Goal: Task Accomplishment & Management: Manage account settings

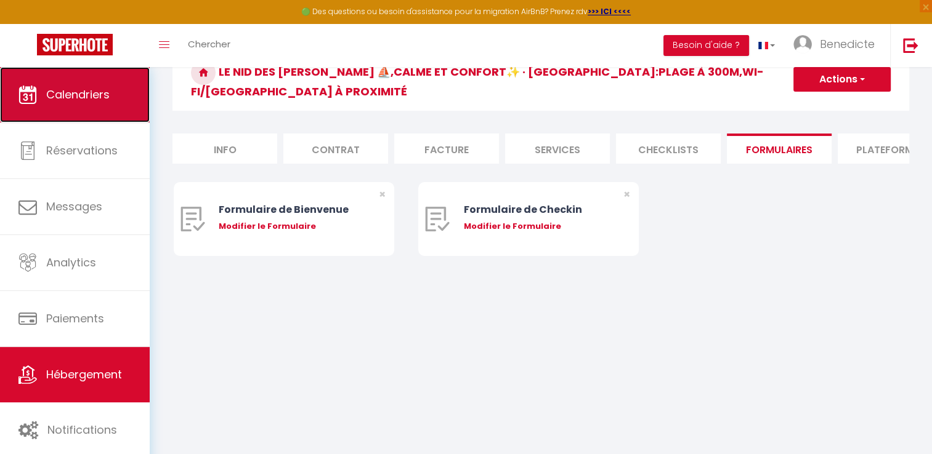
scroll to position [67, 0]
click at [47, 111] on link "Calendriers" at bounding box center [75, 94] width 150 height 55
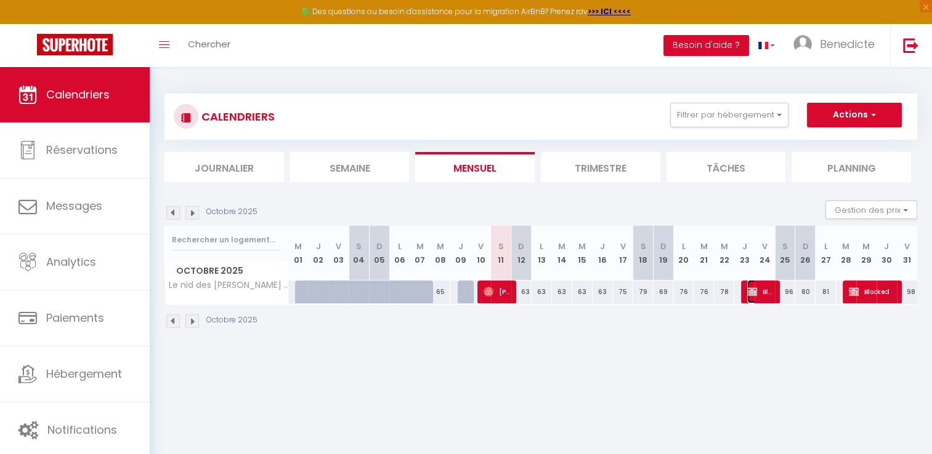
click at [762, 288] on span "Blocked" at bounding box center [760, 291] width 27 height 23
select select "OK"
select select "KO"
select select "0"
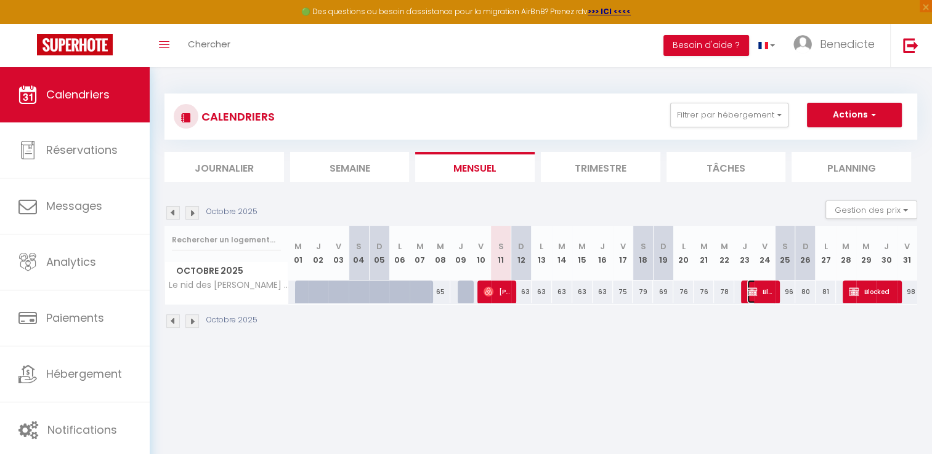
select select "1"
select select
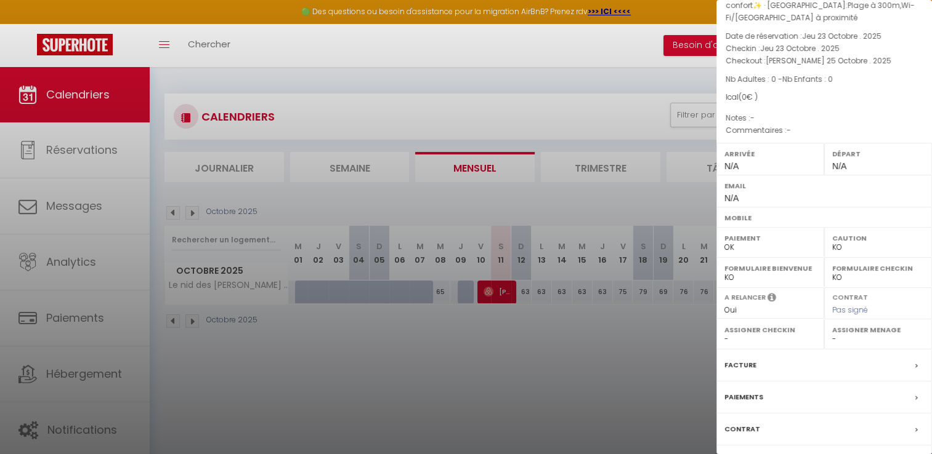
scroll to position [130, 0]
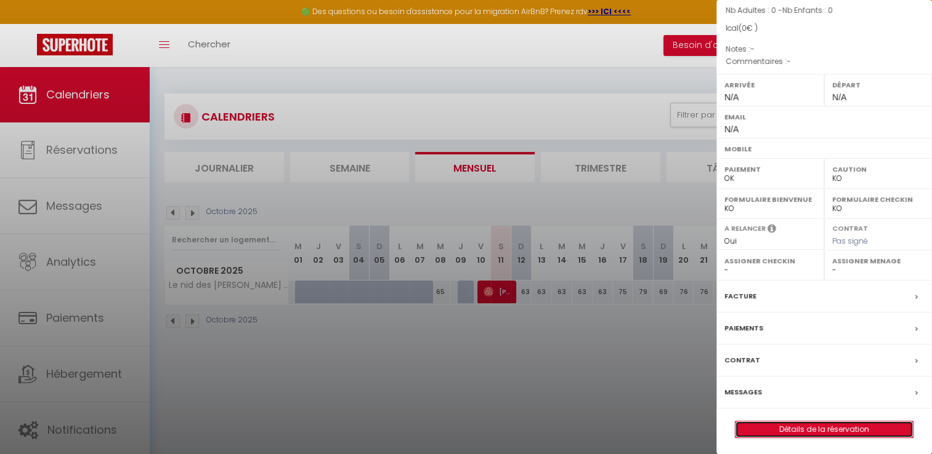
click at [801, 427] on link "Détails de la réservation" at bounding box center [823, 430] width 177 height 16
select select
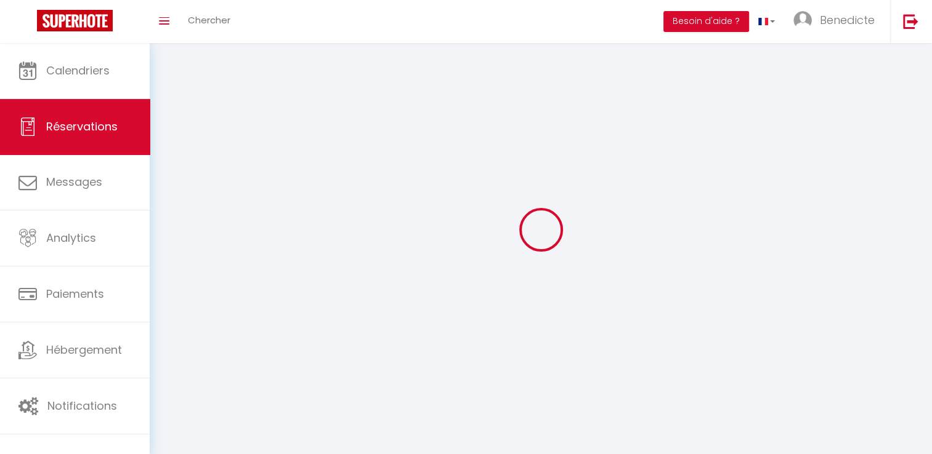
select select
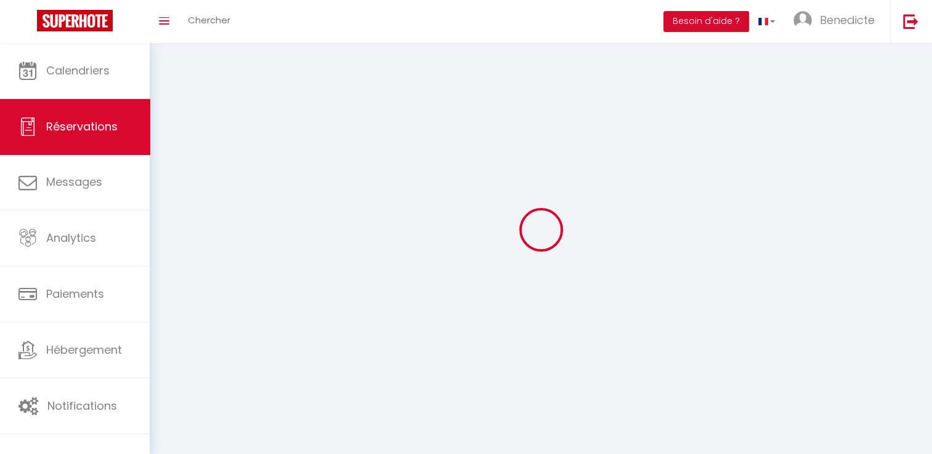
select select
checkbox input "false"
select select
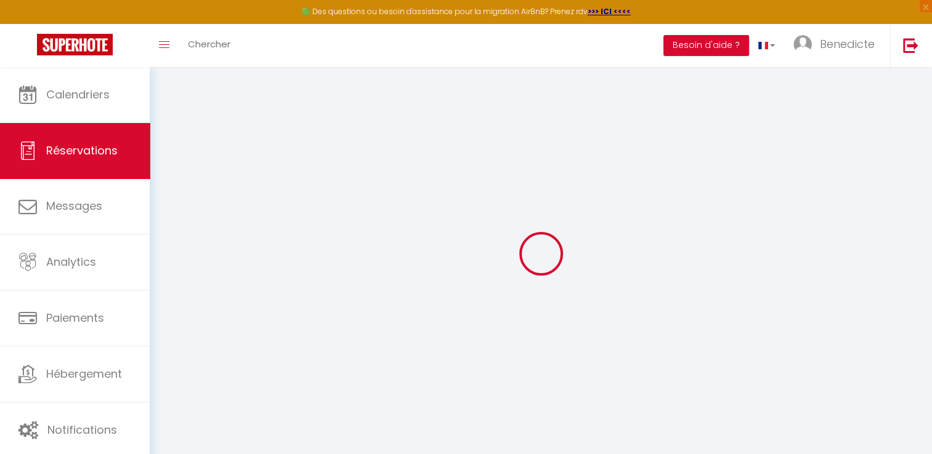
select select
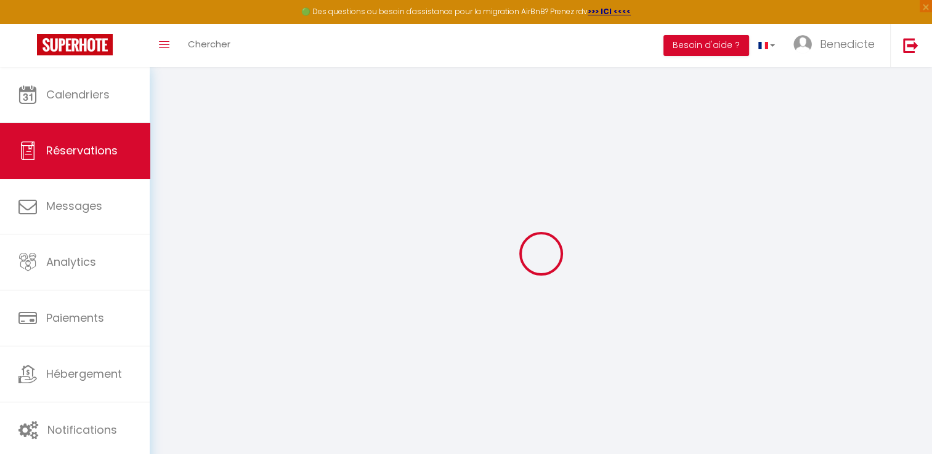
select select
checkbox input "false"
select select
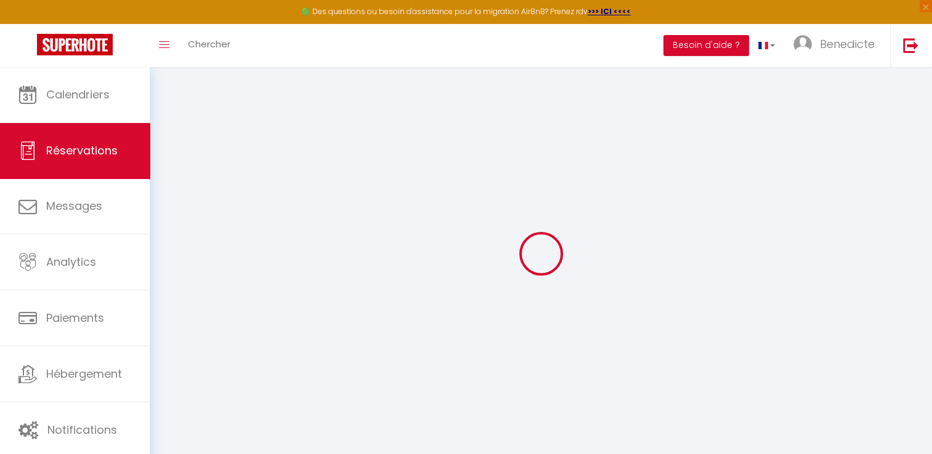
select select
checkbox input "false"
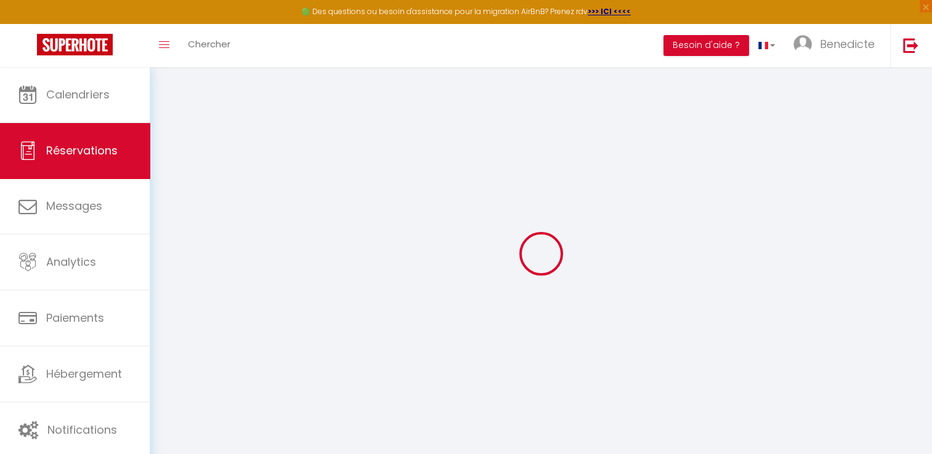
select select
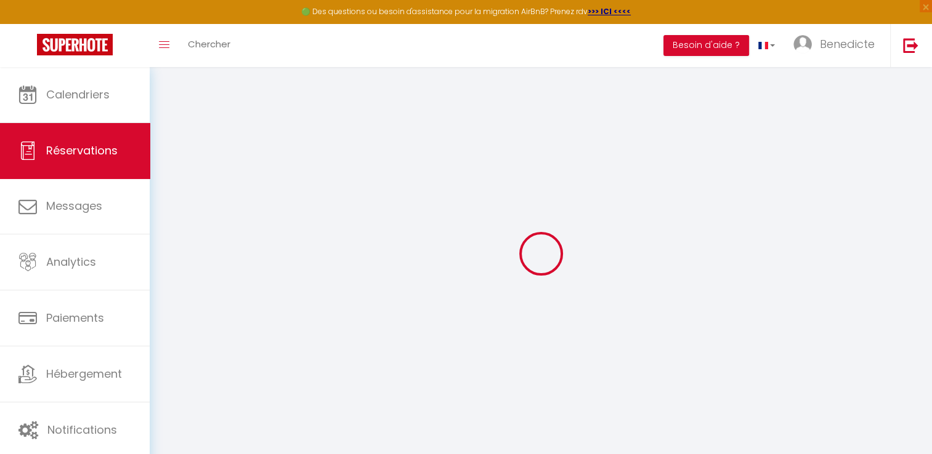
select select
checkbox input "false"
type input "Blocked"
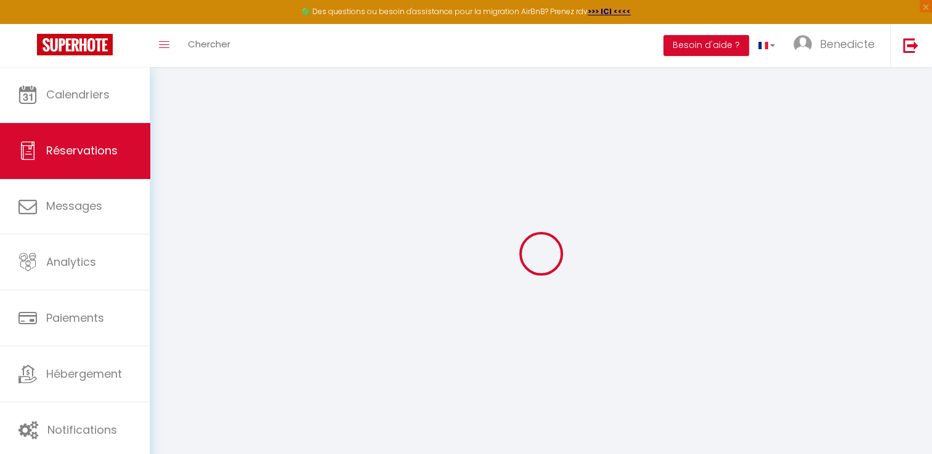
select select
select select "78133"
select select "1"
type input "Jeu 23 Octobre 2025"
select select
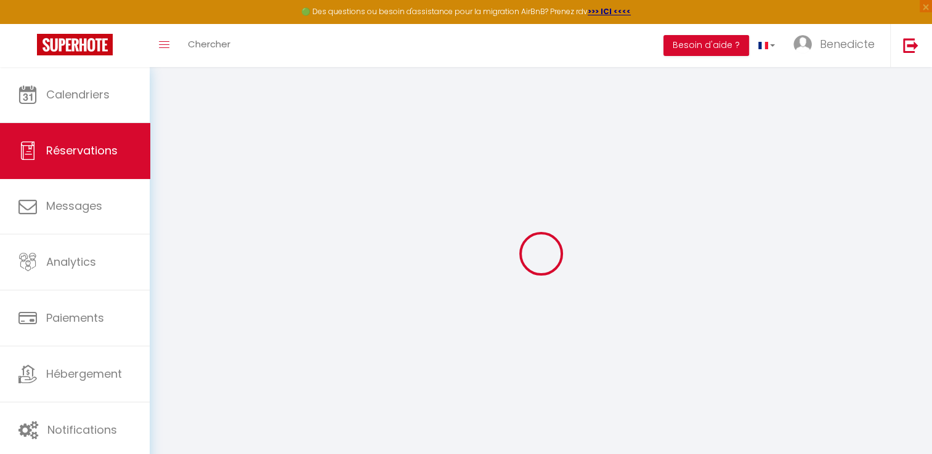
type input "Sam 25 Octobre 2025"
select select
type input "0"
select select "12"
select select
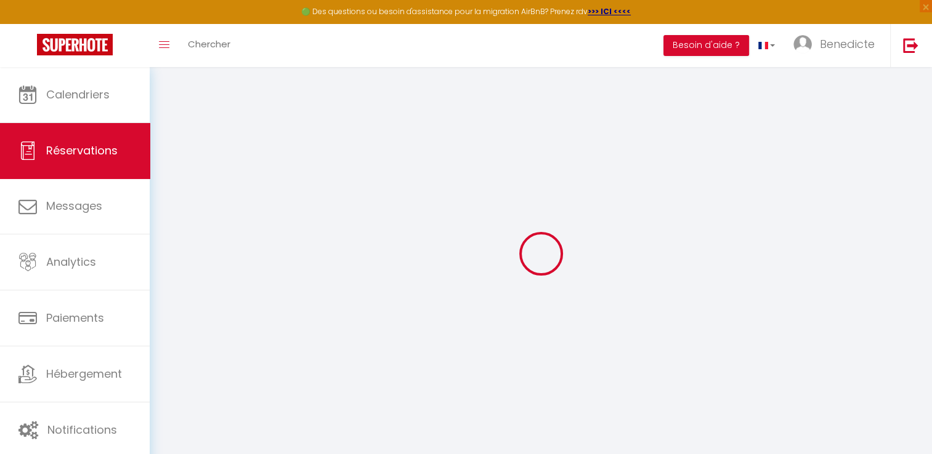
checkbox input "false"
type input "0"
select select "73"
type input "0"
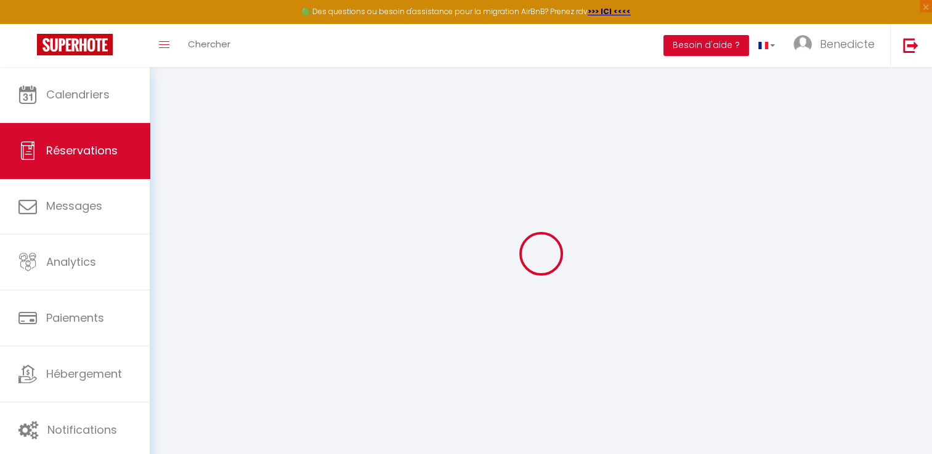
type input "0"
select select
select select "14"
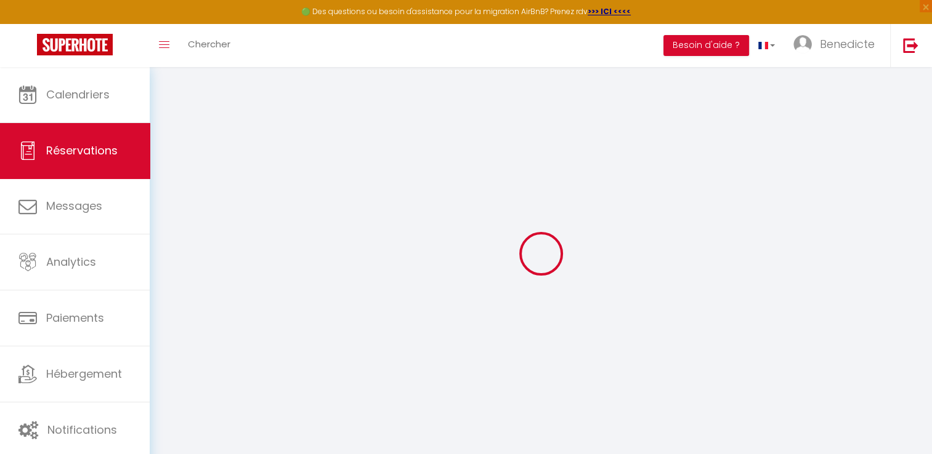
checkbox input "false"
select select
checkbox input "false"
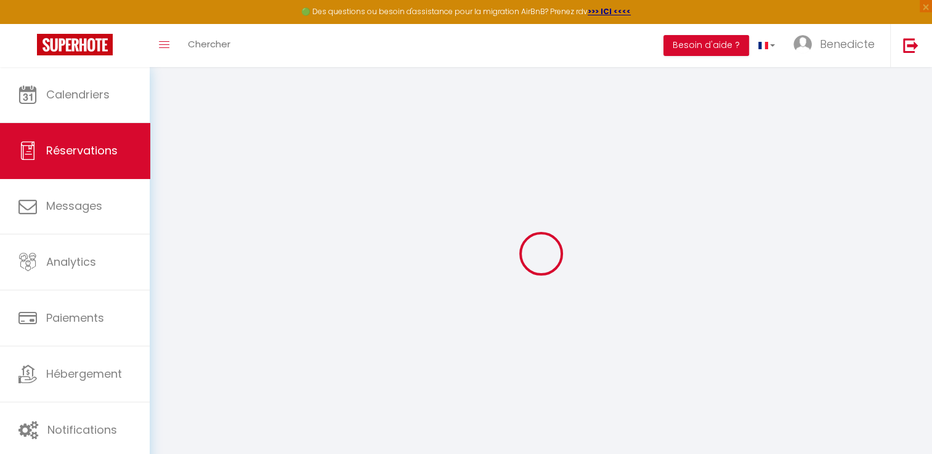
select select
checkbox input "false"
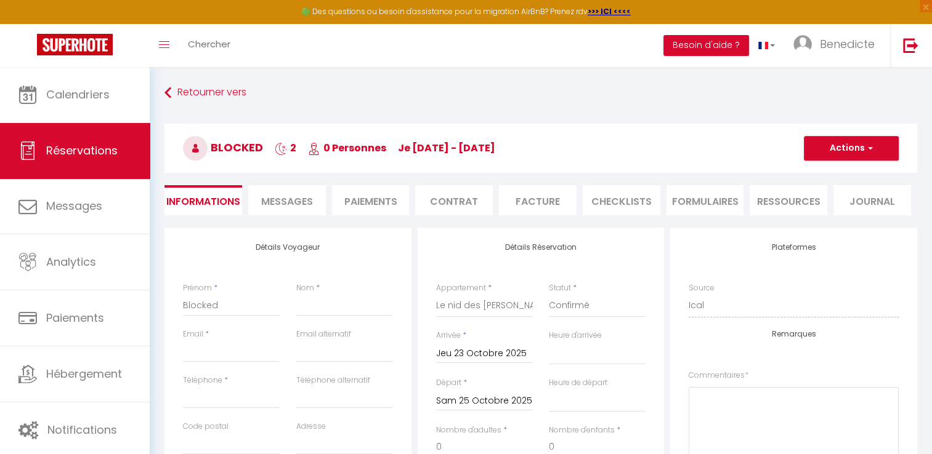
select select
checkbox input "false"
select select
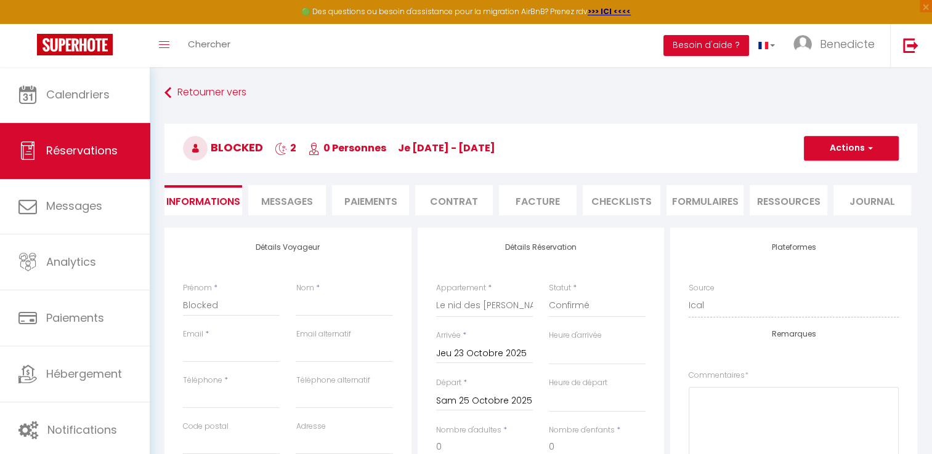
select select
checkbox input "false"
select select
checkbox input "false"
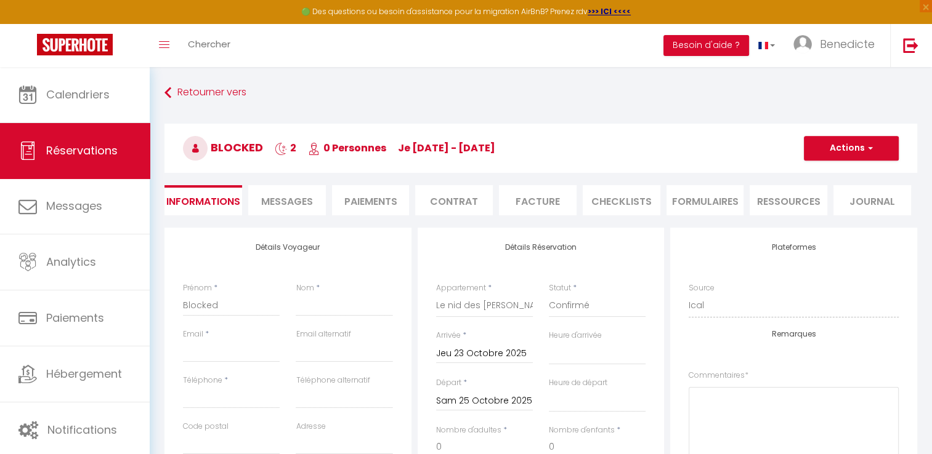
select select
click at [868, 144] on span "button" at bounding box center [868, 148] width 7 height 11
click at [834, 208] on link "Supprimer" at bounding box center [838, 208] width 97 height 16
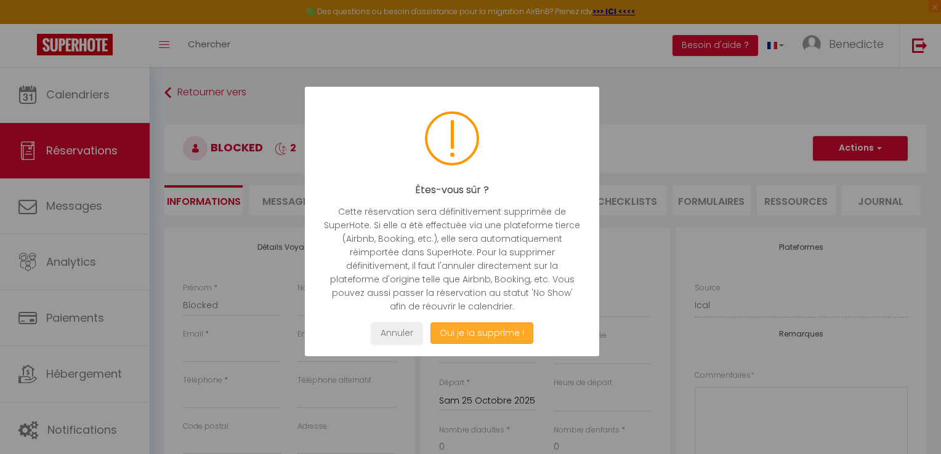
click at [460, 340] on button "Oui je la supprime !" at bounding box center [481, 334] width 103 height 22
select select "not_cancelled"
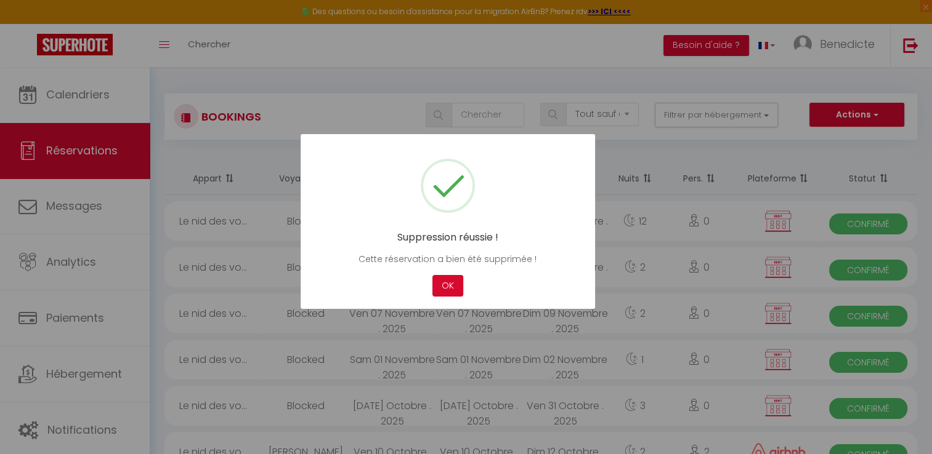
click at [91, 95] on div at bounding box center [466, 227] width 932 height 454
click at [438, 289] on button "OK" at bounding box center [447, 286] width 31 height 22
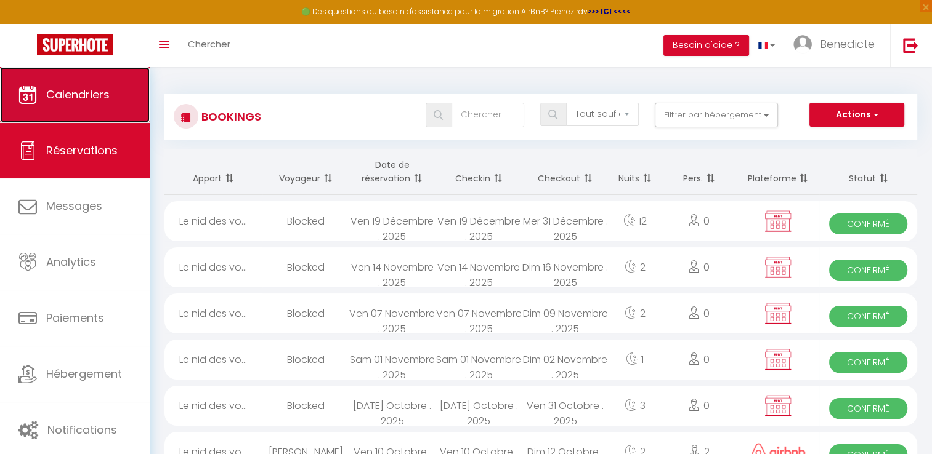
click at [107, 103] on link "Calendriers" at bounding box center [75, 94] width 150 height 55
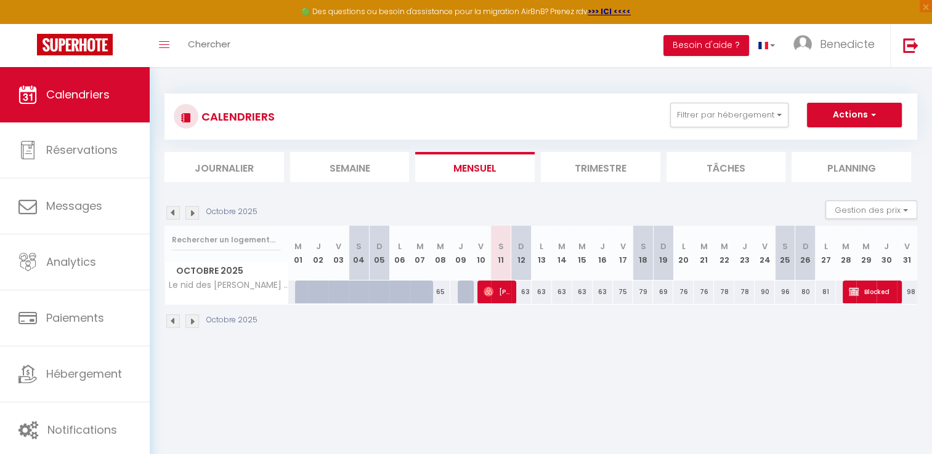
click at [801, 294] on div "80" at bounding box center [805, 292] width 20 height 23
type input "80"
type input "Dim 26 Octobre 2025"
type input "Lun 27 Octobre 2025"
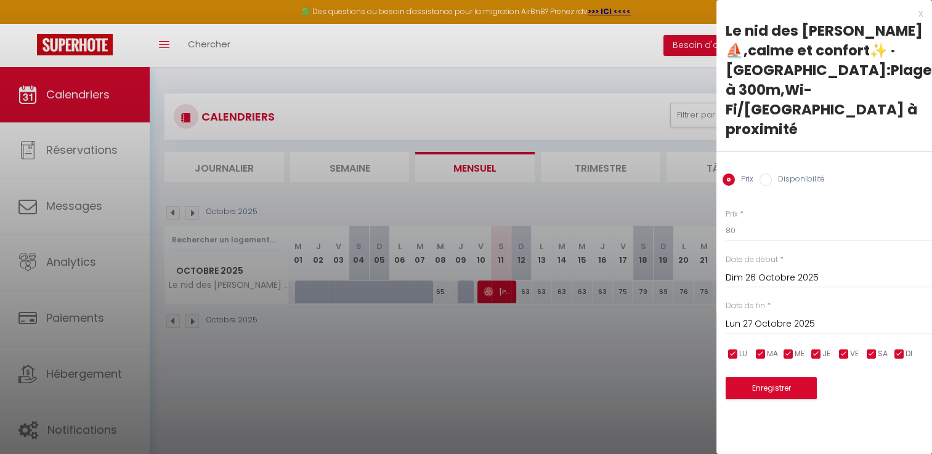
click at [770, 174] on input "Disponibilité" at bounding box center [765, 180] width 12 height 12
radio input "true"
radio input "false"
click at [672, 193] on div at bounding box center [466, 227] width 932 height 454
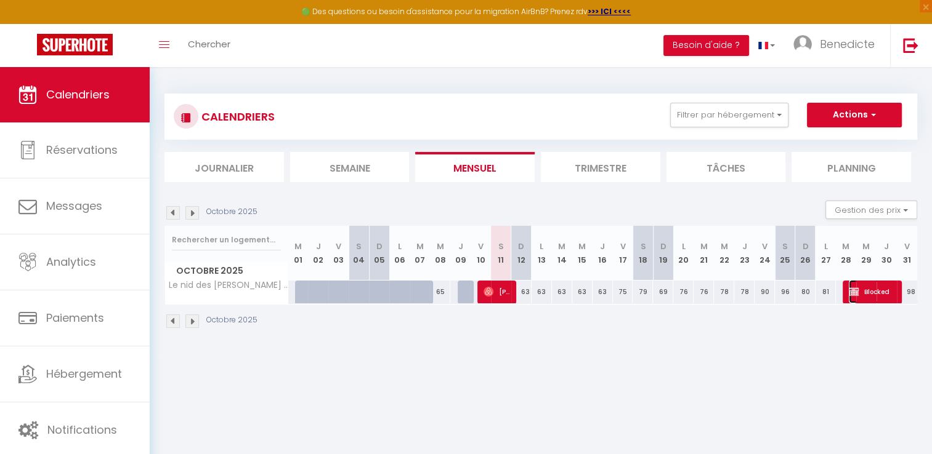
click at [864, 297] on span "Blocked" at bounding box center [872, 291] width 47 height 23
select select "OK"
select select "KO"
select select "0"
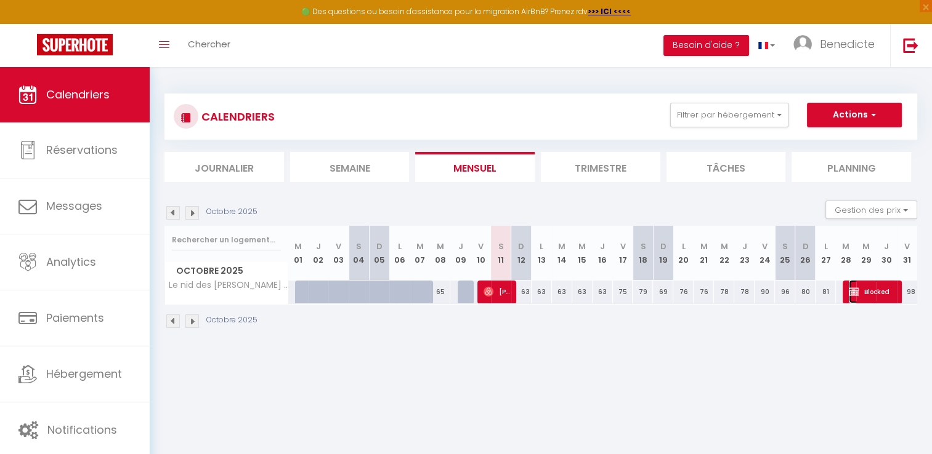
select select "1"
select select
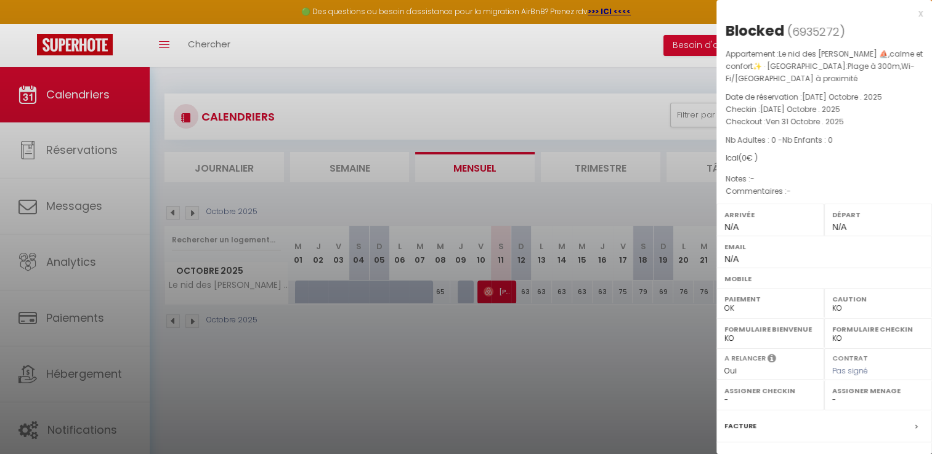
scroll to position [130, 0]
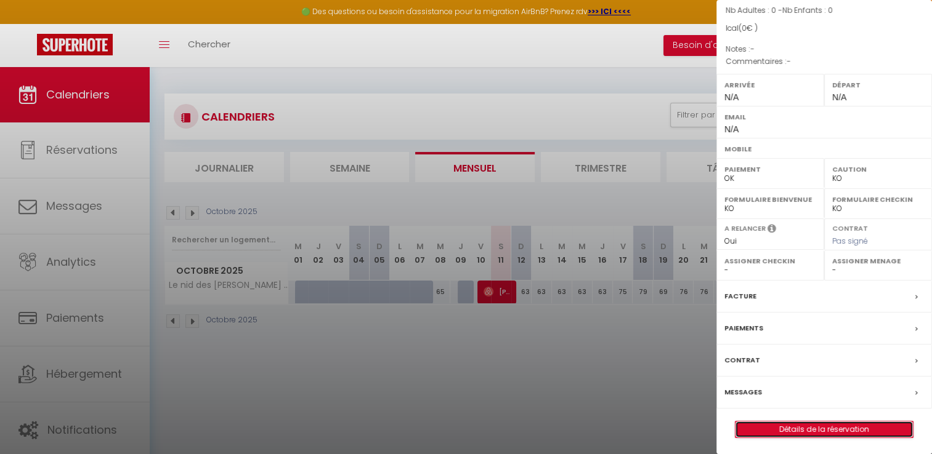
click at [870, 427] on link "Détails de la réservation" at bounding box center [823, 430] width 177 height 16
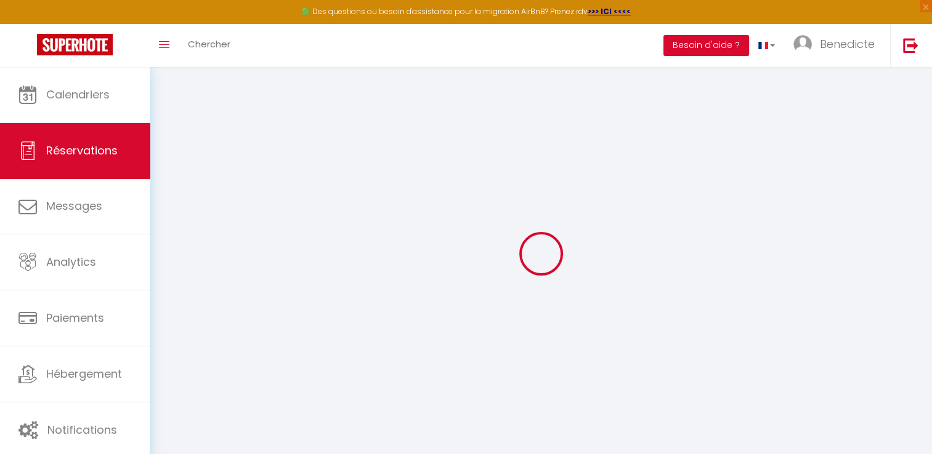
select select
select select "14"
checkbox input "false"
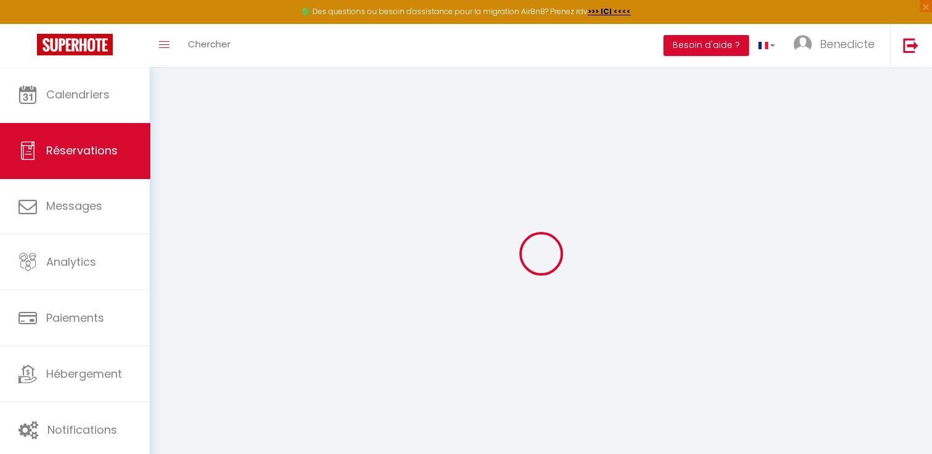
select select
checkbox input "false"
select select
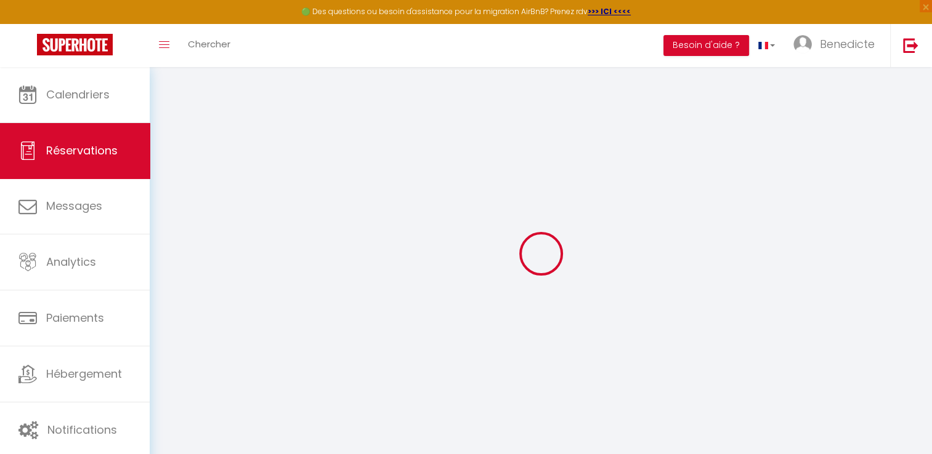
select select
checkbox input "false"
select select
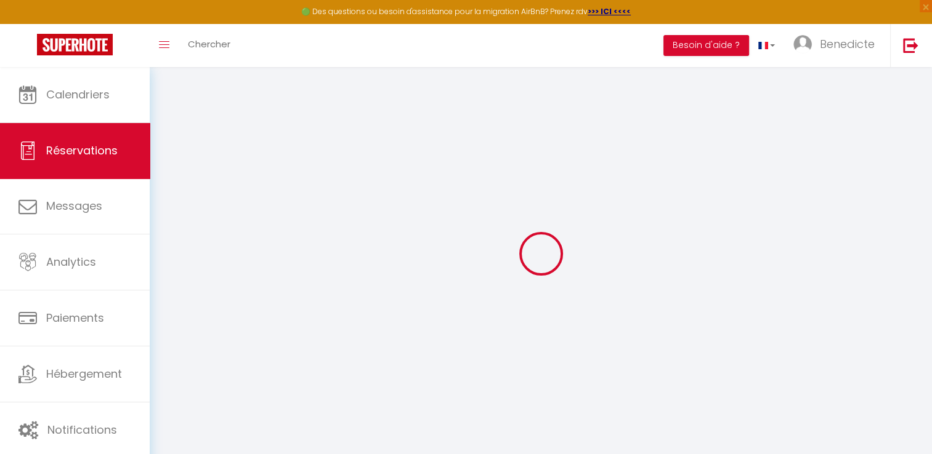
select select
checkbox input "false"
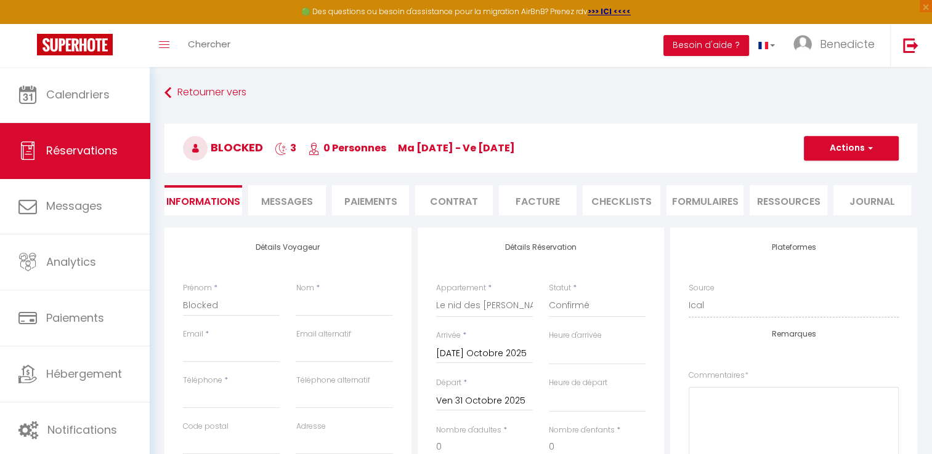
select select
checkbox input "false"
select select
click at [874, 150] on button "Actions" at bounding box center [851, 148] width 95 height 25
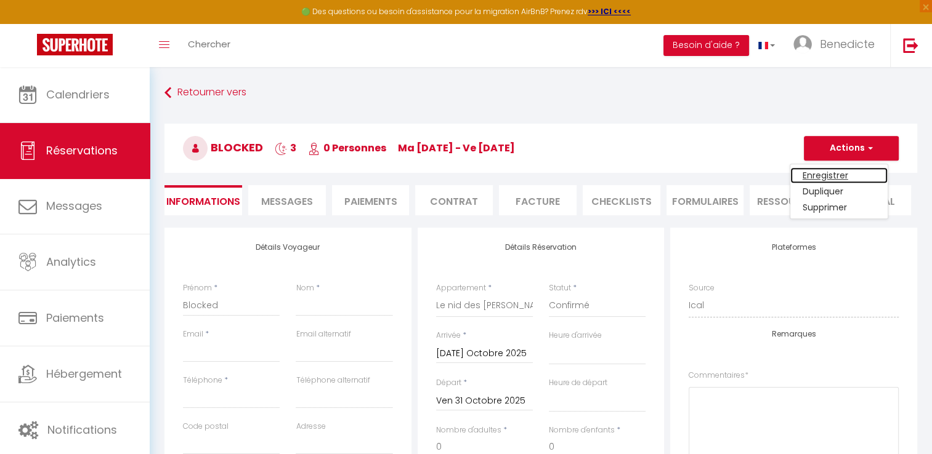
click at [850, 176] on link "Enregistrer" at bounding box center [838, 176] width 97 height 16
select select
checkbox input "false"
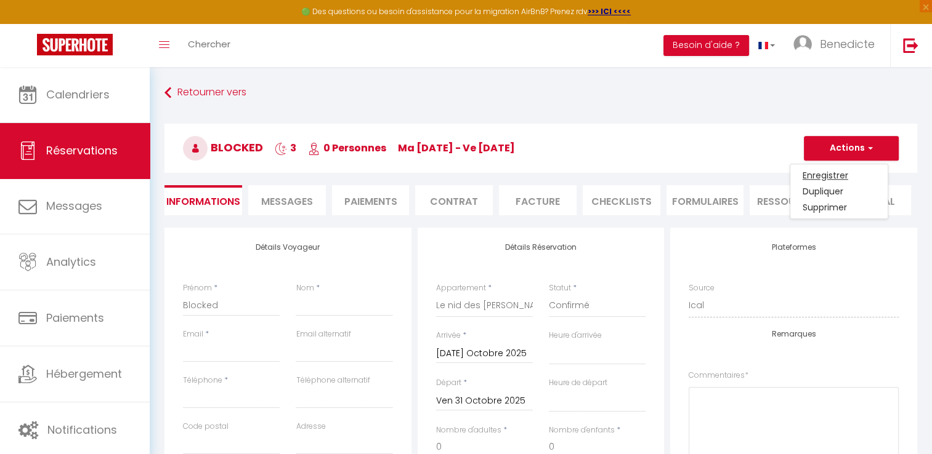
select select
checkbox input "false"
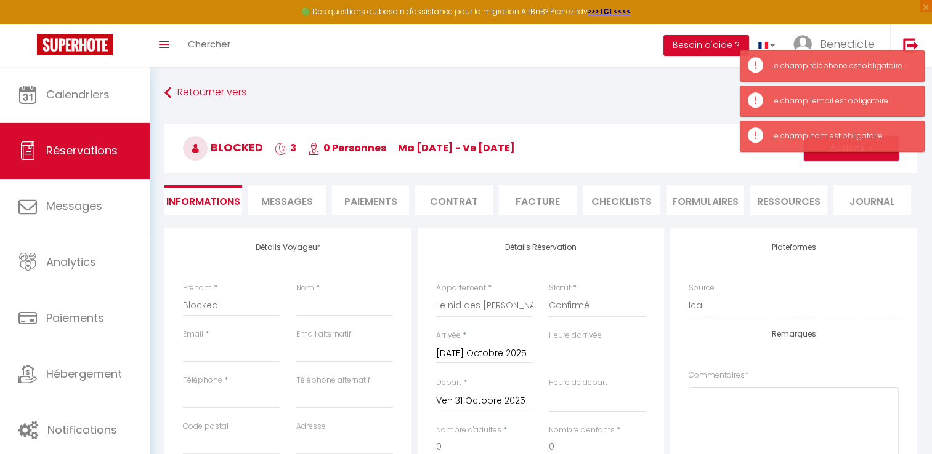
click at [851, 155] on button "Actions" at bounding box center [851, 148] width 95 height 25
click at [826, 212] on link "Supprimer" at bounding box center [838, 208] width 97 height 16
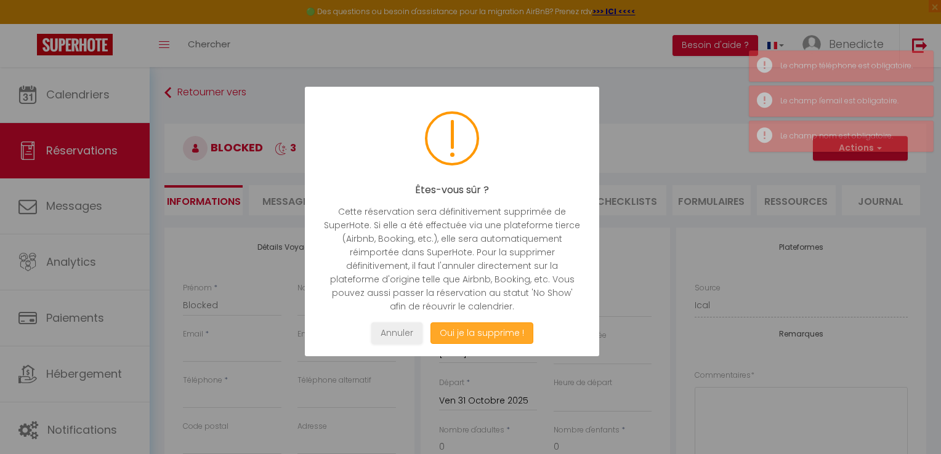
click at [494, 330] on button "Oui je la supprime !" at bounding box center [481, 334] width 103 height 22
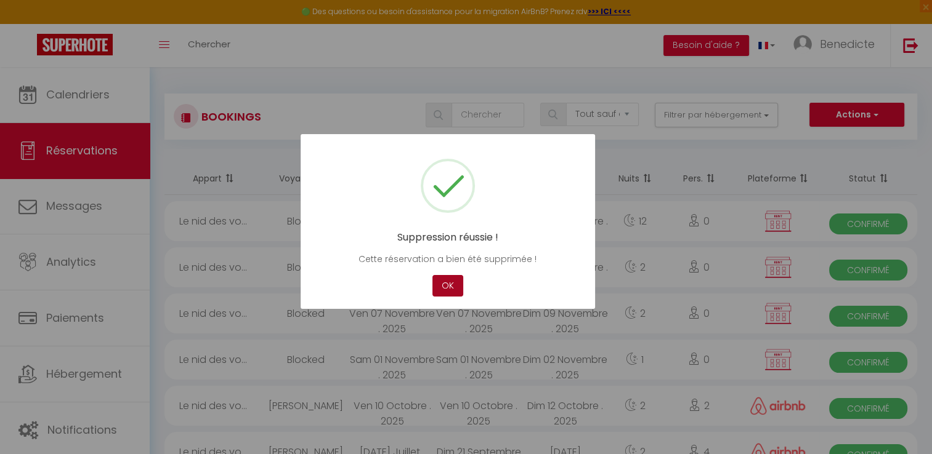
click at [448, 279] on button "OK" at bounding box center [447, 286] width 31 height 22
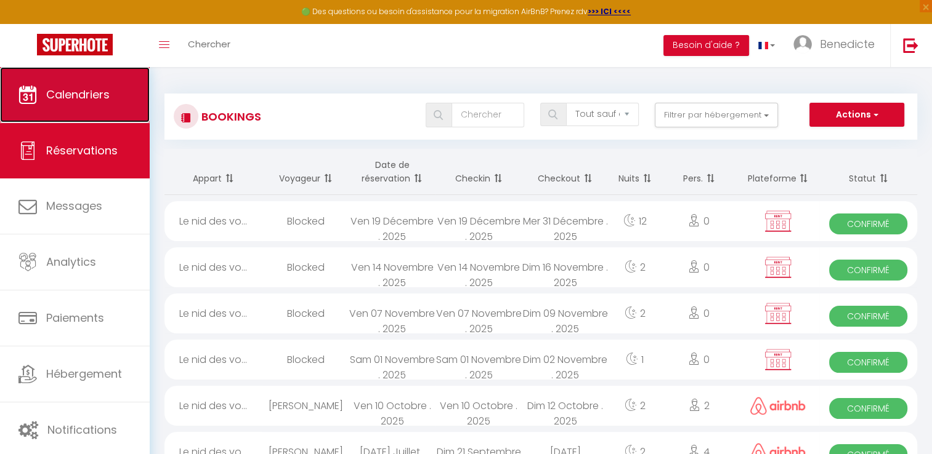
click at [106, 107] on link "Calendriers" at bounding box center [75, 94] width 150 height 55
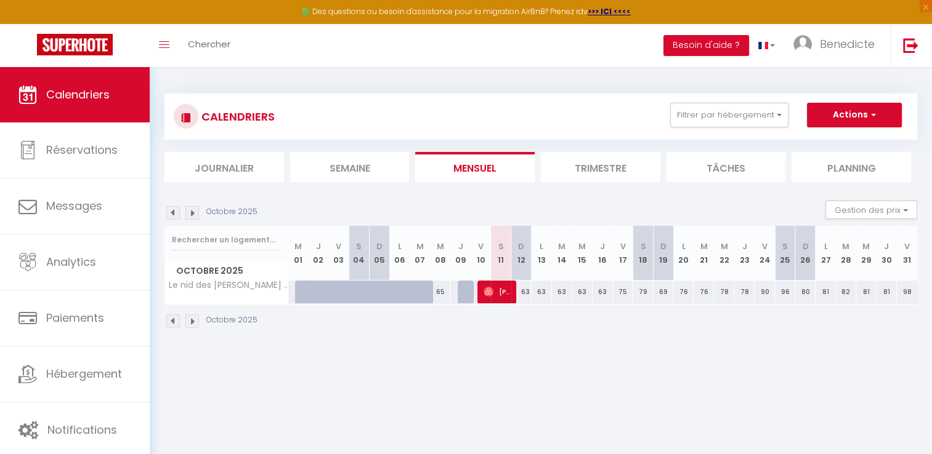
click at [916, 293] on div "CALENDRIERS Filtrer par hébergement Tous Le nid des [PERSON_NAME] ⛵️,calme et c…" at bounding box center [541, 211] width 782 height 289
click at [193, 212] on img at bounding box center [192, 213] width 14 height 14
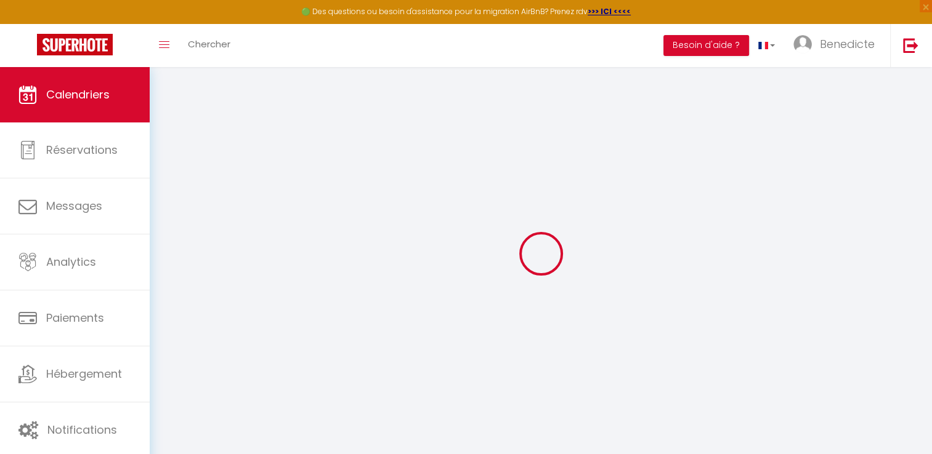
select select
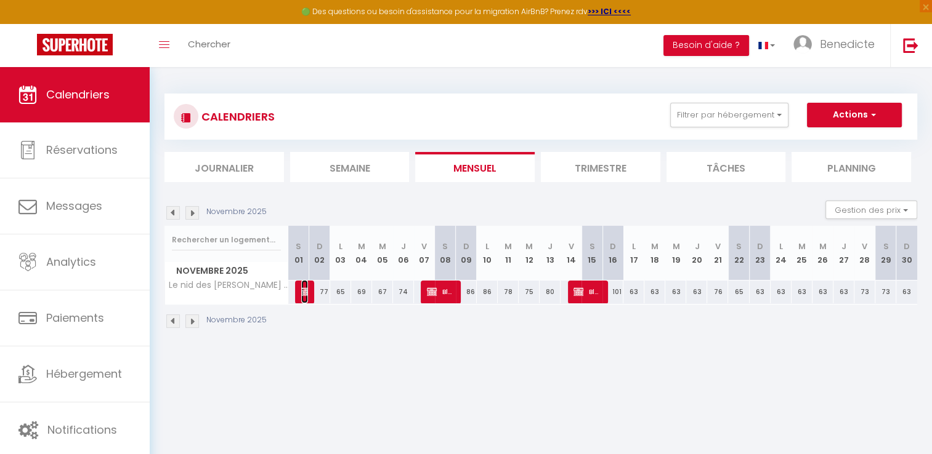
click at [301, 291] on img at bounding box center [306, 292] width 10 height 10
select select "OK"
select select "KO"
select select "0"
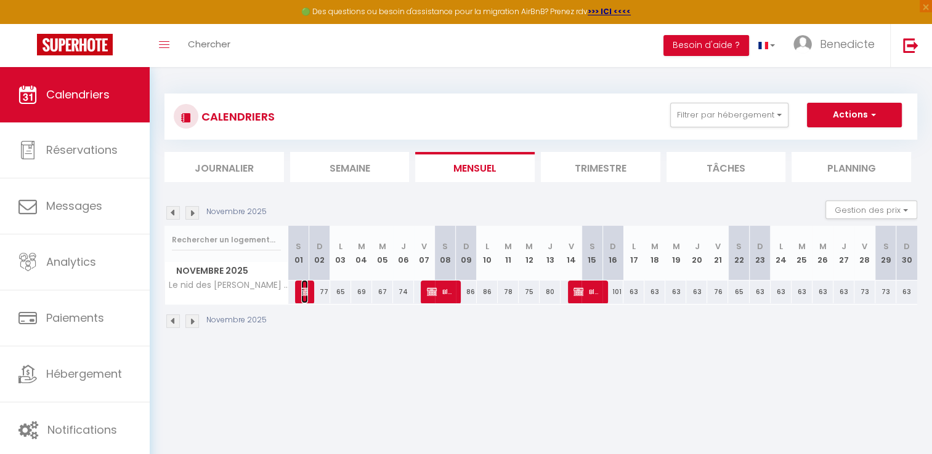
select select "1"
select select
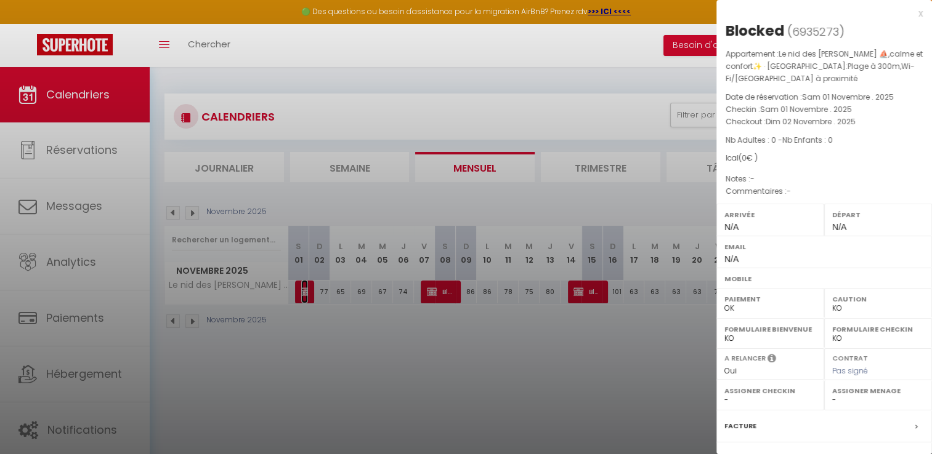
scroll to position [130, 0]
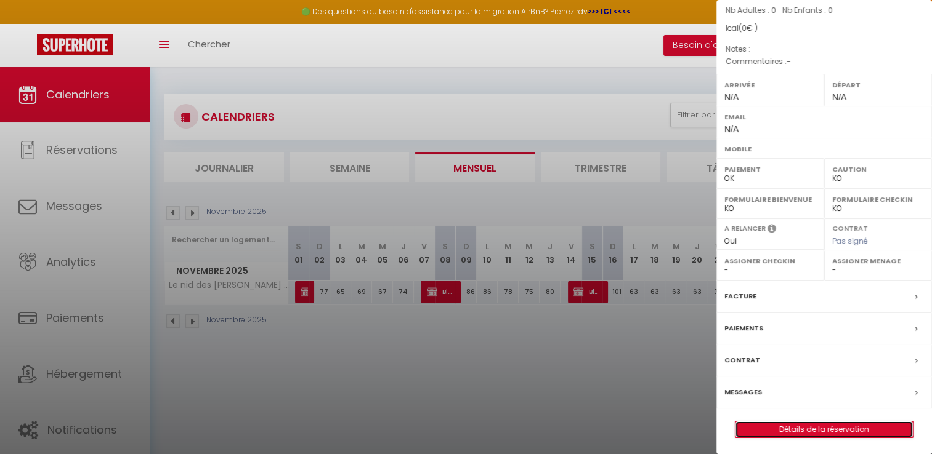
click at [874, 430] on link "Détails de la réservation" at bounding box center [823, 430] width 177 height 16
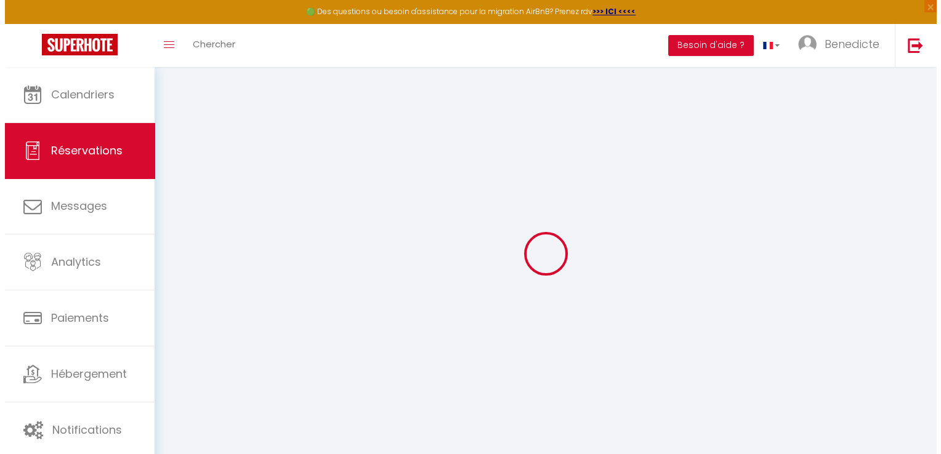
scroll to position [67, 0]
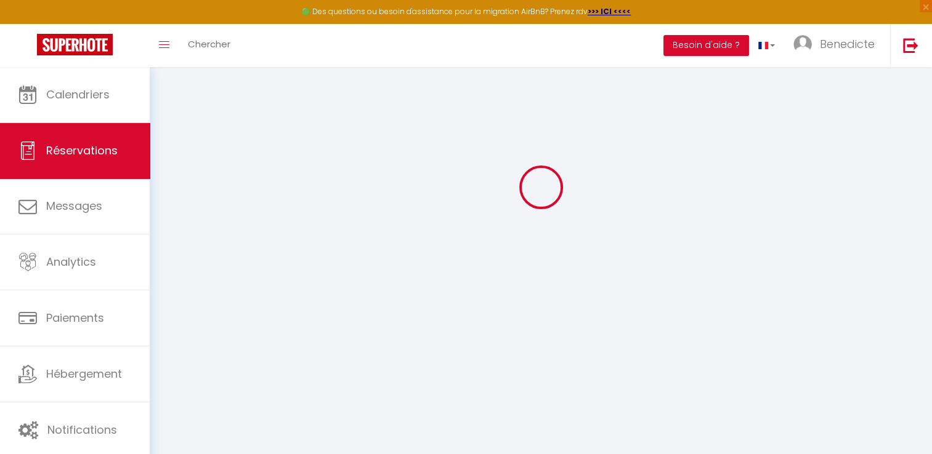
type input "Blocked"
select select
select select "78133"
select select "1"
type input "[PERSON_NAME] 01 Novembre 2025"
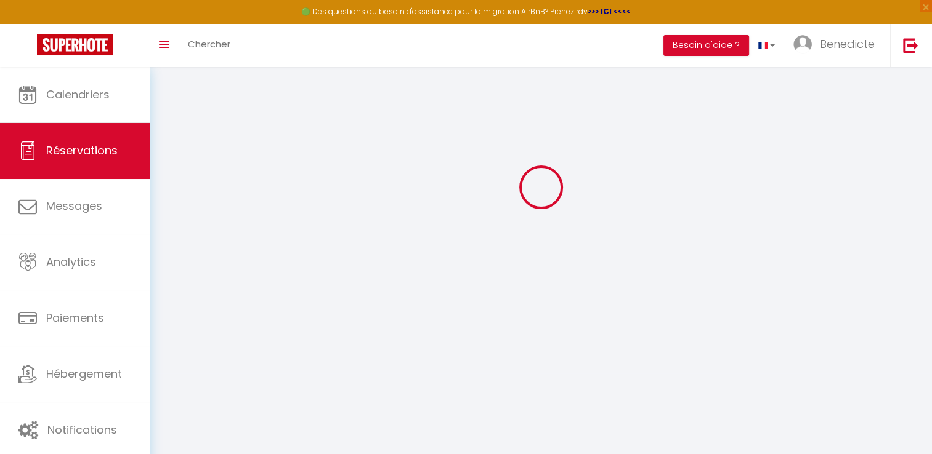
select select
type input "Dim 02 Novembre 2025"
select select
type input "0"
select select "12"
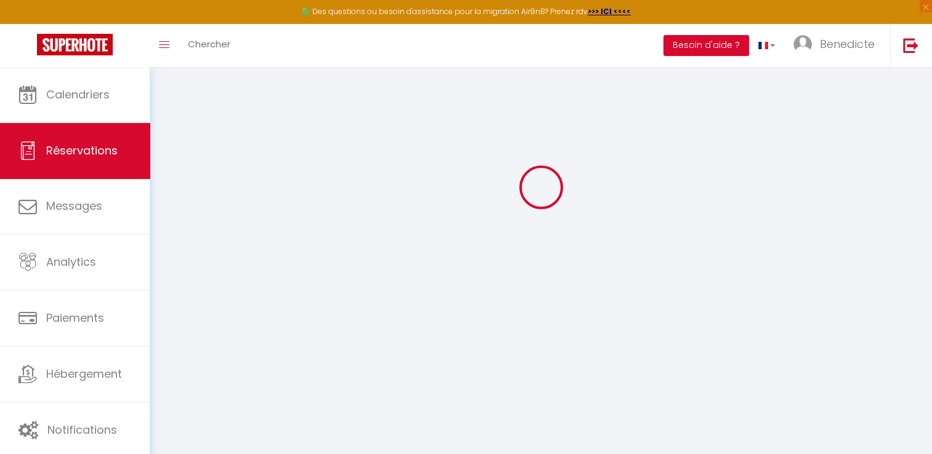
select select
checkbox input "false"
type input "0"
select select "73"
type input "0"
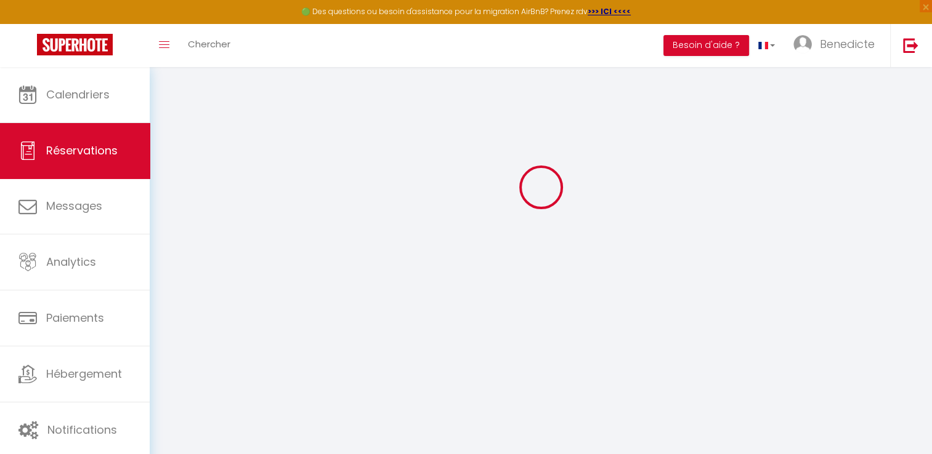
type input "0"
select select
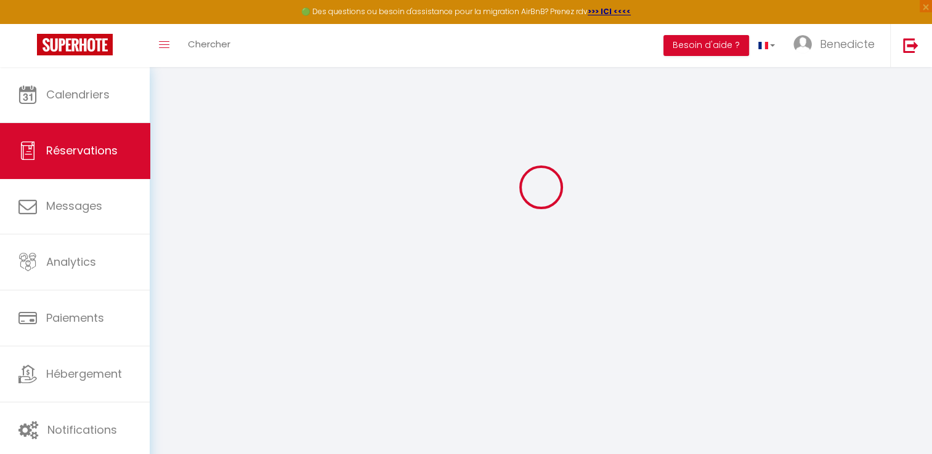
select select "14"
checkbox input "false"
select select
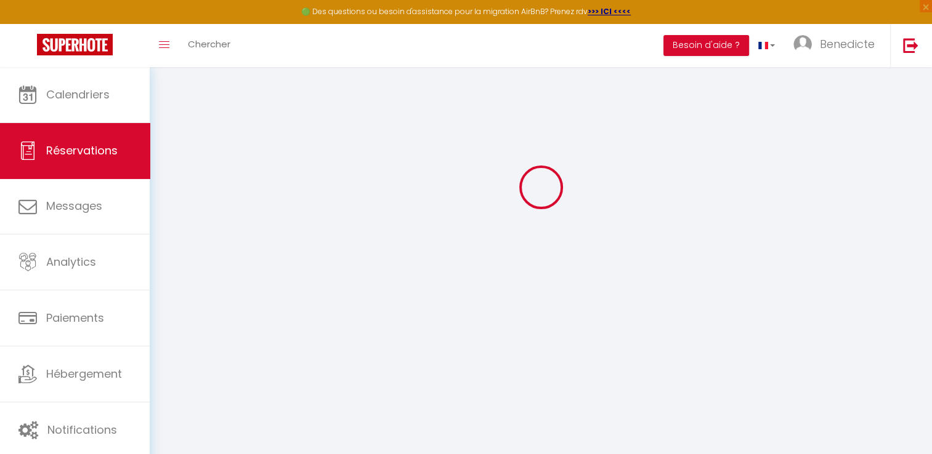
checkbox input "false"
select select
checkbox input "false"
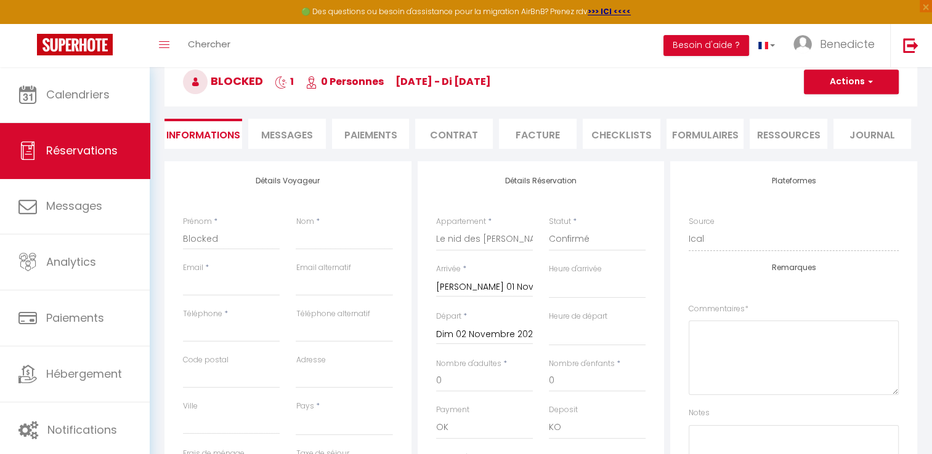
select select
checkbox input "false"
select select
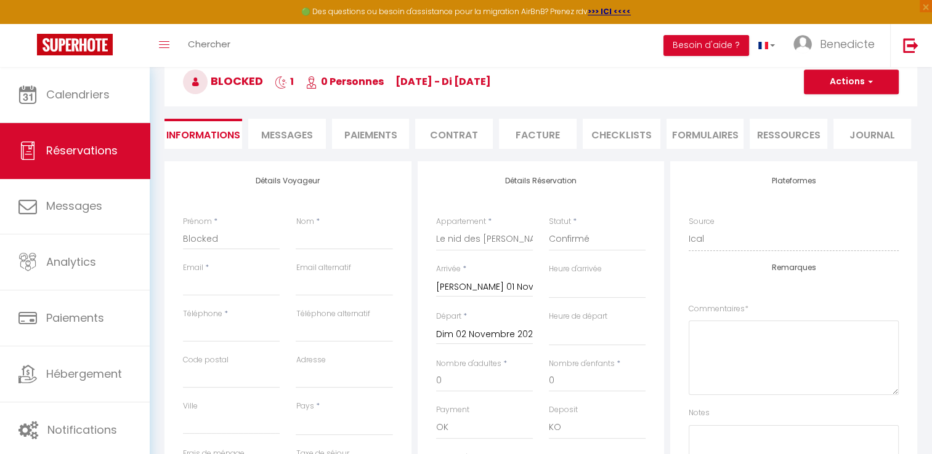
select select
checkbox input "false"
select select
checkbox input "false"
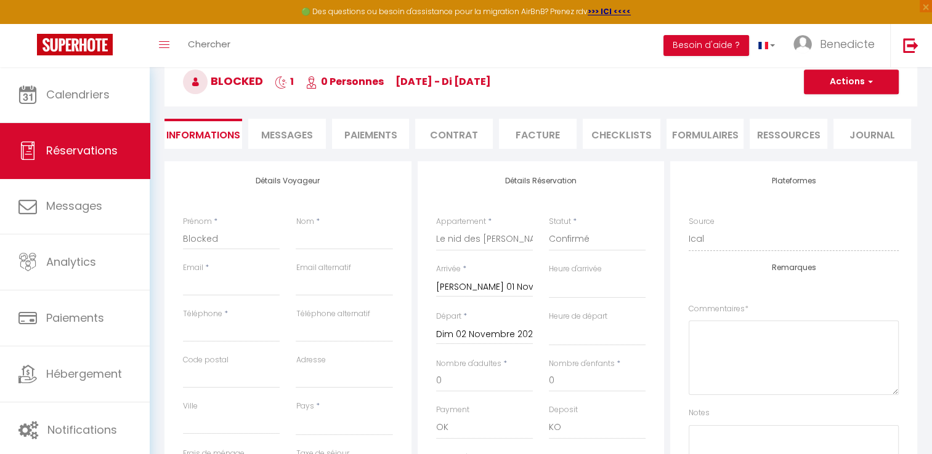
select select
click at [865, 83] on span "button" at bounding box center [868, 81] width 7 height 11
click at [830, 139] on link "Supprimer" at bounding box center [838, 141] width 97 height 16
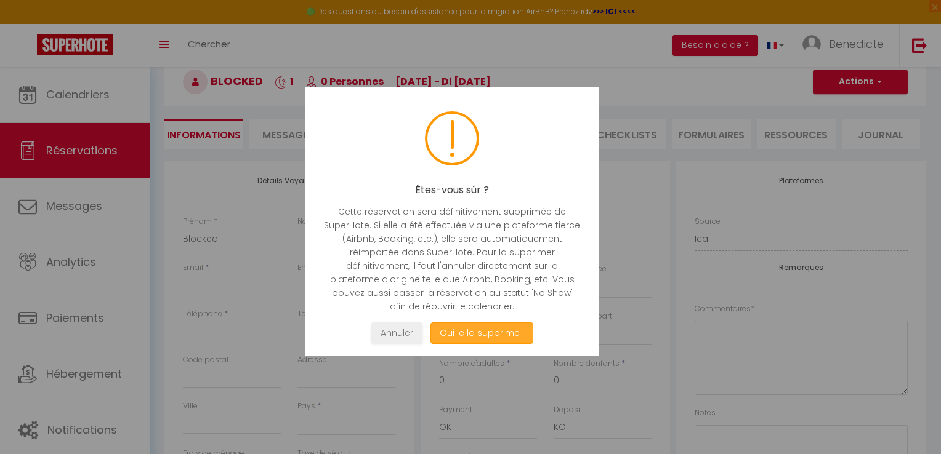
click at [482, 334] on button "Oui je la supprime !" at bounding box center [481, 334] width 103 height 22
select select "not_cancelled"
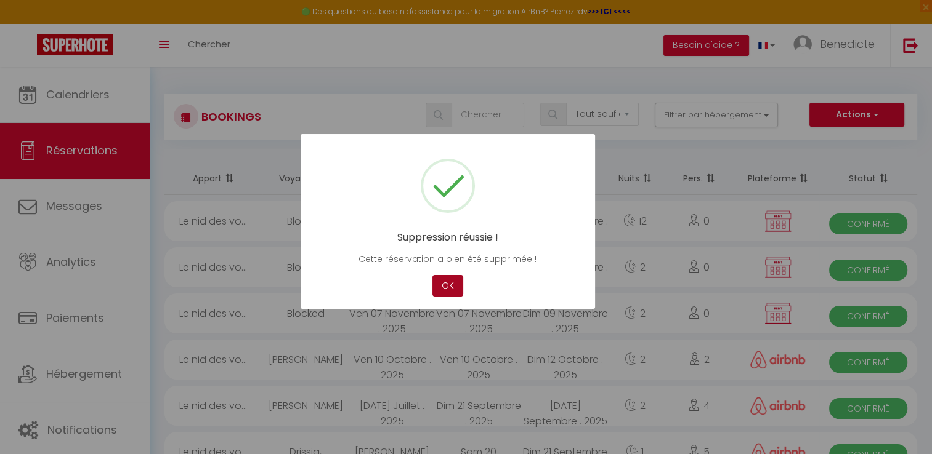
click at [450, 284] on button "OK" at bounding box center [447, 286] width 31 height 22
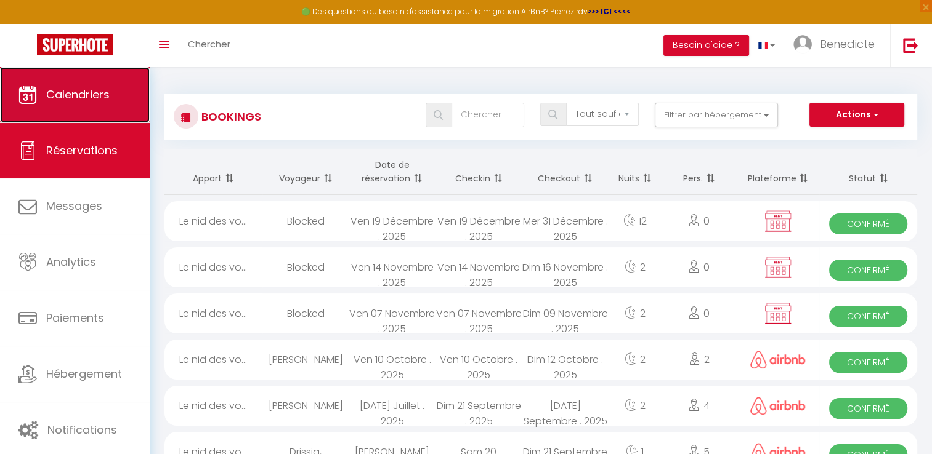
click at [97, 82] on link "Calendriers" at bounding box center [75, 94] width 150 height 55
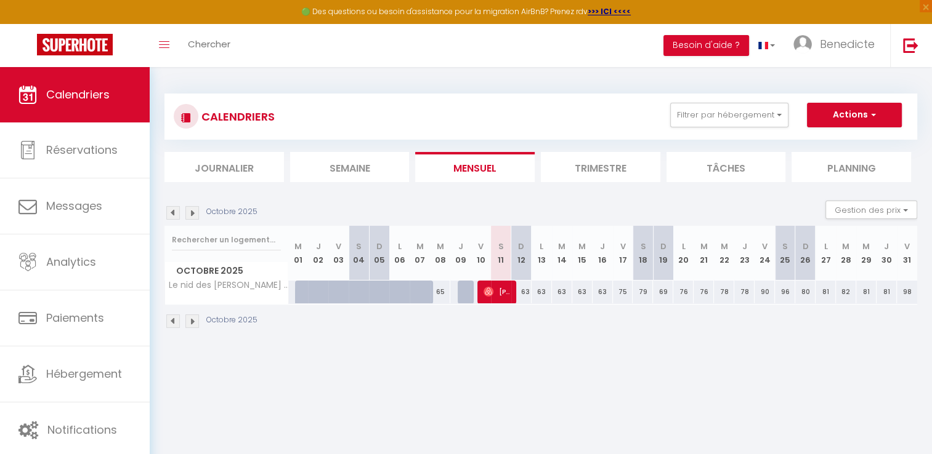
click at [194, 211] on img at bounding box center [192, 213] width 14 height 14
select select
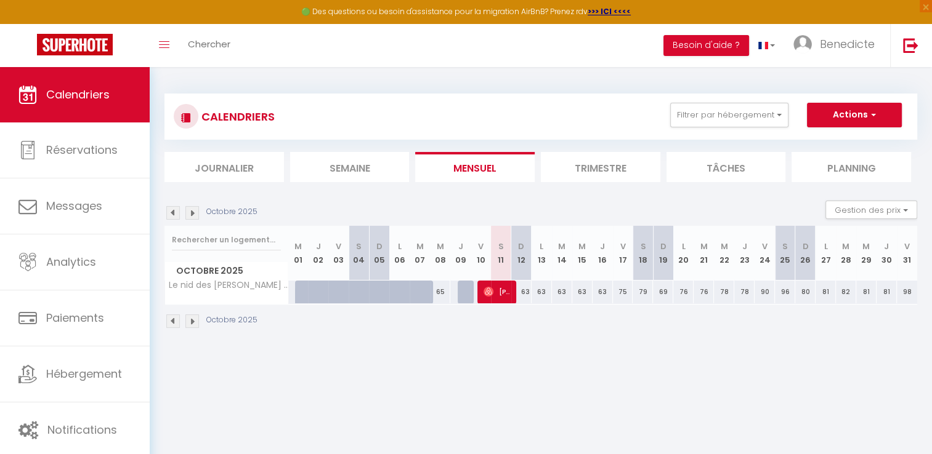
select select
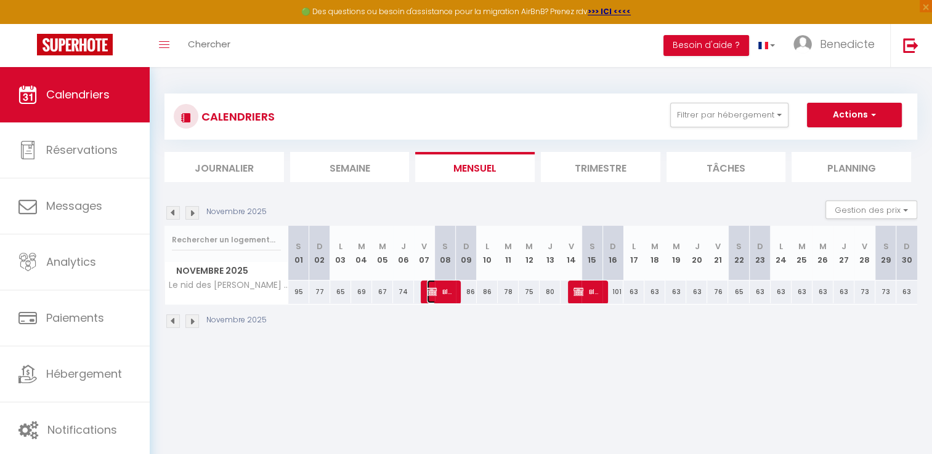
drag, startPoint x: 451, startPoint y: 299, endPoint x: 429, endPoint y: 287, distance: 25.4
click at [429, 287] on img at bounding box center [432, 292] width 10 height 10
select select "OK"
select select "KO"
select select "0"
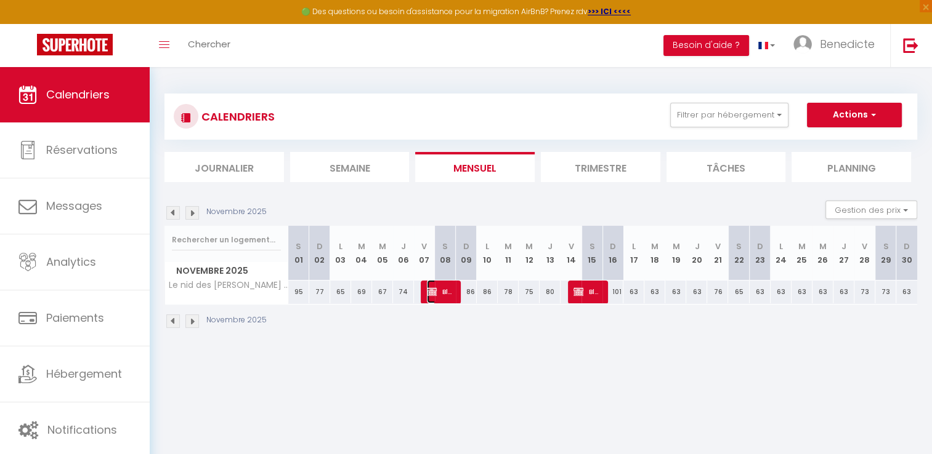
select select "0"
select select "1"
select select
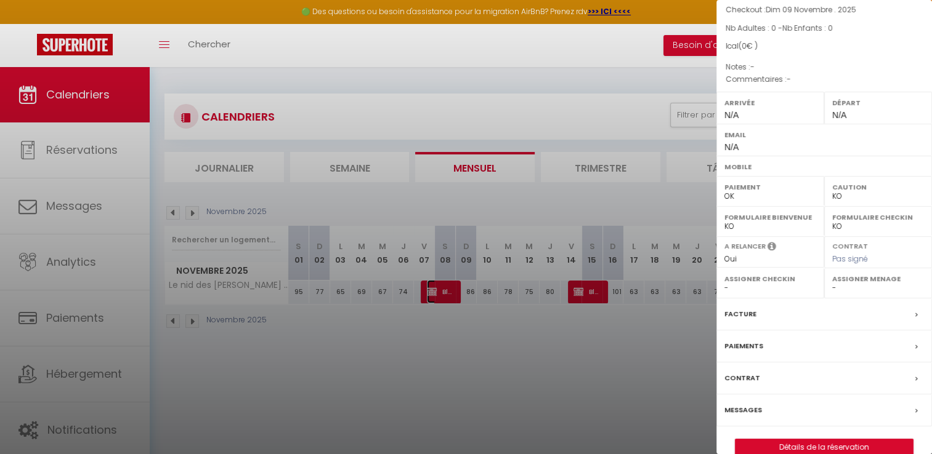
scroll to position [130, 0]
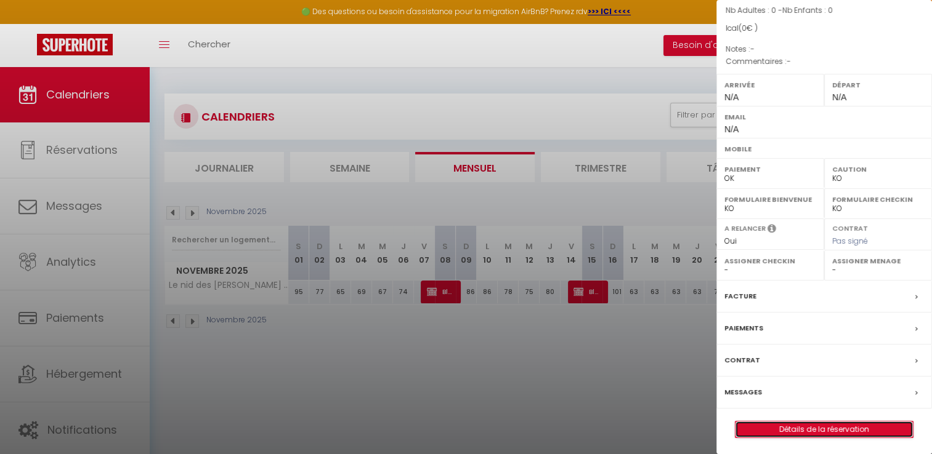
click at [825, 427] on link "Détails de la réservation" at bounding box center [823, 430] width 177 height 16
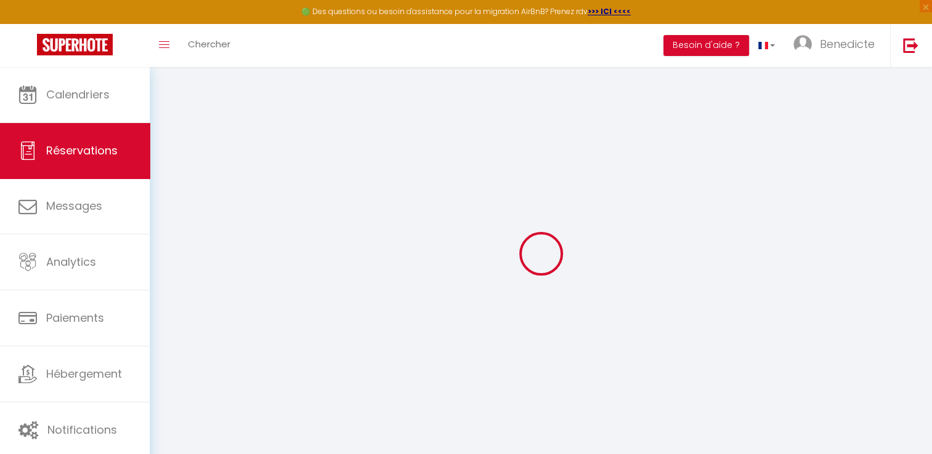
select select
checkbox input "false"
select select
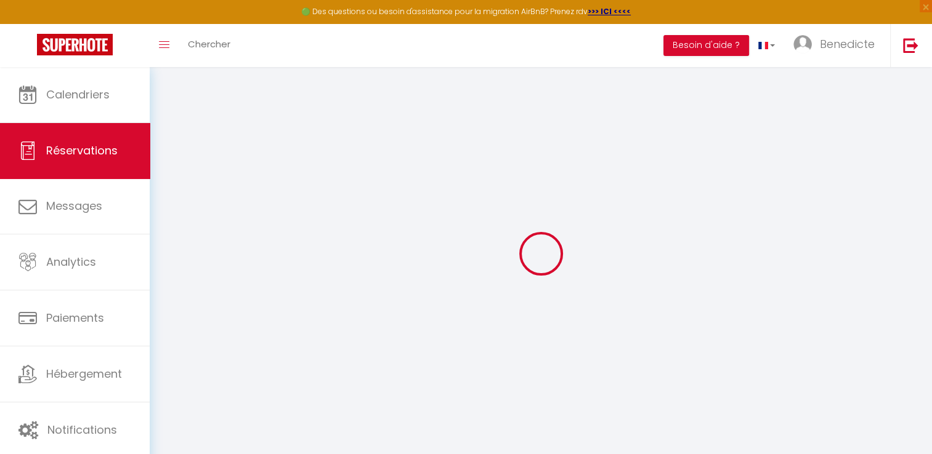
select select
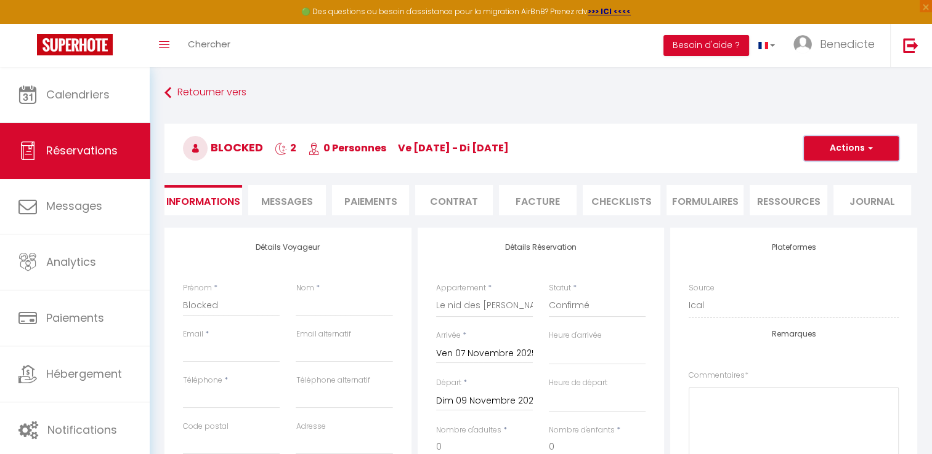
click at [822, 149] on button "Actions" at bounding box center [851, 148] width 95 height 25
click at [815, 203] on link "Supprimer" at bounding box center [838, 208] width 97 height 16
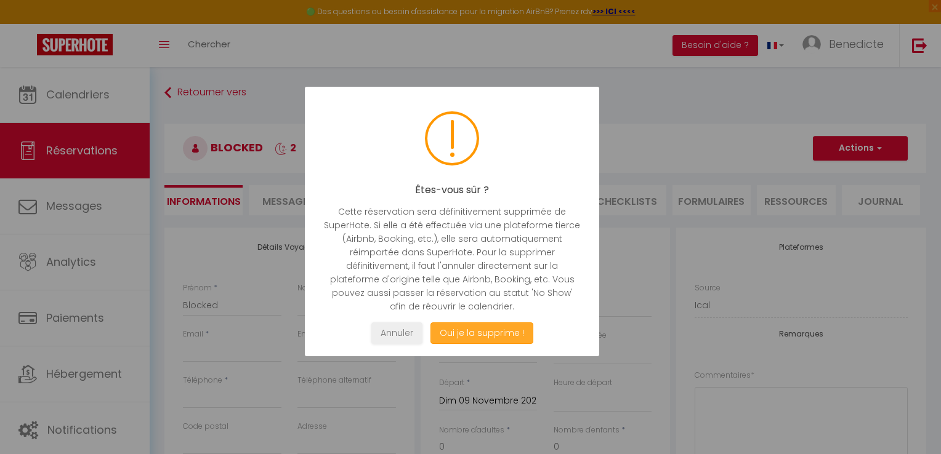
click at [464, 335] on button "Oui je la supprime !" at bounding box center [481, 334] width 103 height 22
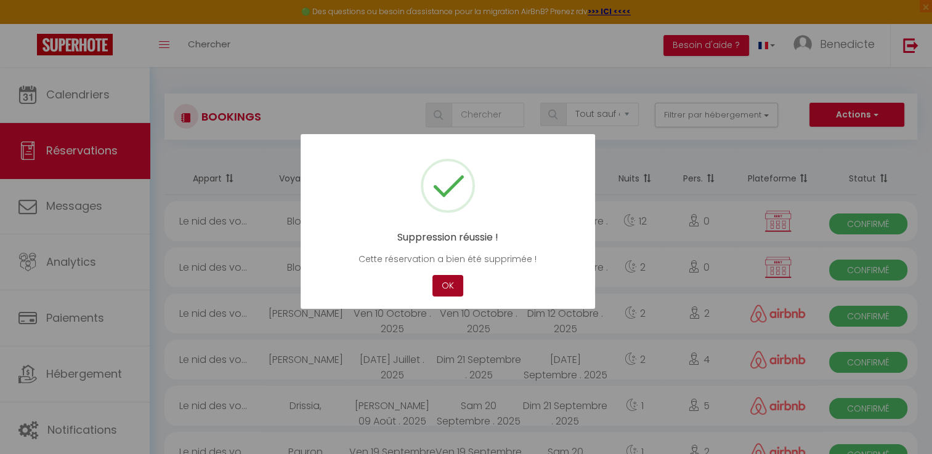
click at [439, 288] on button "OK" at bounding box center [447, 286] width 31 height 22
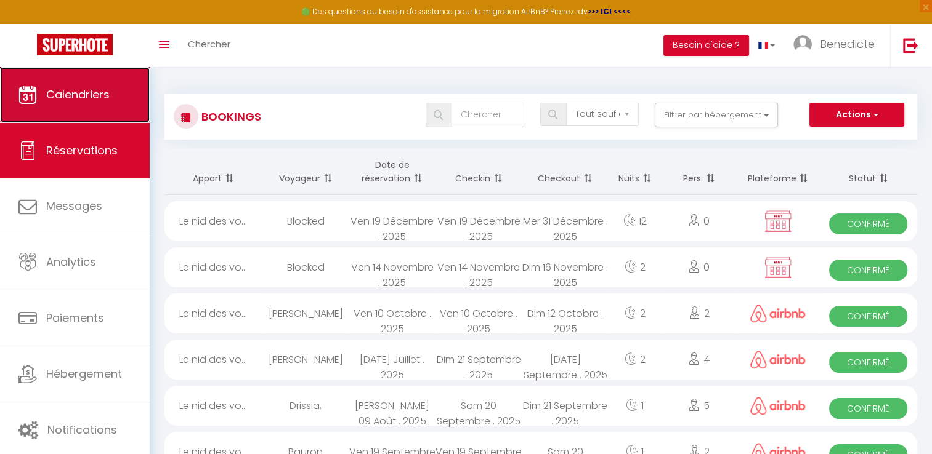
click at [63, 87] on span "Calendriers" at bounding box center [77, 94] width 63 height 15
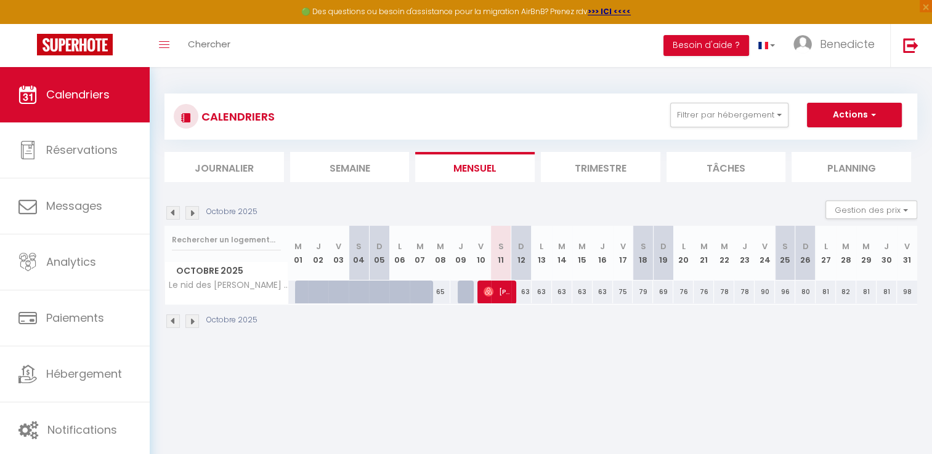
click at [192, 211] on img at bounding box center [192, 213] width 14 height 14
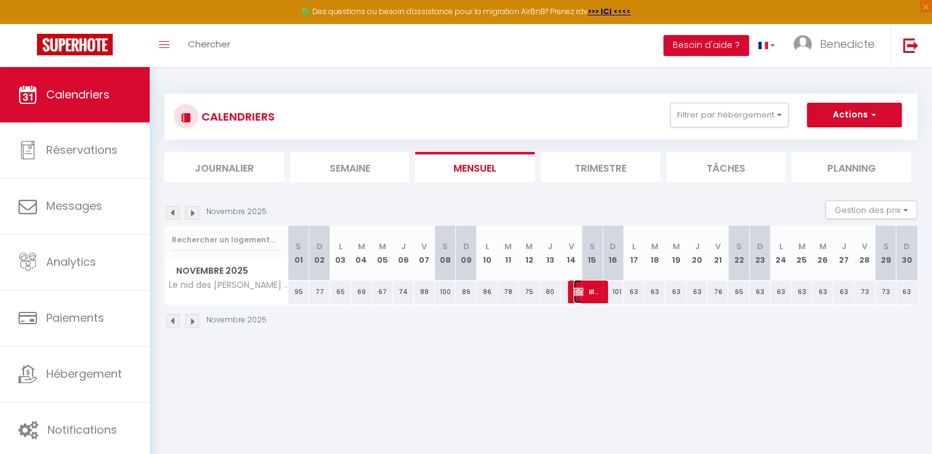
click at [587, 297] on span "Blocked" at bounding box center [587, 291] width 28 height 23
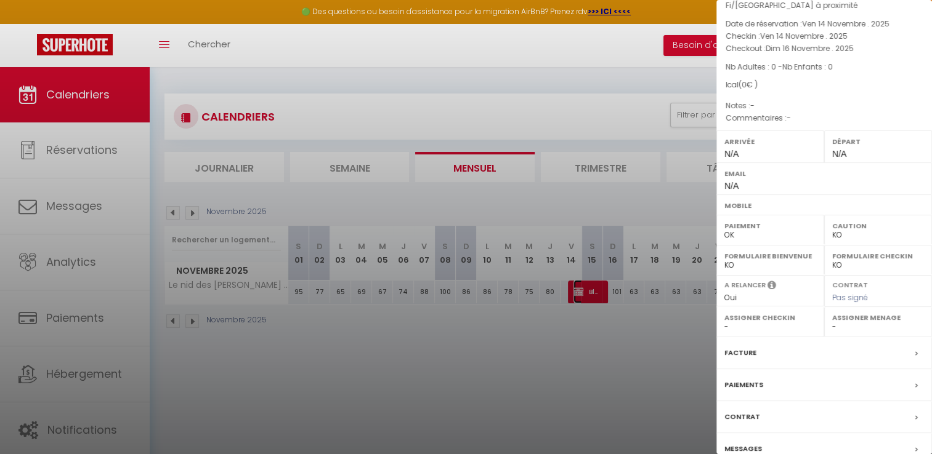
scroll to position [130, 0]
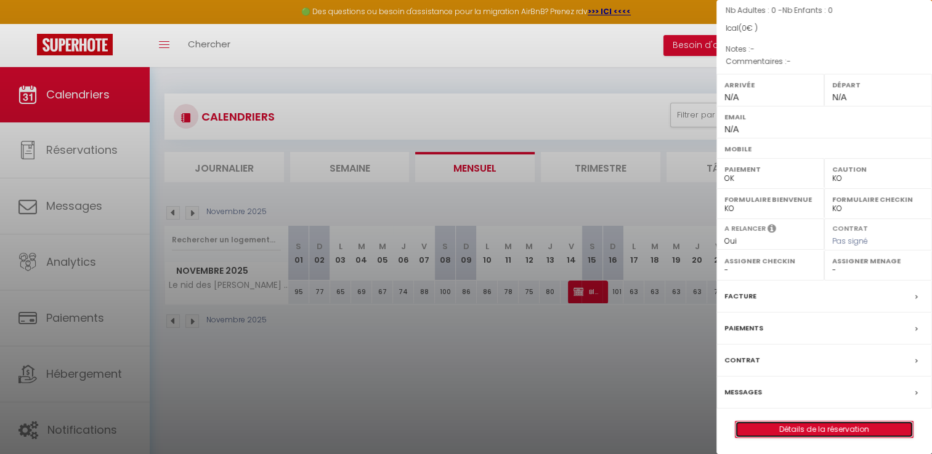
click at [842, 429] on link "Détails de la réservation" at bounding box center [823, 430] width 177 height 16
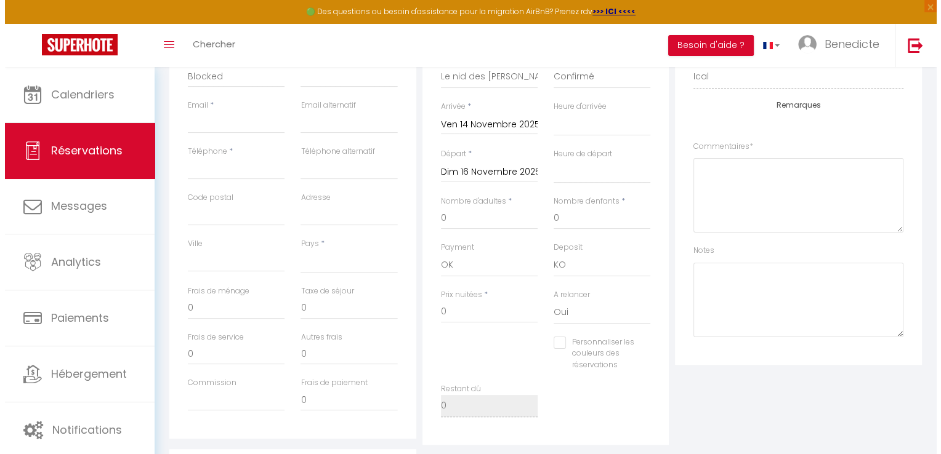
scroll to position [24, 0]
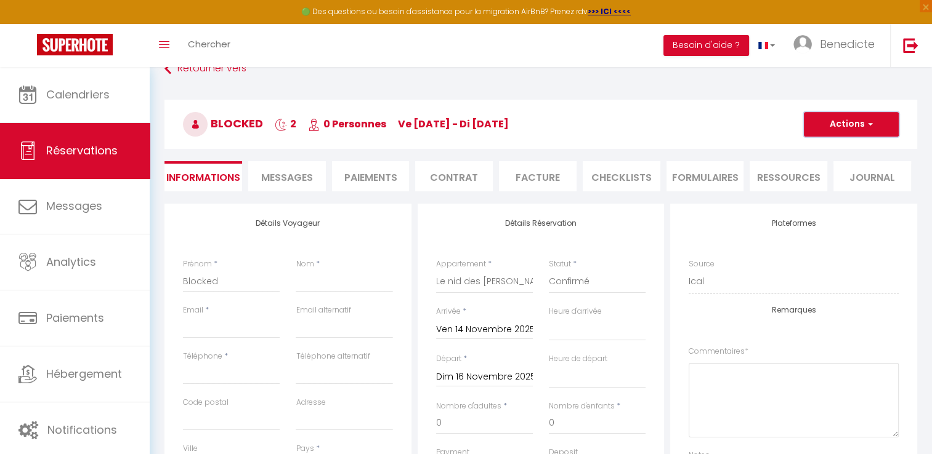
click at [862, 122] on button "Actions" at bounding box center [851, 124] width 95 height 25
click at [815, 184] on link "Supprimer" at bounding box center [838, 184] width 97 height 16
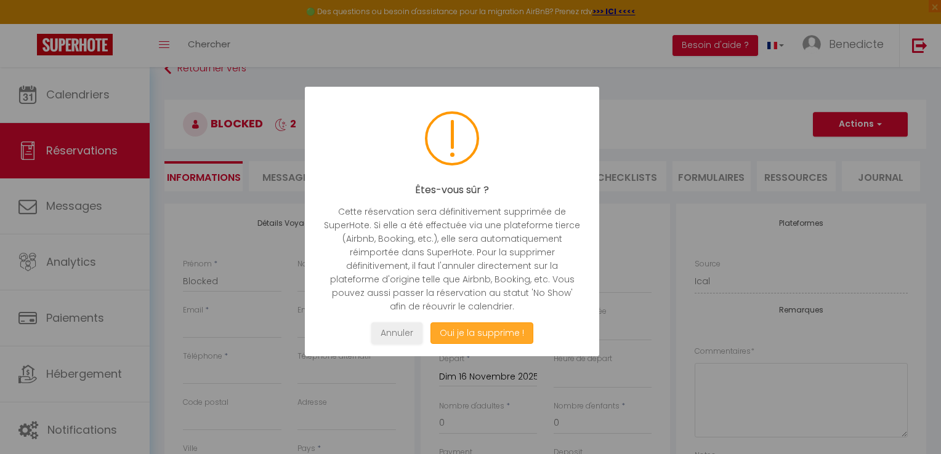
click at [475, 338] on button "Oui je la supprime !" at bounding box center [481, 334] width 103 height 22
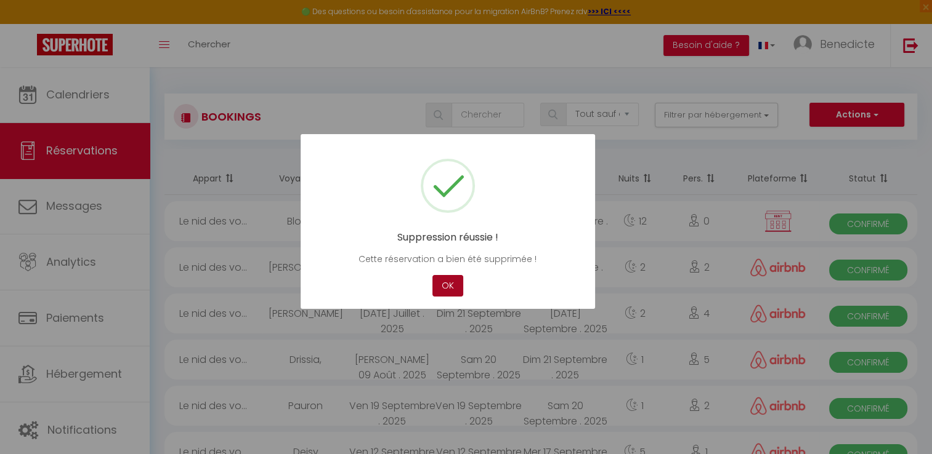
click at [454, 293] on button "OK" at bounding box center [447, 286] width 31 height 22
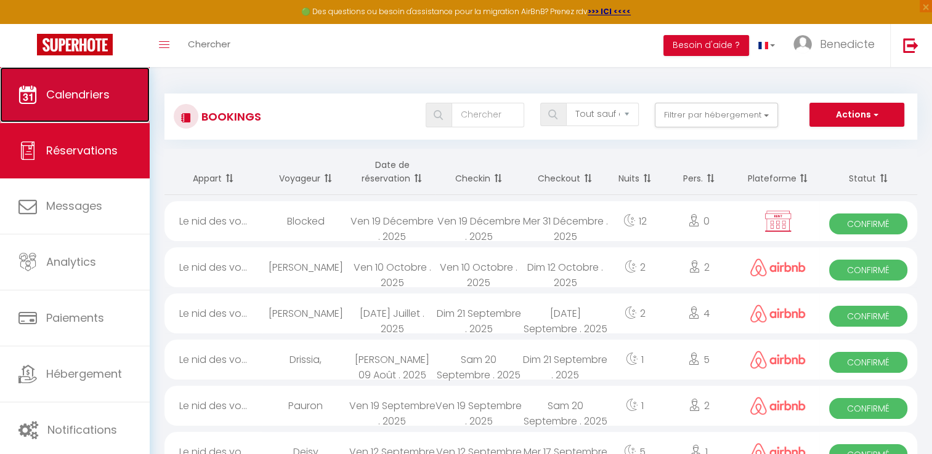
click at [110, 108] on link "Calendriers" at bounding box center [75, 94] width 150 height 55
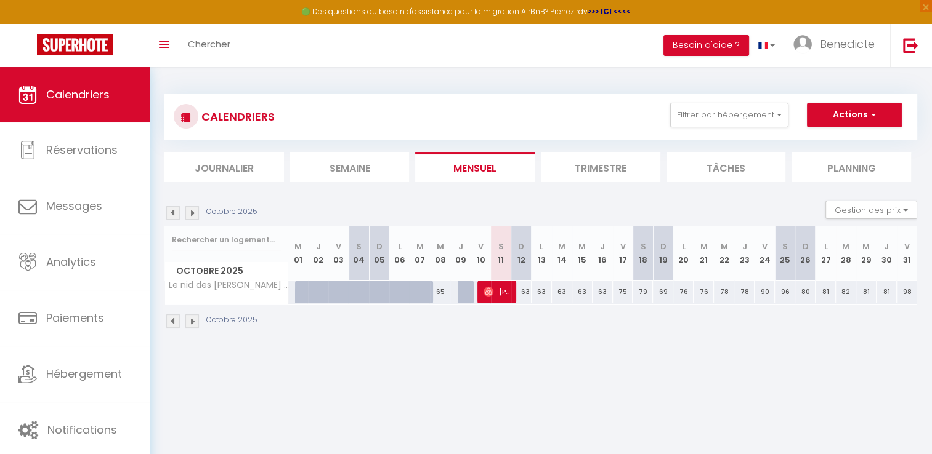
click at [191, 211] on img at bounding box center [192, 213] width 14 height 14
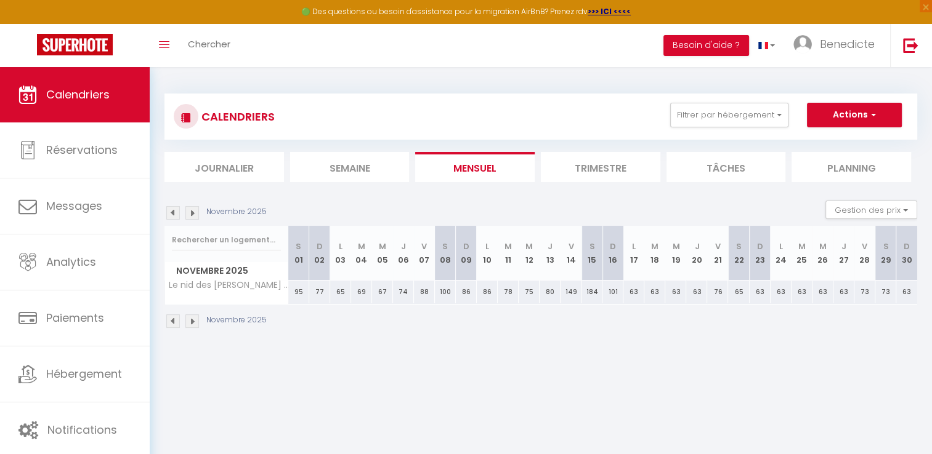
click at [191, 211] on img at bounding box center [192, 213] width 14 height 14
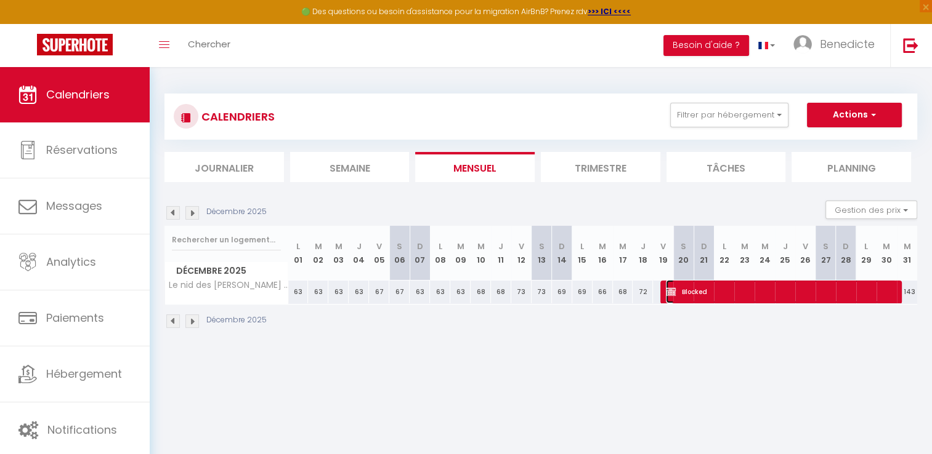
click at [684, 283] on span "Blocked" at bounding box center [781, 291] width 230 height 23
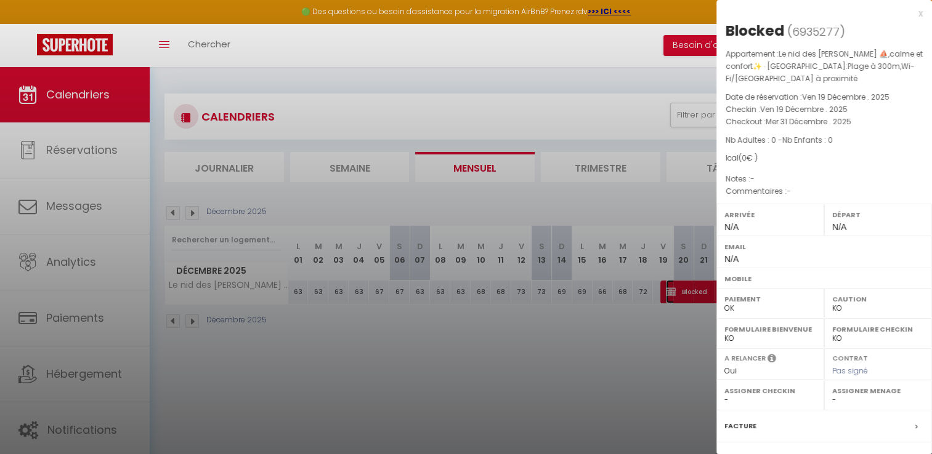
scroll to position [130, 0]
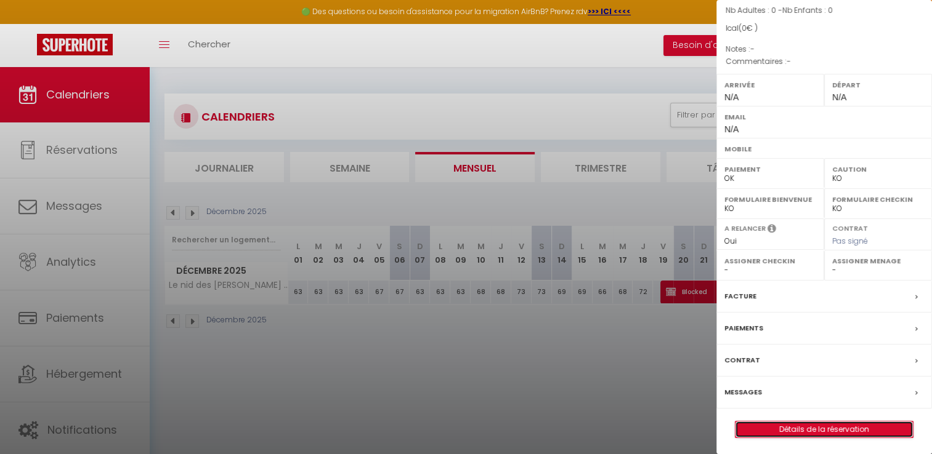
click at [884, 423] on link "Détails de la réservation" at bounding box center [823, 430] width 177 height 16
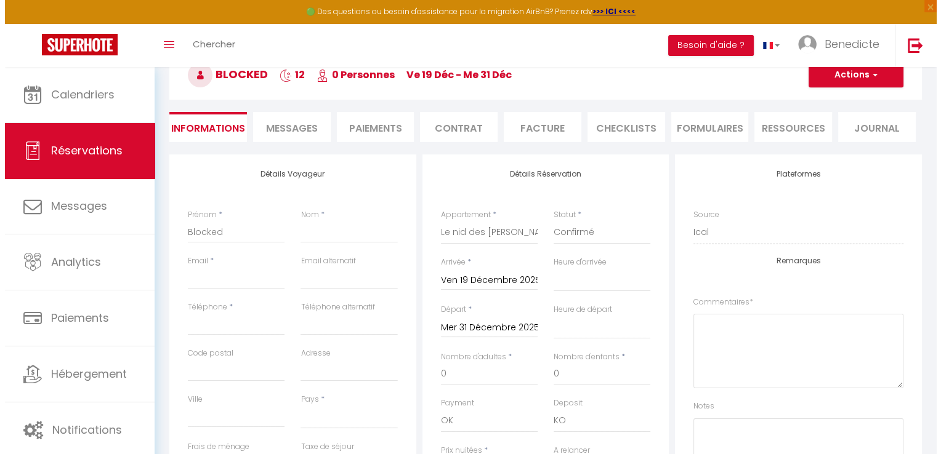
scroll to position [38, 0]
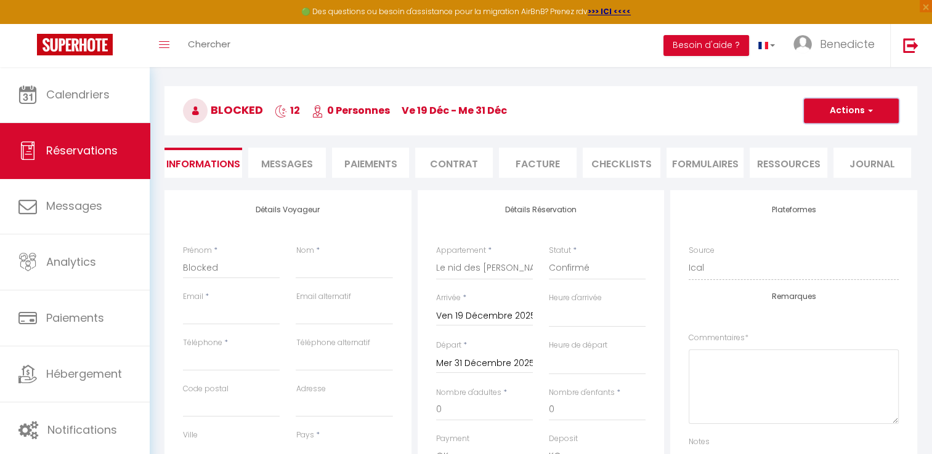
click at [852, 114] on button "Actions" at bounding box center [851, 111] width 95 height 25
click at [820, 164] on link "Supprimer" at bounding box center [838, 170] width 97 height 16
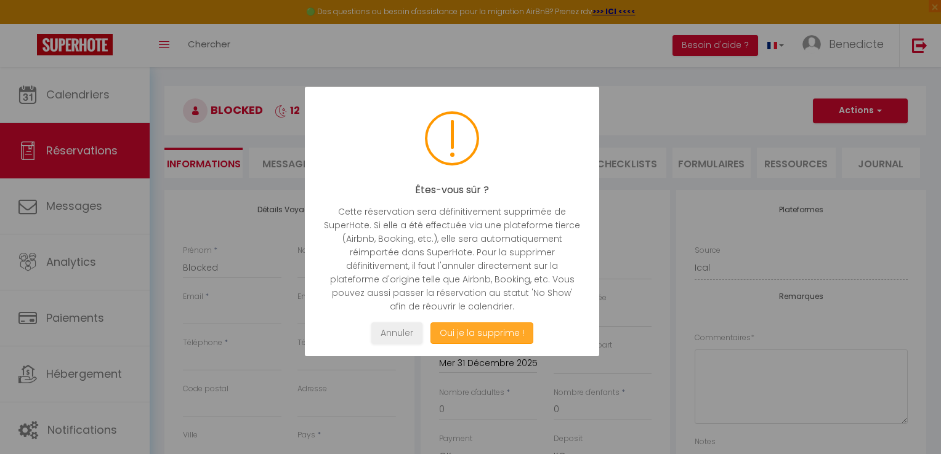
click at [480, 329] on button "Oui je la supprime !" at bounding box center [481, 334] width 103 height 22
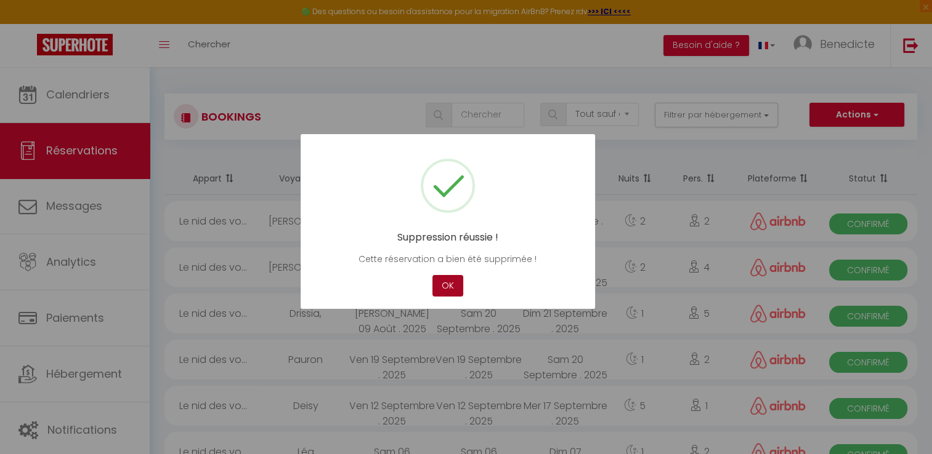
click at [447, 288] on button "OK" at bounding box center [447, 286] width 31 height 22
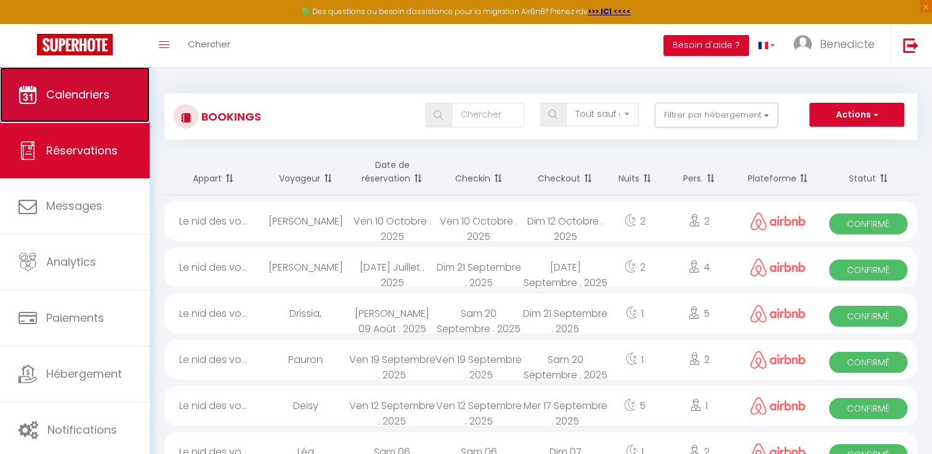
click at [108, 97] on span "Calendriers" at bounding box center [77, 94] width 63 height 15
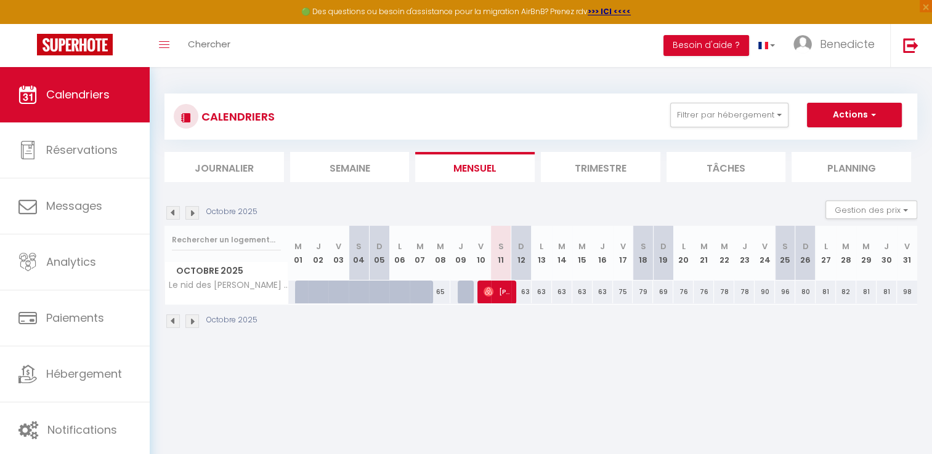
click at [195, 213] on img at bounding box center [192, 213] width 14 height 14
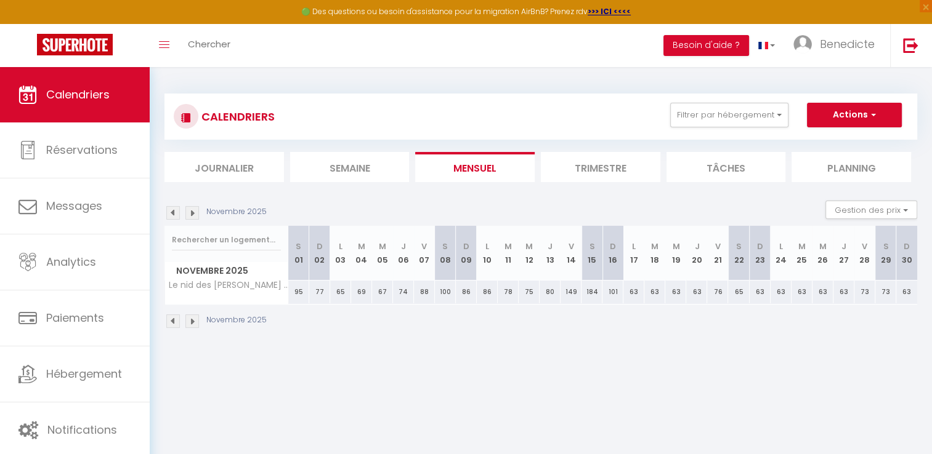
click at [593, 296] on div "184" at bounding box center [591, 292] width 21 height 23
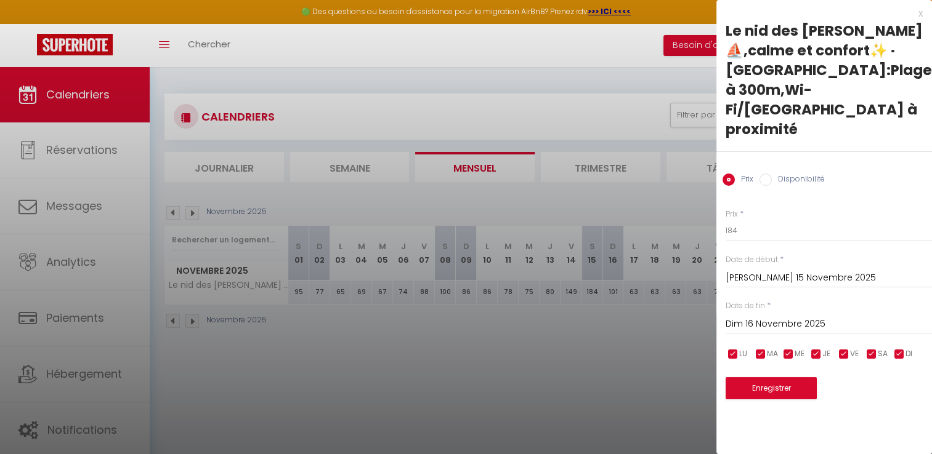
click at [764, 174] on input "Disponibilité" at bounding box center [765, 180] width 12 height 12
click at [674, 196] on div at bounding box center [466, 227] width 932 height 454
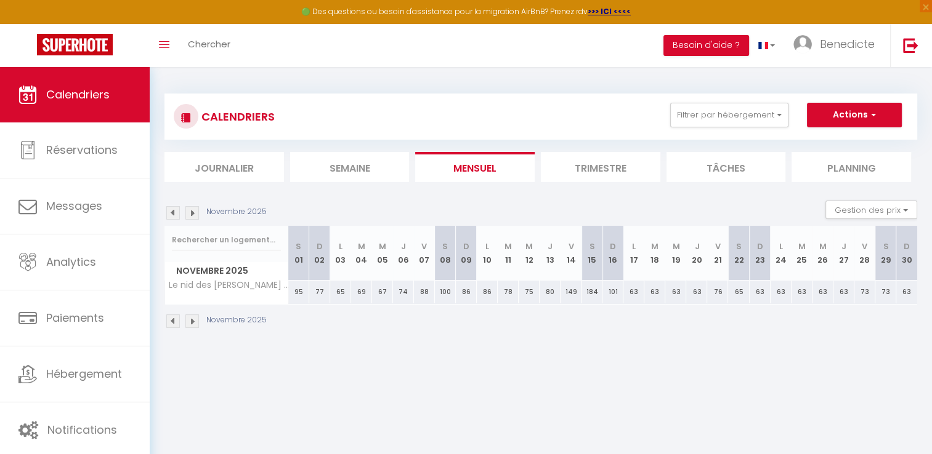
click at [882, 286] on div "73" at bounding box center [885, 292] width 21 height 23
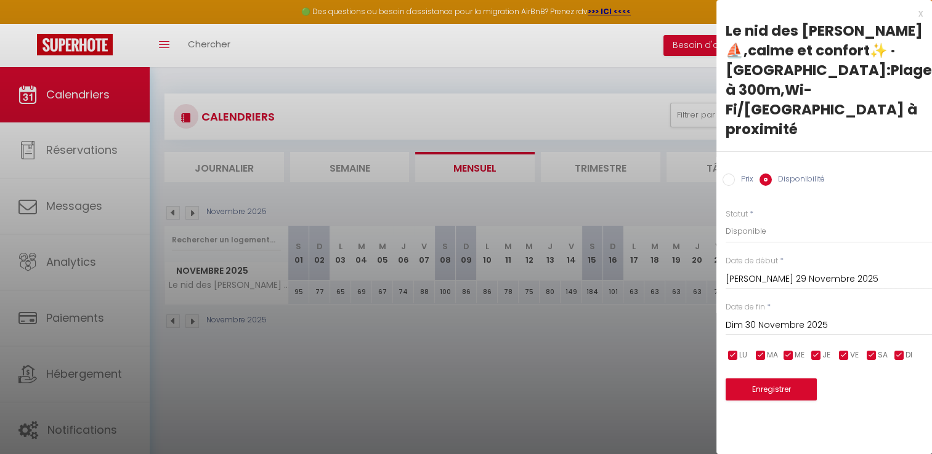
click at [709, 200] on div at bounding box center [466, 227] width 932 height 454
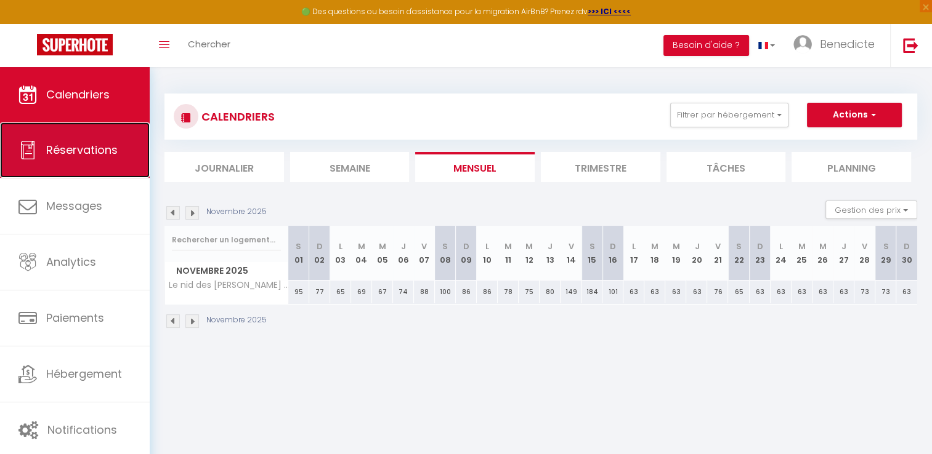
click at [112, 142] on span "Réservations" at bounding box center [81, 149] width 71 height 15
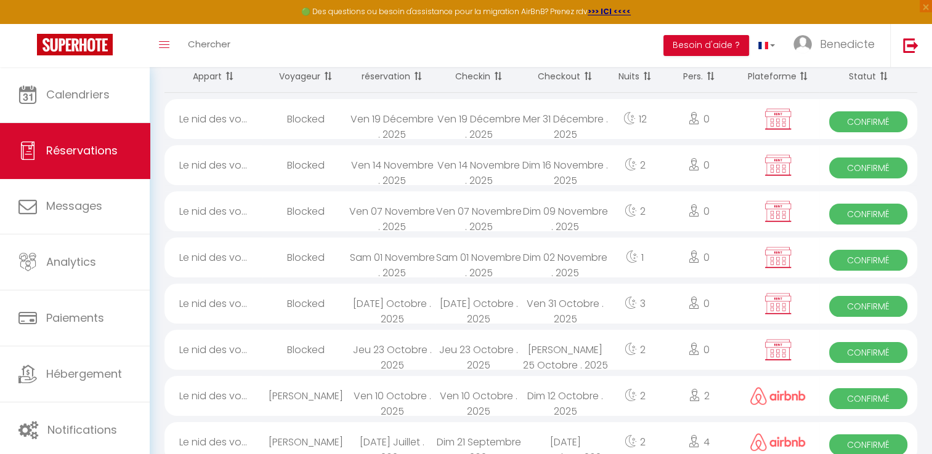
scroll to position [97, 0]
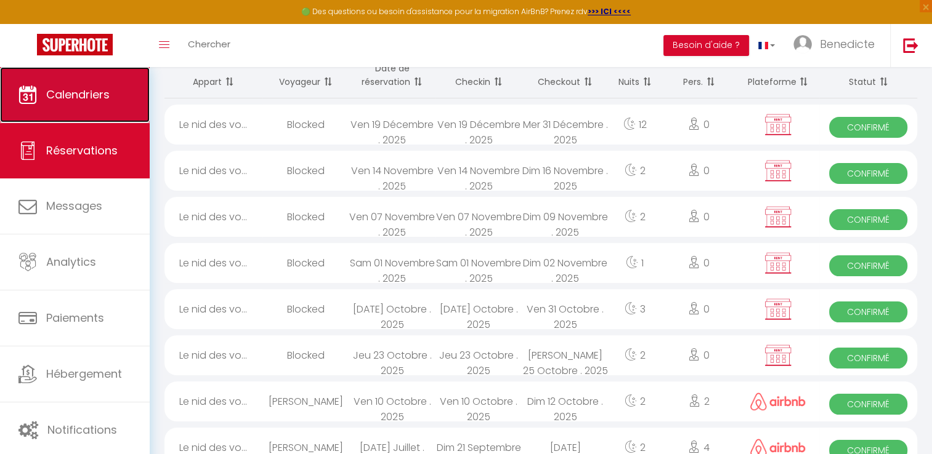
click at [79, 105] on link "Calendriers" at bounding box center [75, 94] width 150 height 55
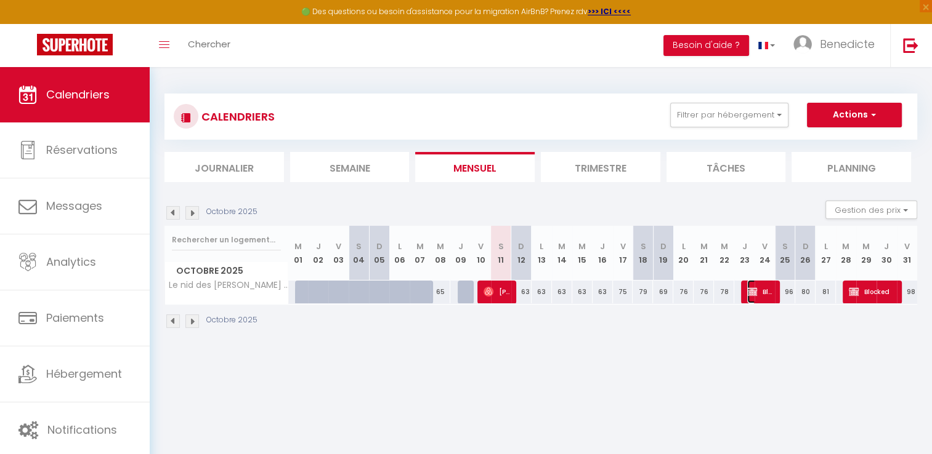
click at [764, 297] on span "Blocked" at bounding box center [760, 291] width 27 height 23
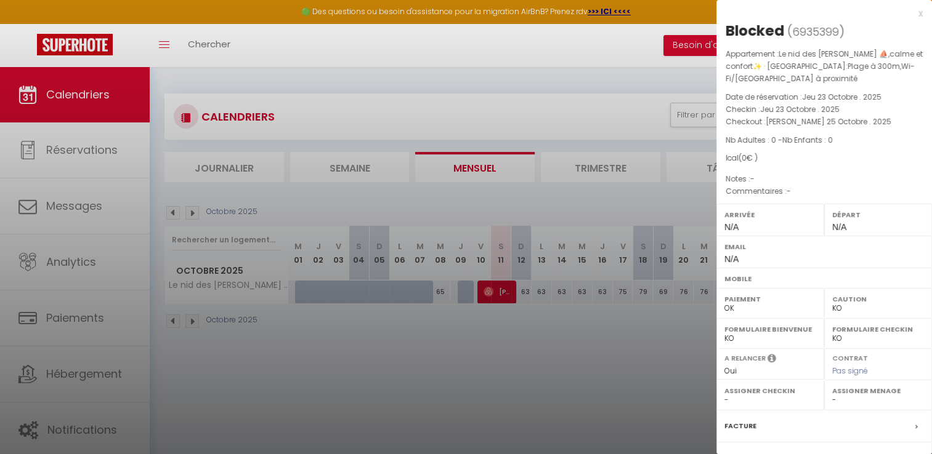
scroll to position [130, 0]
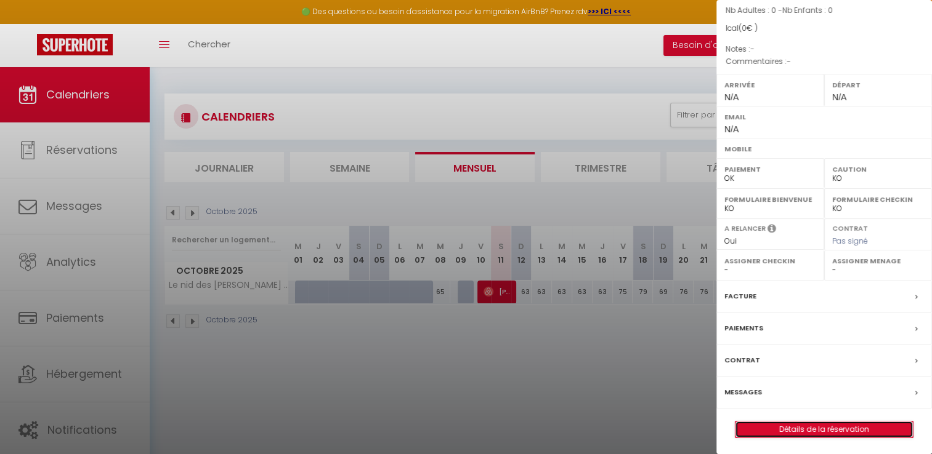
click at [838, 433] on link "Détails de la réservation" at bounding box center [823, 430] width 177 height 16
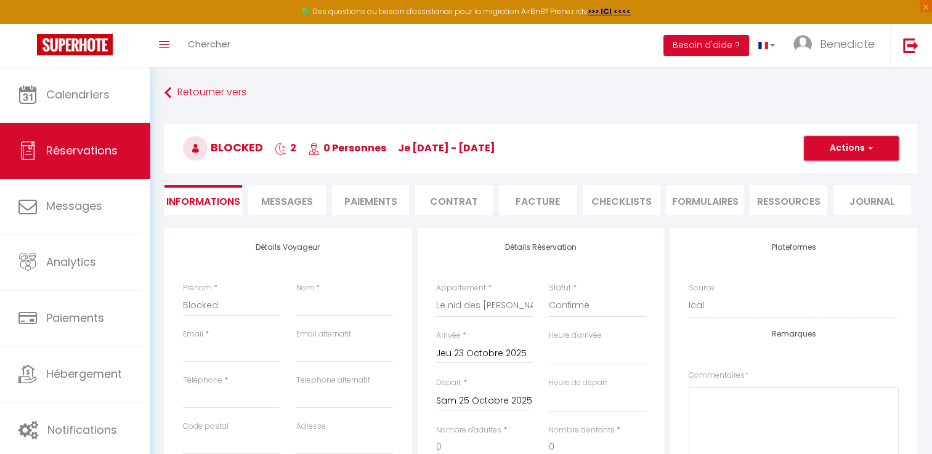
click at [858, 150] on button "Actions" at bounding box center [851, 148] width 95 height 25
click at [830, 211] on link "Supprimer" at bounding box center [838, 208] width 97 height 16
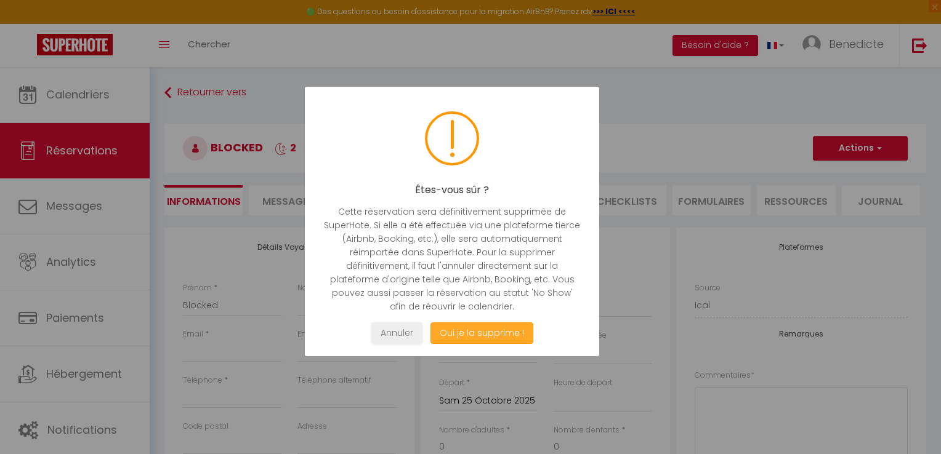
click at [482, 333] on button "Oui je la supprime !" at bounding box center [481, 334] width 103 height 22
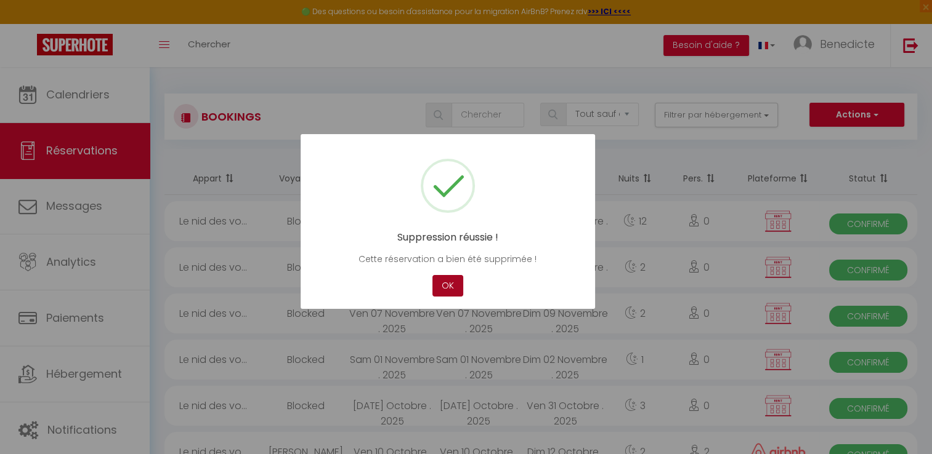
click at [448, 292] on button "OK" at bounding box center [447, 286] width 31 height 22
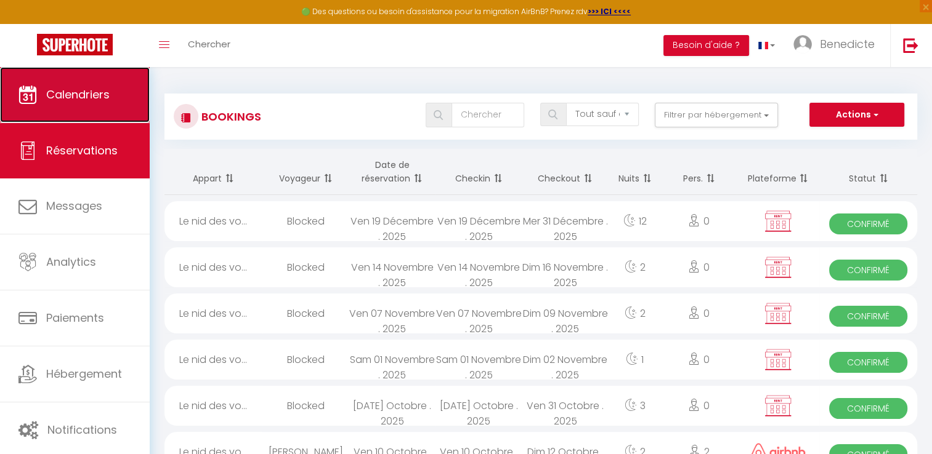
click at [76, 103] on link "Calendriers" at bounding box center [75, 94] width 150 height 55
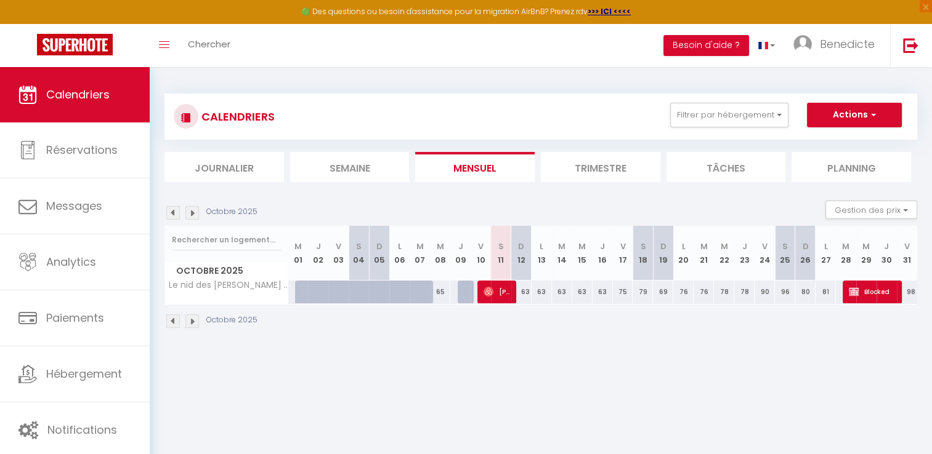
click at [645, 293] on div "79" at bounding box center [642, 292] width 20 height 23
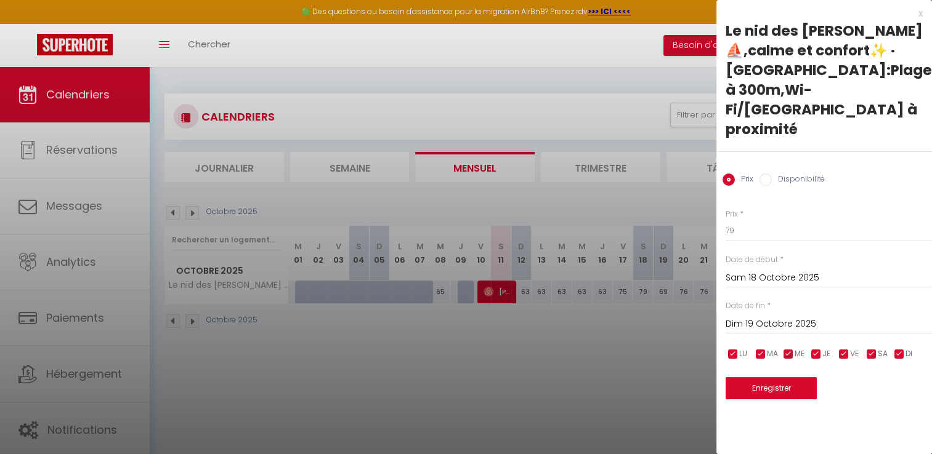
click at [648, 321] on div at bounding box center [466, 227] width 932 height 454
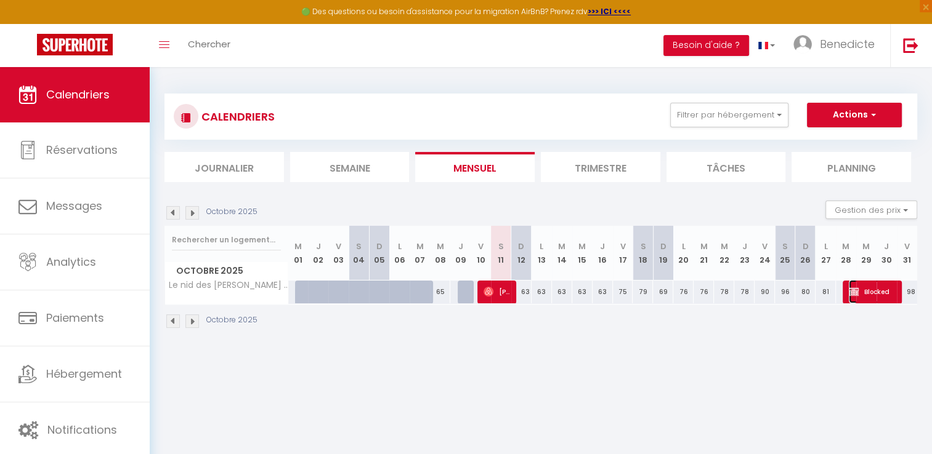
click at [874, 294] on span "Blocked" at bounding box center [872, 291] width 47 height 23
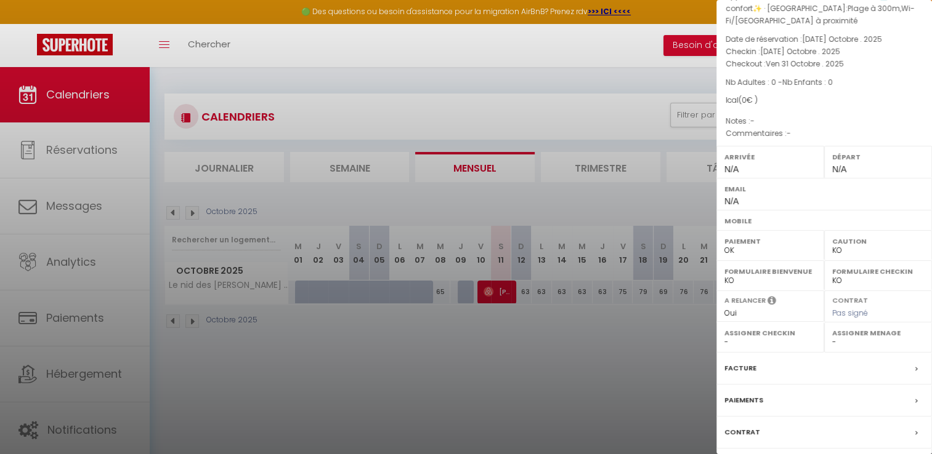
scroll to position [130, 0]
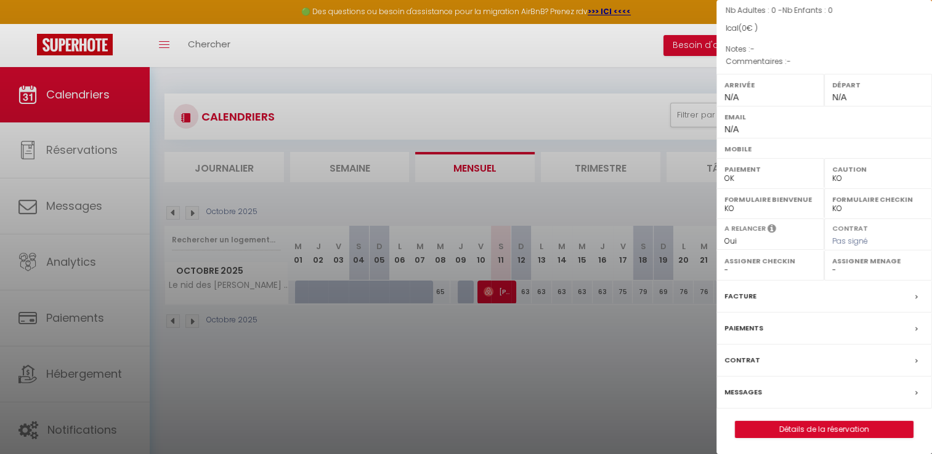
click at [589, 396] on div at bounding box center [466, 227] width 932 height 454
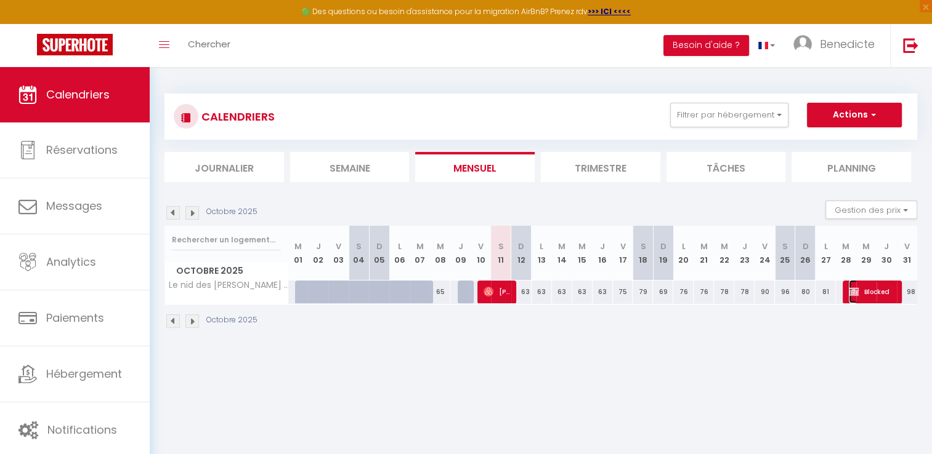
click at [850, 301] on span "Blocked" at bounding box center [872, 291] width 47 height 23
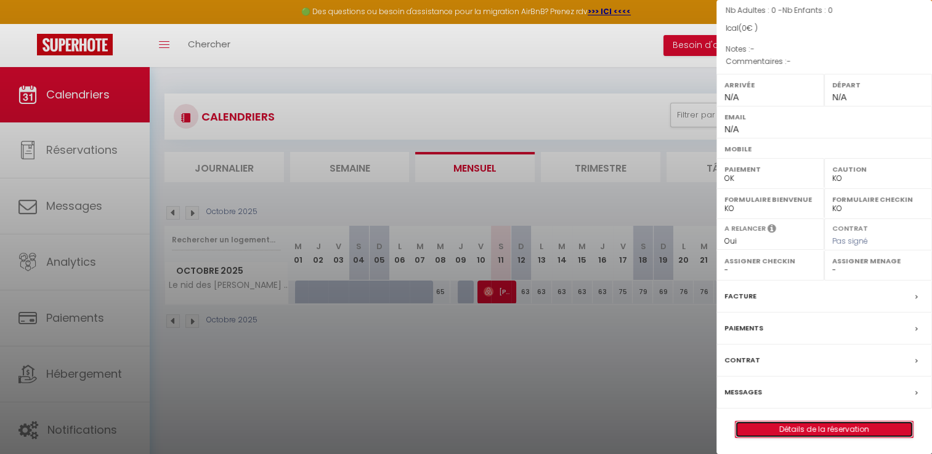
click at [853, 430] on link "Détails de la réservation" at bounding box center [823, 430] width 177 height 16
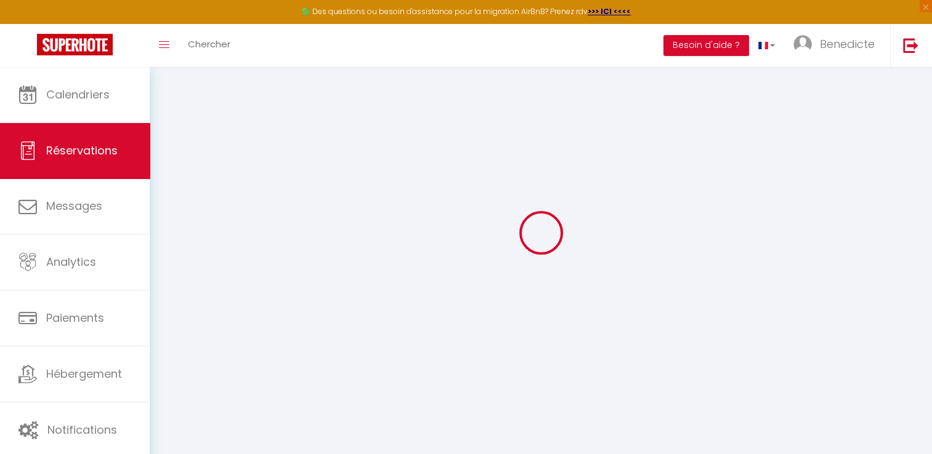
scroll to position [67, 0]
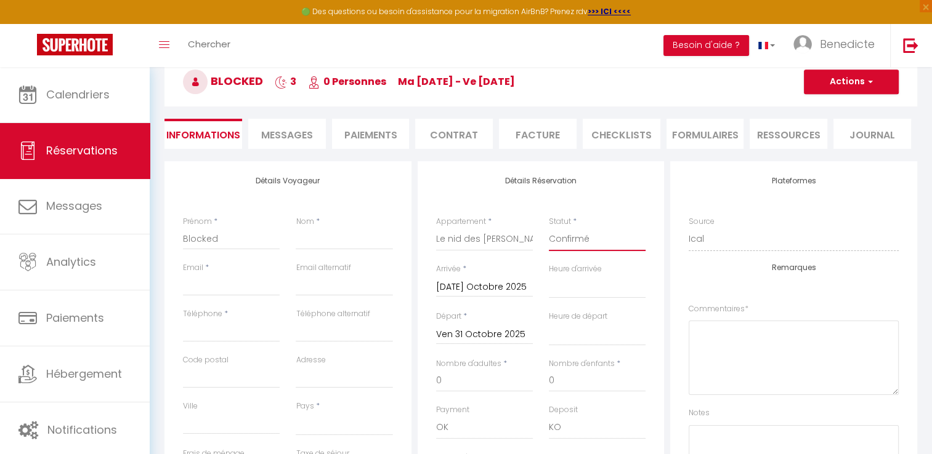
click at [571, 246] on select "Confirmé Non Confirmé [PERSON_NAME] par le voyageur No Show Request" at bounding box center [597, 239] width 97 height 23
click at [549, 228] on select "Confirmé Non Confirmé [PERSON_NAME] par le voyageur No Show Request" at bounding box center [597, 239] width 97 height 23
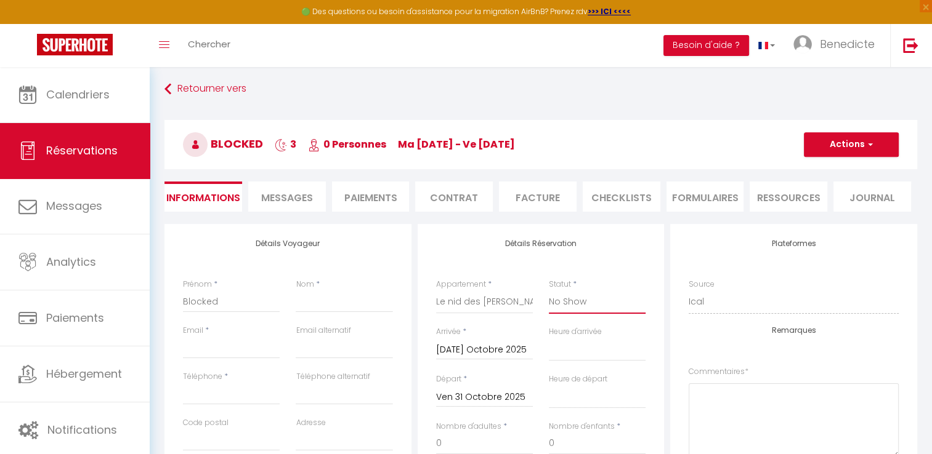
scroll to position [0, 0]
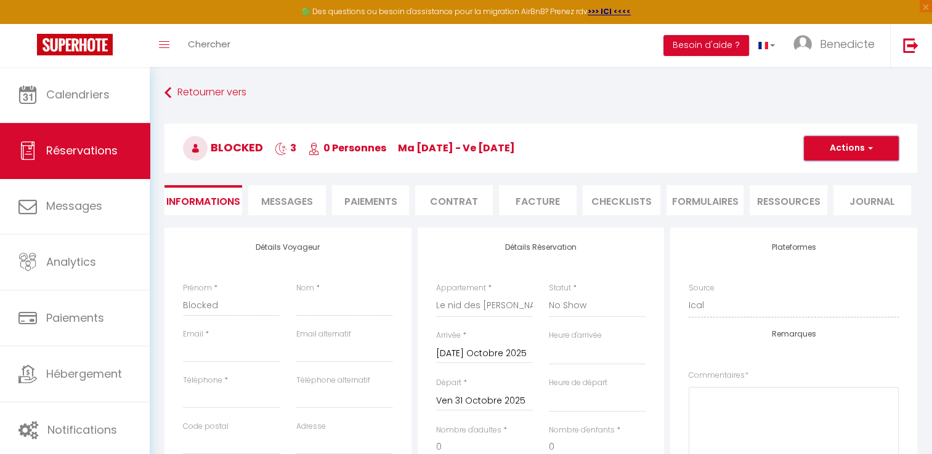
click at [858, 144] on button "Actions" at bounding box center [851, 148] width 95 height 25
click at [849, 204] on link "Supprimer" at bounding box center [838, 208] width 97 height 16
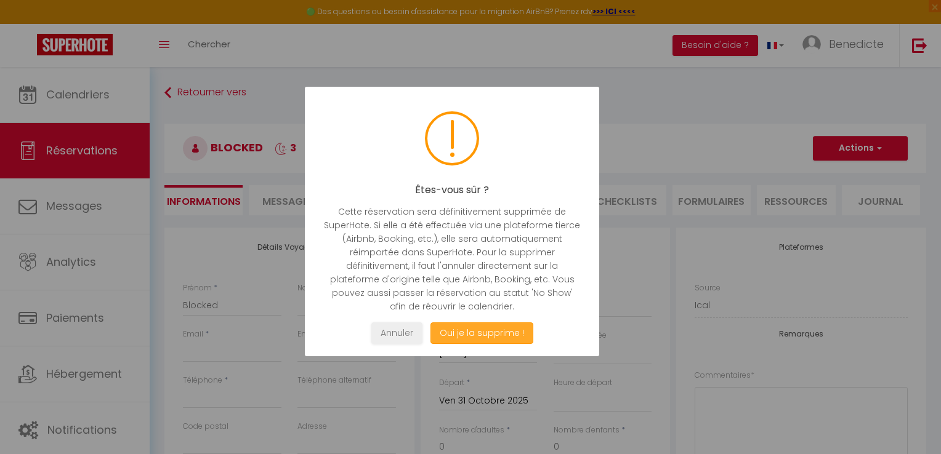
click at [505, 339] on button "Oui je la supprime !" at bounding box center [481, 334] width 103 height 22
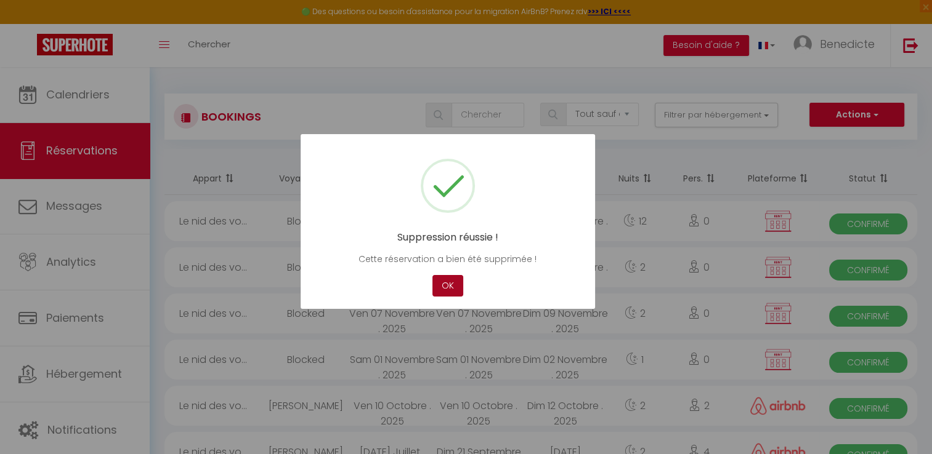
click at [442, 281] on button "OK" at bounding box center [447, 286] width 31 height 22
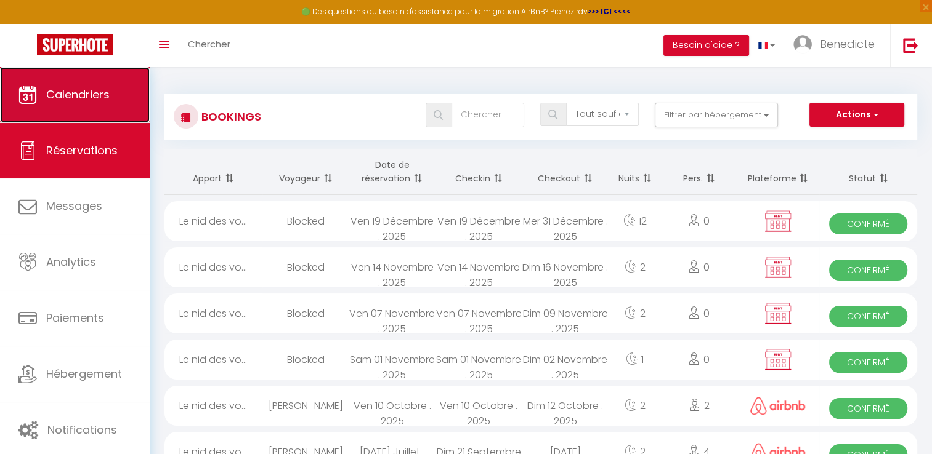
click at [71, 104] on link "Calendriers" at bounding box center [75, 94] width 150 height 55
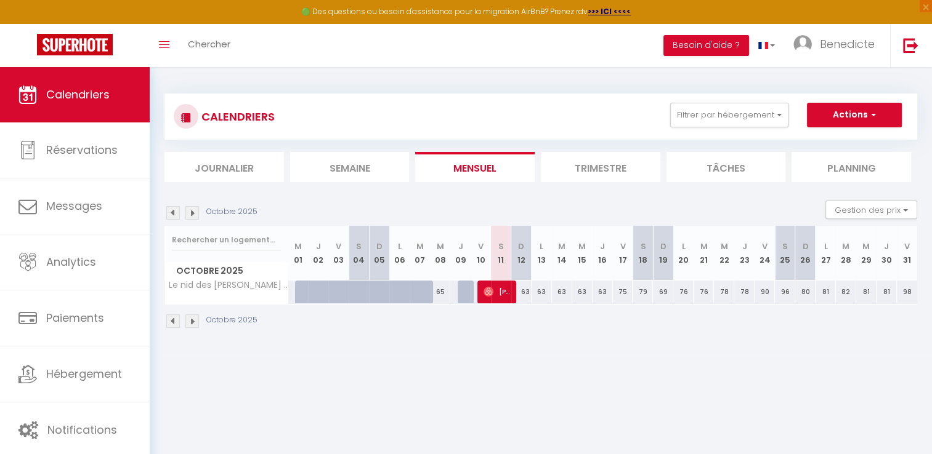
click at [650, 290] on div "79" at bounding box center [642, 292] width 20 height 23
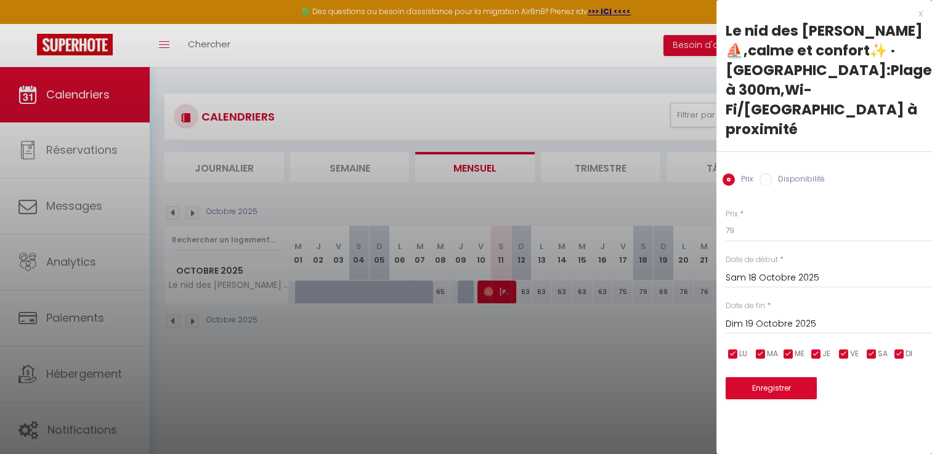
click at [652, 289] on div at bounding box center [466, 227] width 932 height 454
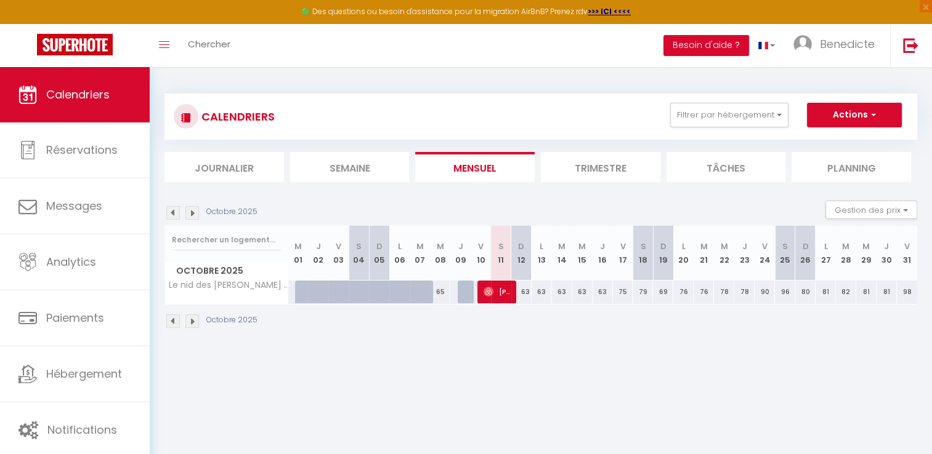
click at [191, 213] on img at bounding box center [192, 213] width 14 height 14
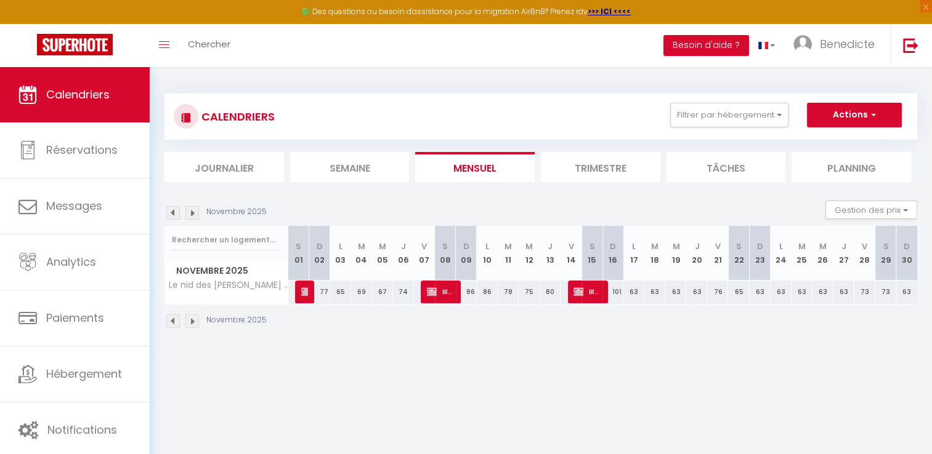
click at [310, 291] on div "77" at bounding box center [319, 292] width 21 height 23
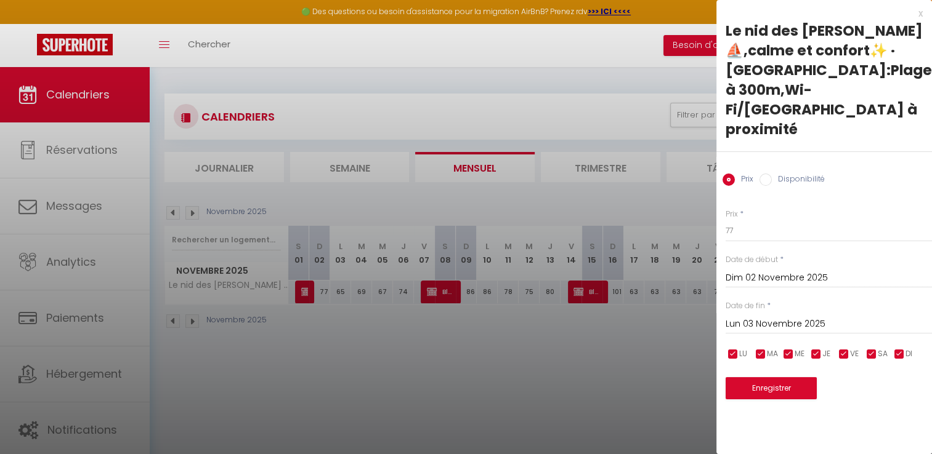
click at [765, 174] on input "Disponibilité" at bounding box center [765, 180] width 12 height 12
click at [305, 296] on div at bounding box center [466, 227] width 932 height 454
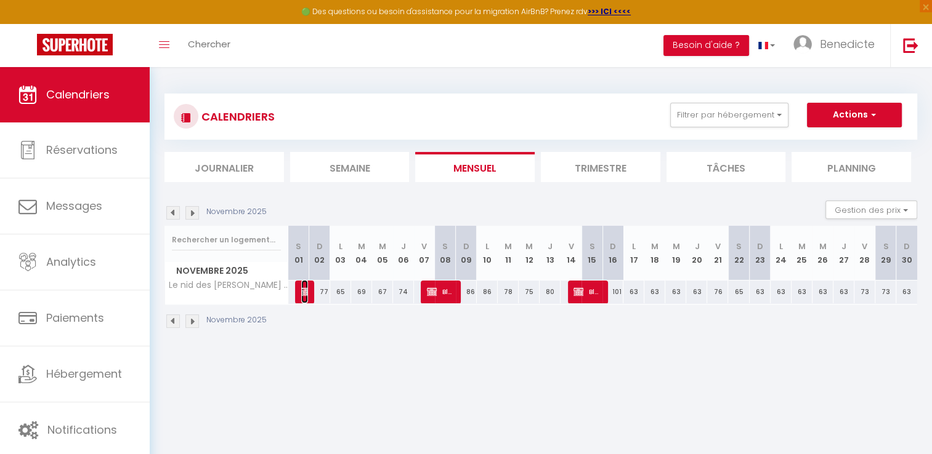
click at [305, 296] on img at bounding box center [306, 292] width 10 height 10
click at [0, 0] on div at bounding box center [0, 0] width 0 height 0
click at [303, 294] on img at bounding box center [306, 292] width 10 height 10
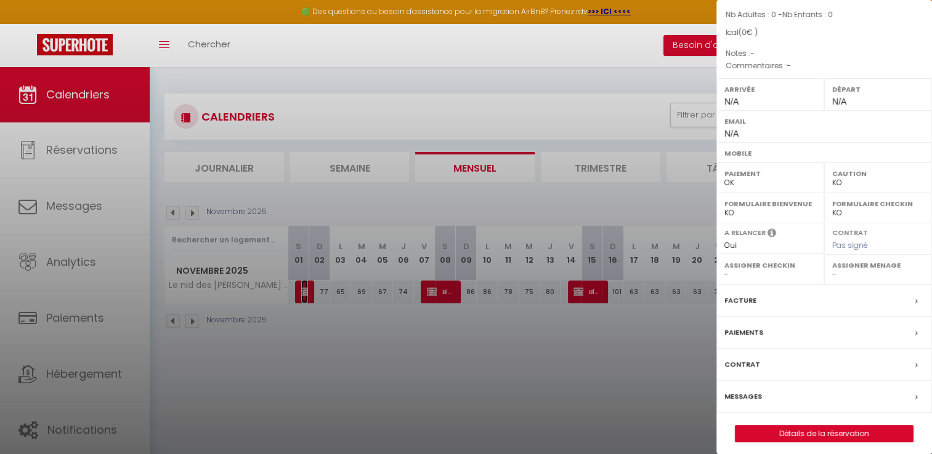
scroll to position [130, 0]
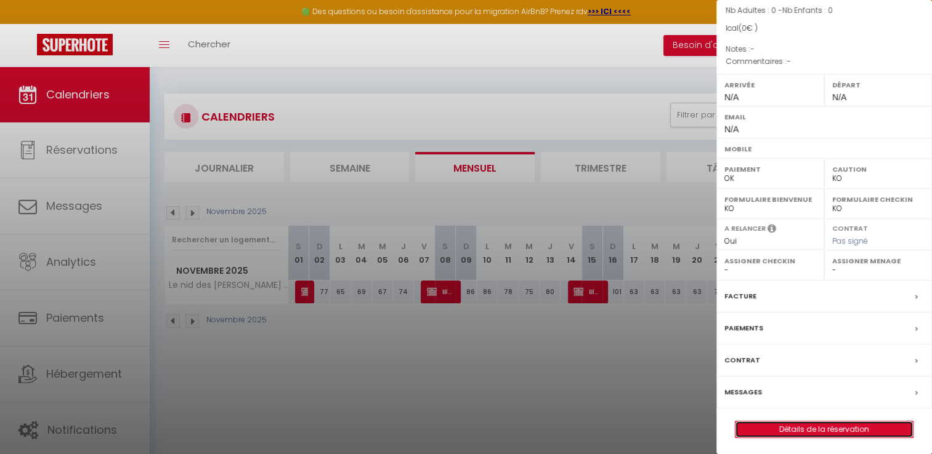
click at [825, 430] on link "Détails de la réservation" at bounding box center [823, 430] width 177 height 16
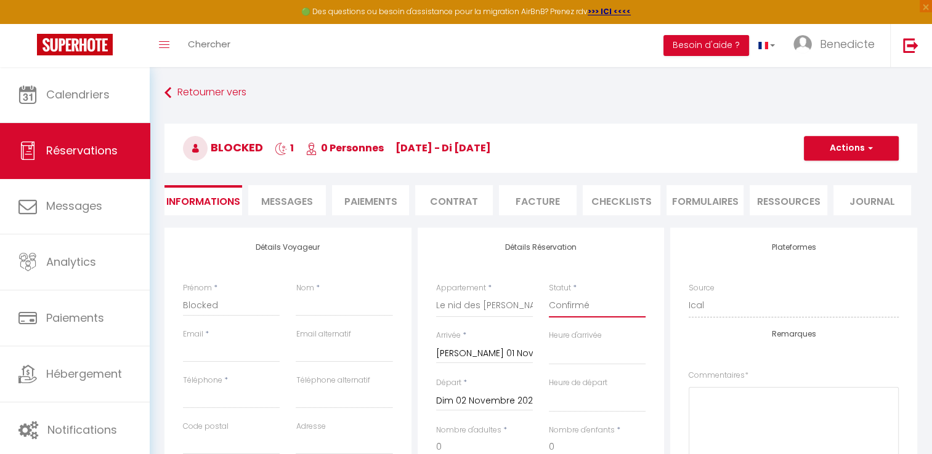
click at [563, 303] on select "Confirmé Non Confirmé [PERSON_NAME] par le voyageur No Show Request" at bounding box center [597, 305] width 97 height 23
click at [549, 294] on select "Confirmé Non Confirmé [PERSON_NAME] par le voyageur No Show Request" at bounding box center [597, 305] width 97 height 23
click at [573, 311] on select "Confirmé Non Confirmé [PERSON_NAME] par le voyageur No Show Request" at bounding box center [597, 305] width 97 height 23
click at [868, 154] on button "Actions" at bounding box center [851, 148] width 95 height 25
click at [854, 203] on link "Supprimer" at bounding box center [838, 208] width 97 height 16
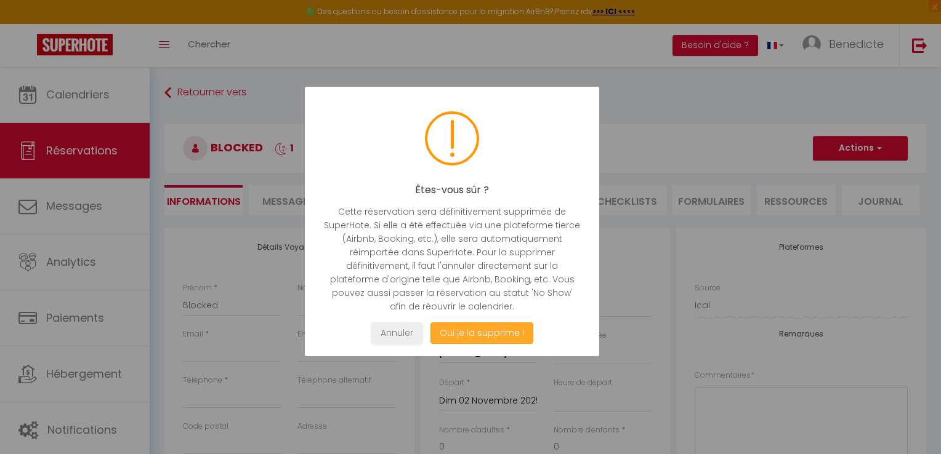
click at [505, 336] on button "Oui je la supprime !" at bounding box center [481, 334] width 103 height 22
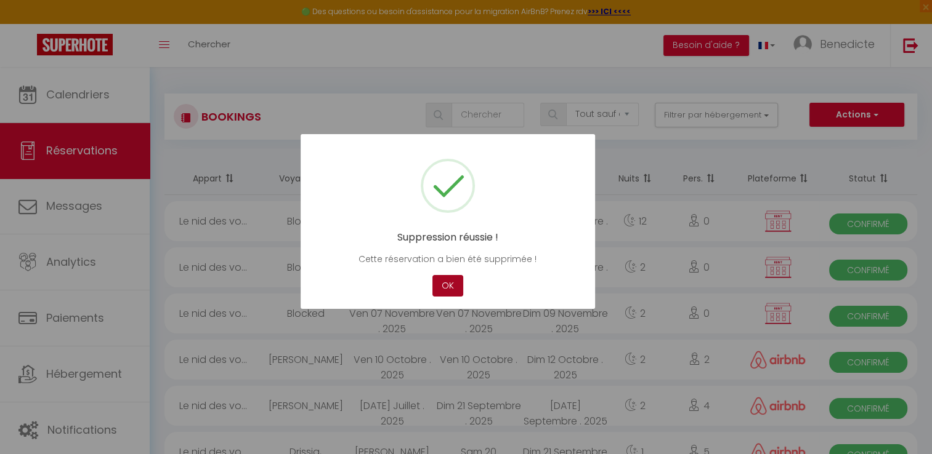
click at [445, 285] on button "OK" at bounding box center [447, 286] width 31 height 22
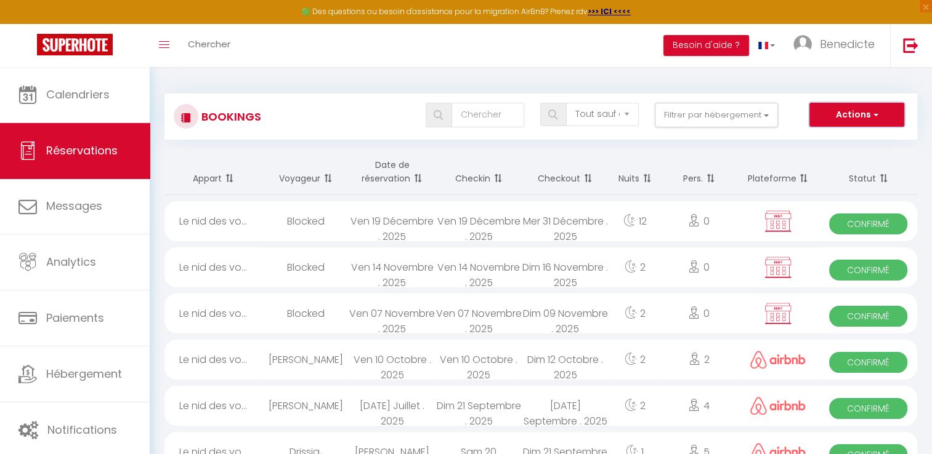
drag, startPoint x: 616, startPoint y: 226, endPoint x: 872, endPoint y: 118, distance: 278.2
click at [872, 118] on span "button" at bounding box center [874, 114] width 7 height 12
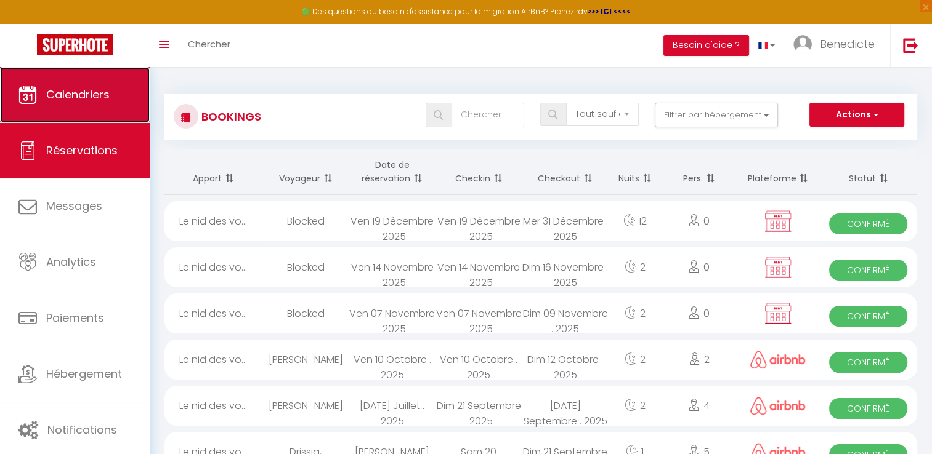
click at [106, 87] on span "Calendriers" at bounding box center [77, 94] width 63 height 15
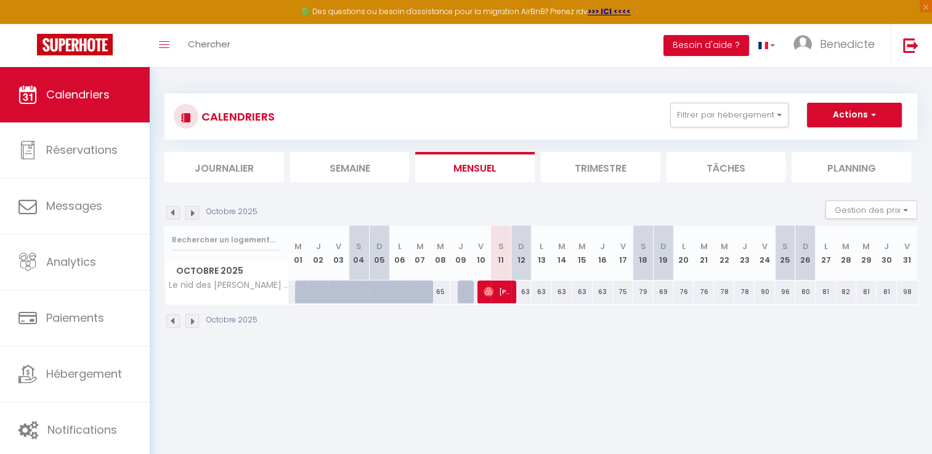
click at [191, 217] on img at bounding box center [192, 213] width 14 height 14
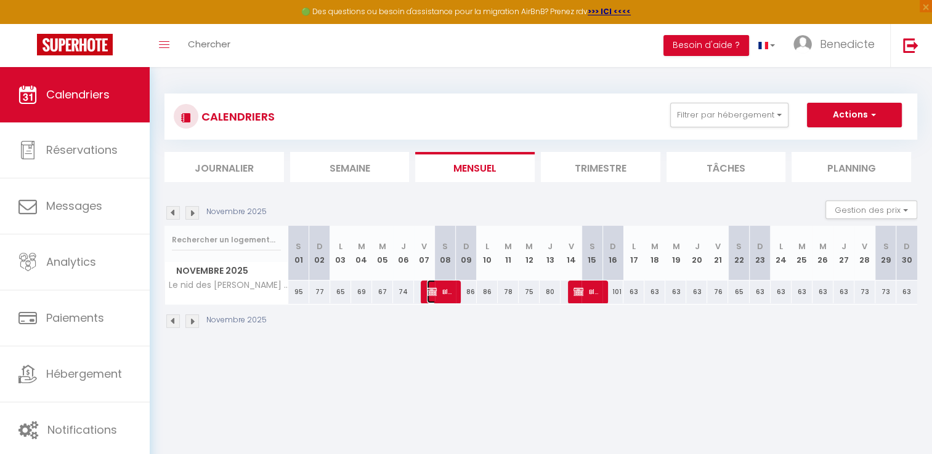
click at [438, 290] on span "Blocked" at bounding box center [441, 291] width 28 height 23
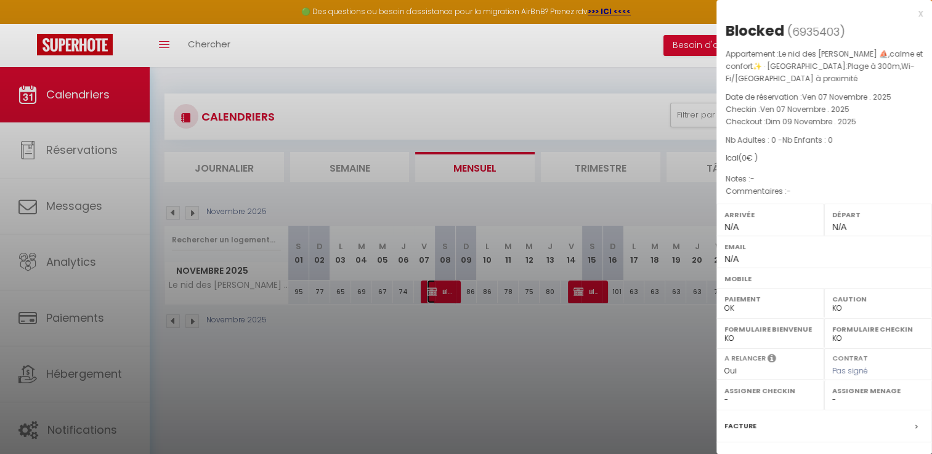
scroll to position [130, 0]
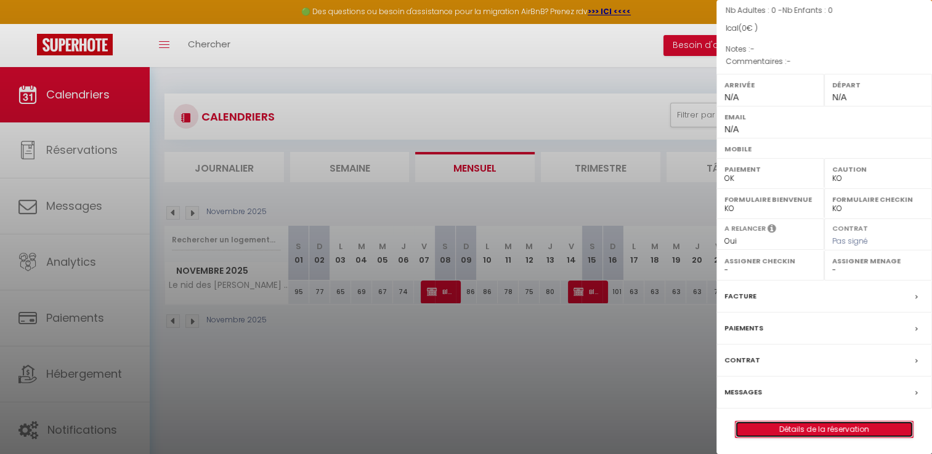
click at [860, 427] on link "Détails de la réservation" at bounding box center [823, 430] width 177 height 16
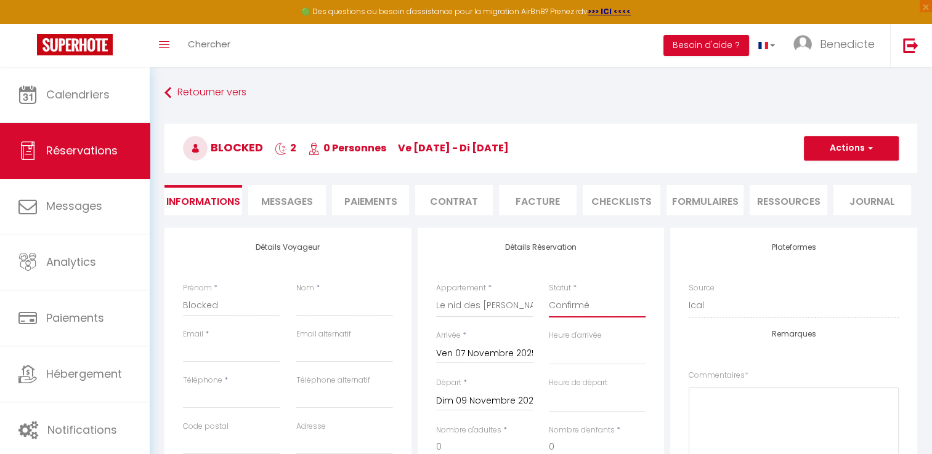
click at [581, 307] on select "Confirmé Non Confirmé [PERSON_NAME] par le voyageur No Show Request" at bounding box center [597, 305] width 97 height 23
click at [549, 294] on select "Confirmé Non Confirmé [PERSON_NAME] par le voyageur No Show Request" at bounding box center [597, 305] width 97 height 23
click at [830, 154] on button "Actions" at bounding box center [851, 148] width 95 height 25
click at [812, 203] on link "Supprimer" at bounding box center [838, 208] width 97 height 16
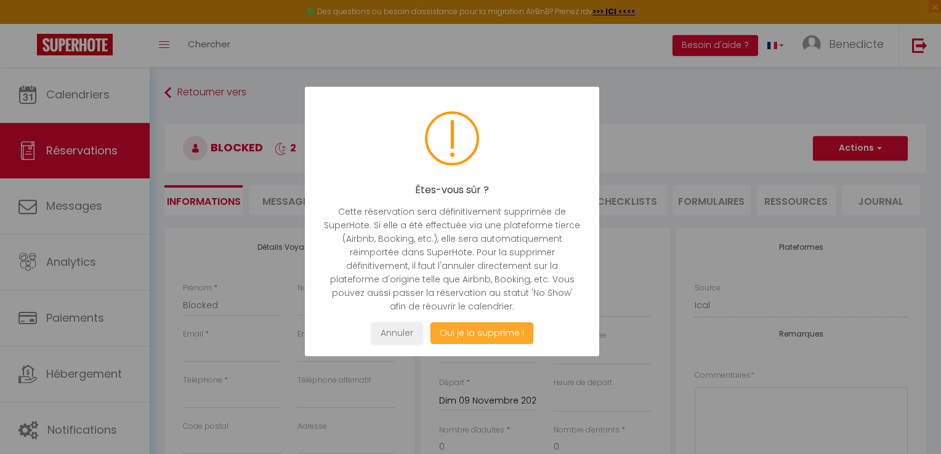
click at [520, 336] on button "Oui je la supprime !" at bounding box center [481, 334] width 103 height 22
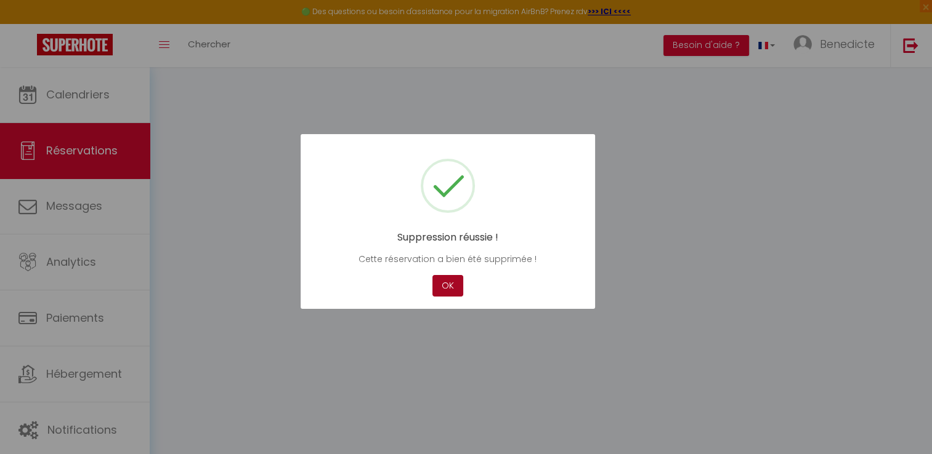
click at [453, 290] on button "OK" at bounding box center [447, 286] width 31 height 22
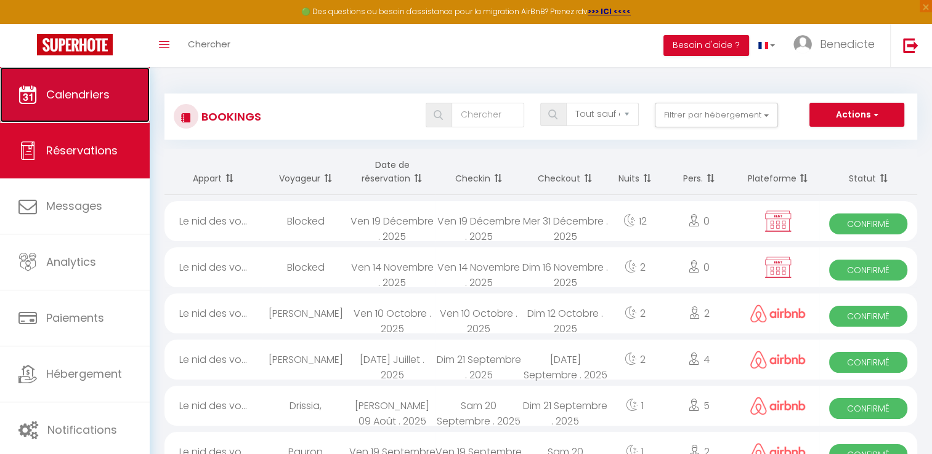
click at [81, 96] on span "Calendriers" at bounding box center [77, 94] width 63 height 15
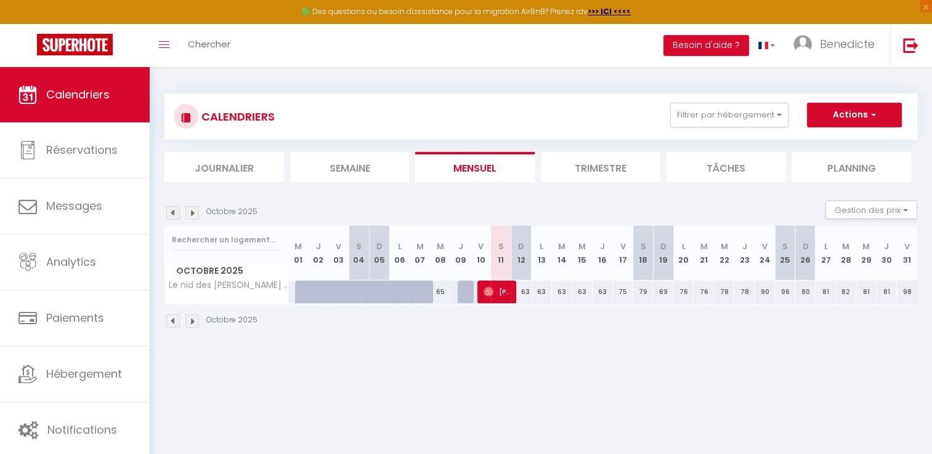
click at [195, 213] on img at bounding box center [192, 213] width 14 height 14
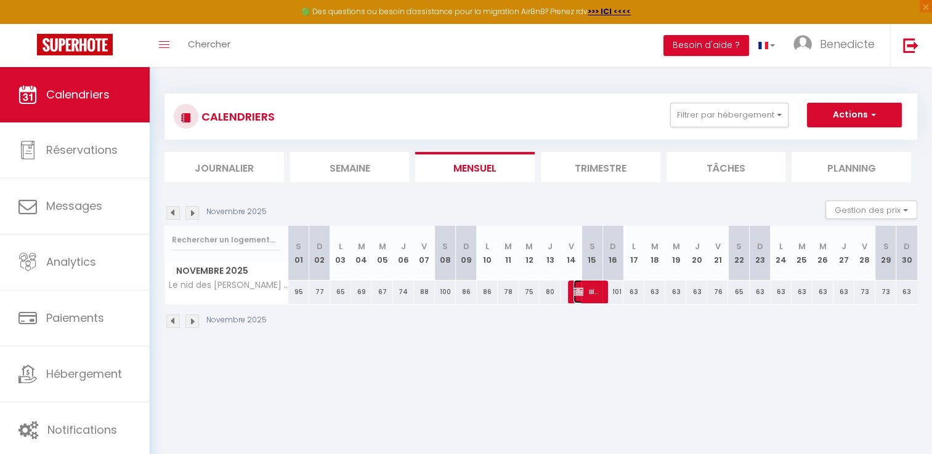
click at [589, 297] on span "Blocked" at bounding box center [587, 291] width 28 height 23
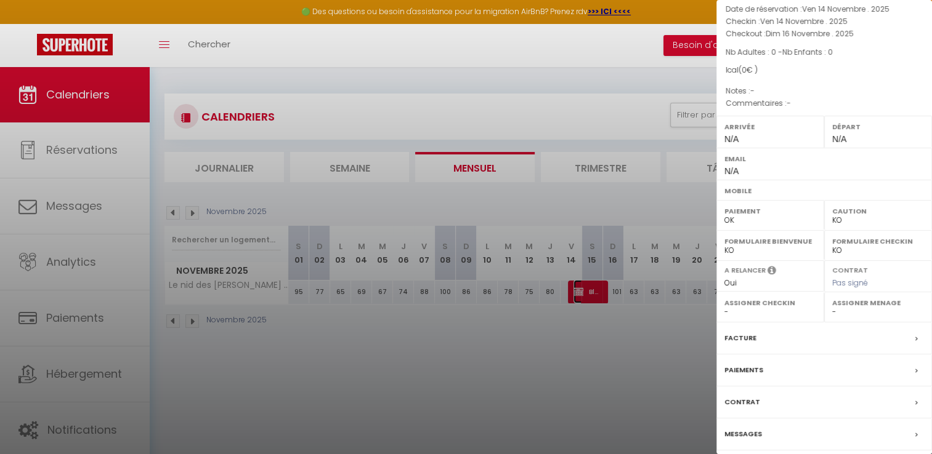
scroll to position [130, 0]
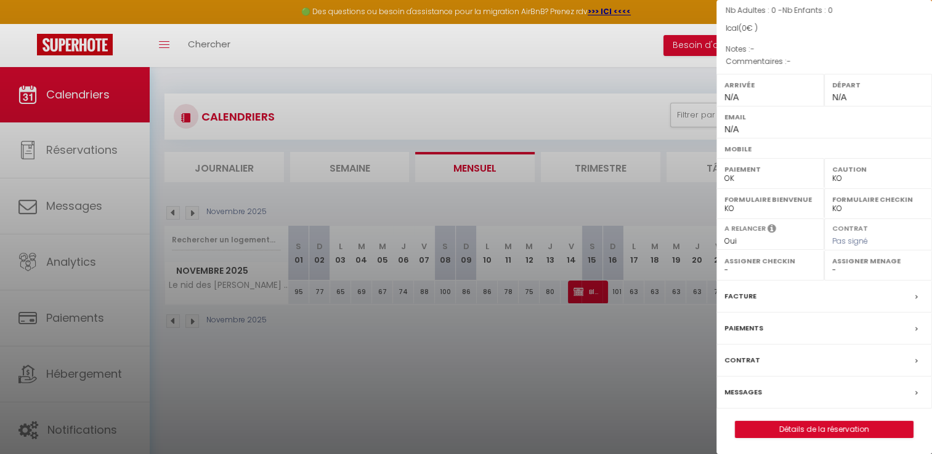
click at [850, 418] on div "Blocked ( 6935404 ) Appartement : Le nid des [PERSON_NAME] ⛵️,calme et confort✨…" at bounding box center [824, 164] width 216 height 547
click at [849, 422] on link "Détails de la réservation" at bounding box center [823, 430] width 177 height 16
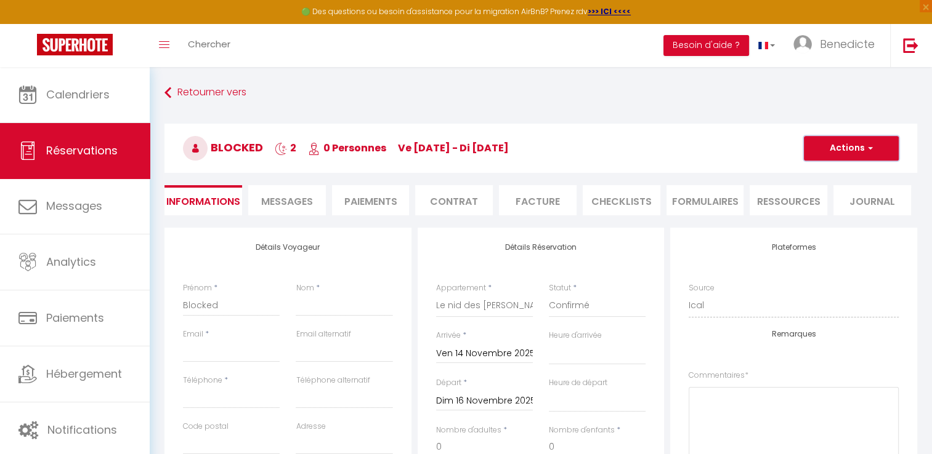
click at [836, 150] on button "Actions" at bounding box center [851, 148] width 95 height 25
click at [573, 305] on select "Confirmé Non Confirmé [PERSON_NAME] par le voyageur No Show Request" at bounding box center [597, 305] width 97 height 23
click at [549, 294] on select "Confirmé Non Confirmé [PERSON_NAME] par le voyageur No Show Request" at bounding box center [597, 305] width 97 height 23
click at [865, 143] on span "button" at bounding box center [868, 148] width 7 height 11
click at [828, 206] on link "Supprimer" at bounding box center [838, 208] width 97 height 16
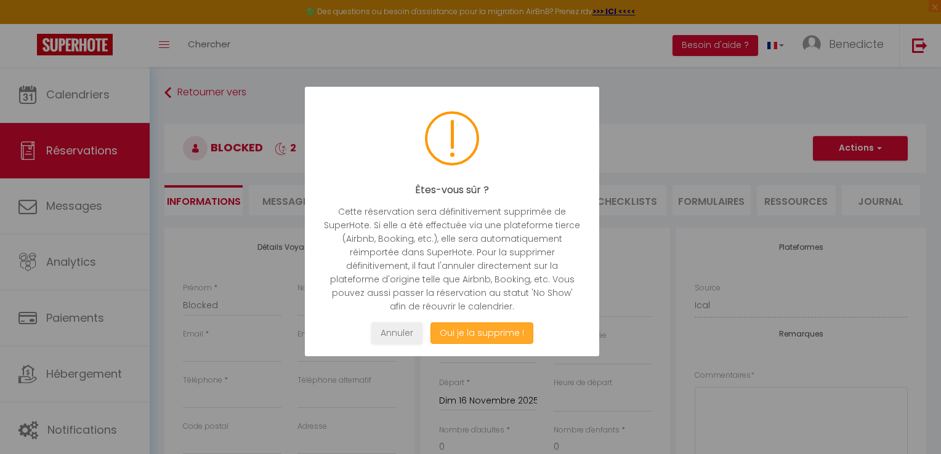
click at [503, 336] on button "Oui je la supprime !" at bounding box center [481, 334] width 103 height 22
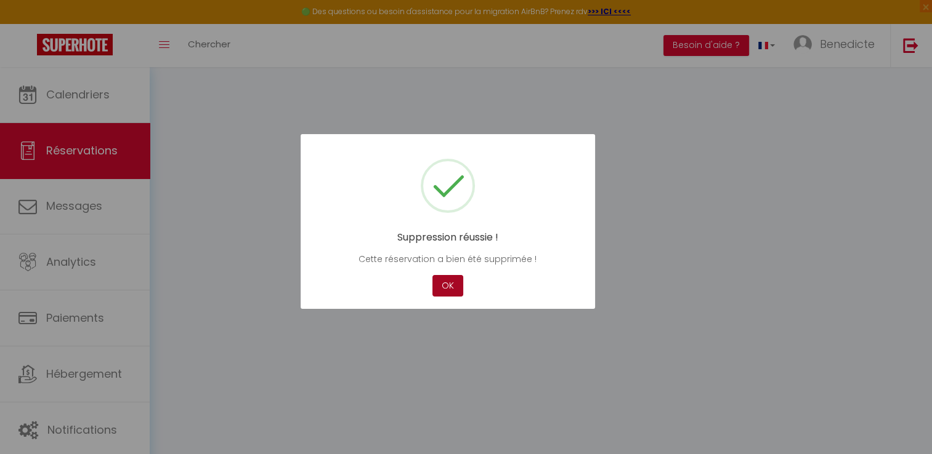
click at [451, 289] on button "OK" at bounding box center [447, 286] width 31 height 22
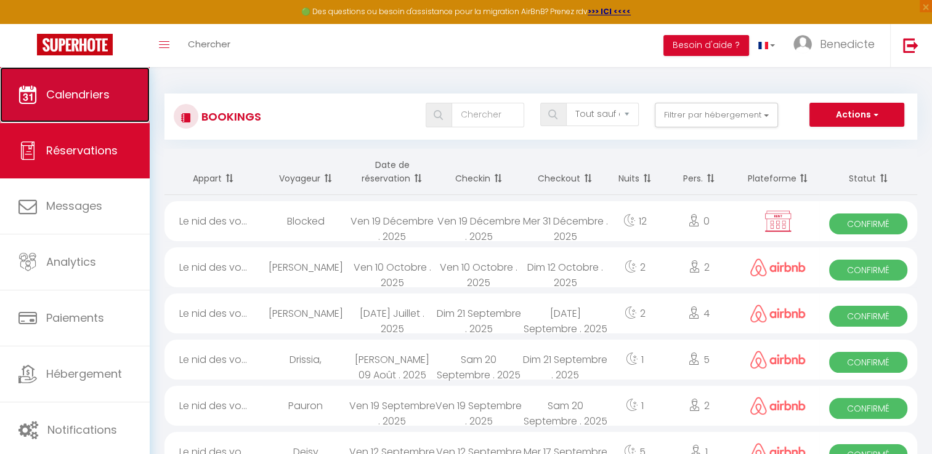
click at [123, 112] on link "Calendriers" at bounding box center [75, 94] width 150 height 55
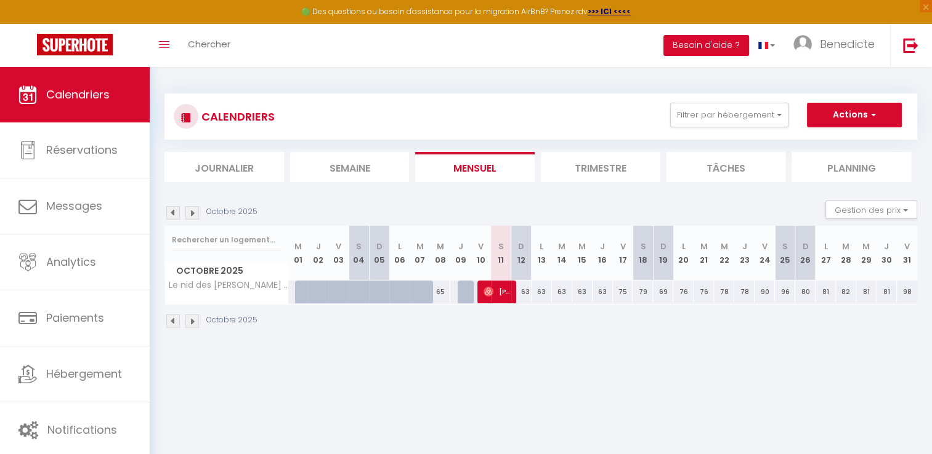
click at [197, 220] on div "Octobre 2025 Gestion des prix Nb Nuits minimum Règles Disponibilité" at bounding box center [540, 213] width 753 height 25
click at [193, 216] on img at bounding box center [192, 213] width 14 height 14
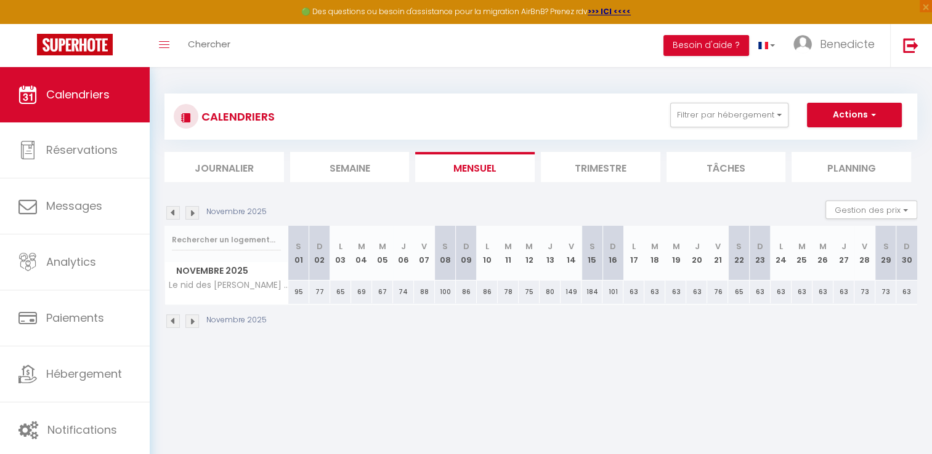
click at [193, 216] on img at bounding box center [192, 213] width 14 height 14
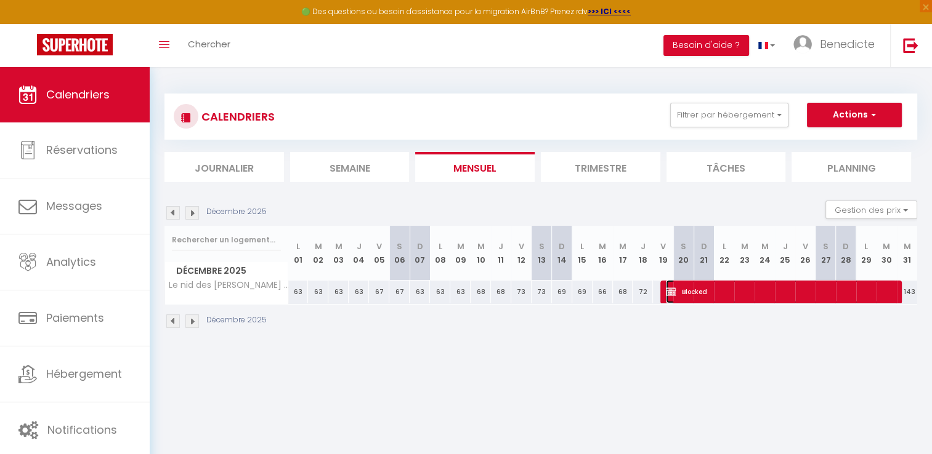
drag, startPoint x: 682, startPoint y: 289, endPoint x: 711, endPoint y: 297, distance: 30.0
click at [711, 297] on span "Blocked" at bounding box center [781, 291] width 230 height 23
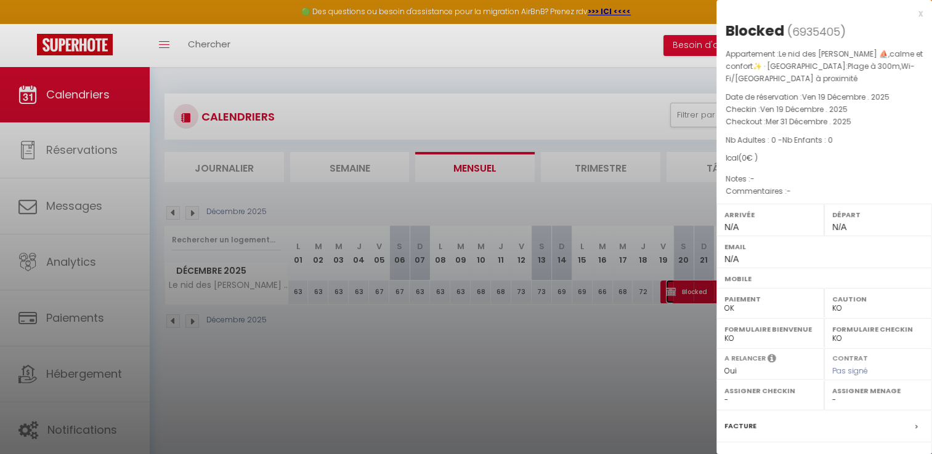
scroll to position [130, 0]
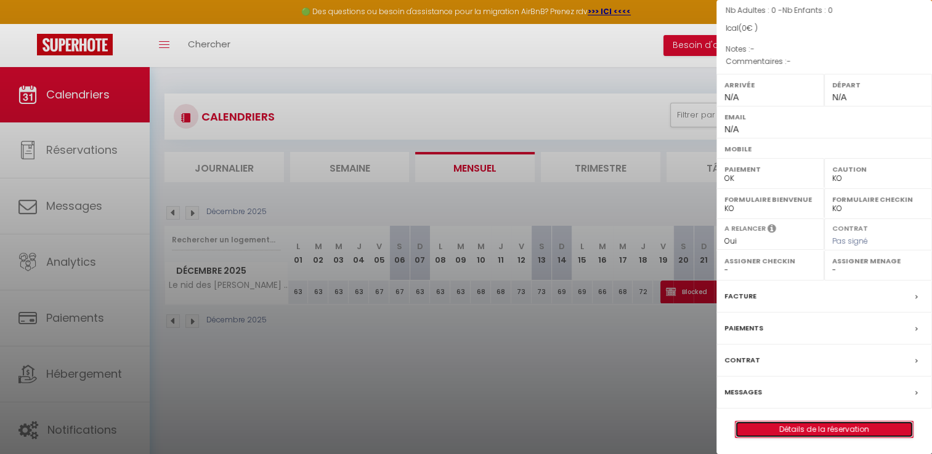
click at [814, 432] on link "Détails de la réservation" at bounding box center [823, 430] width 177 height 16
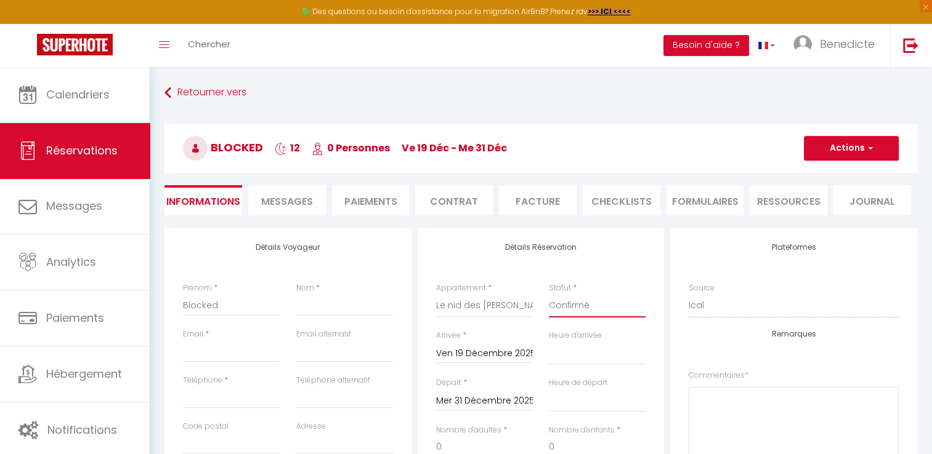
click at [564, 309] on select "Confirmé Non Confirmé [PERSON_NAME] par le voyageur No Show Request" at bounding box center [597, 305] width 97 height 23
click at [549, 294] on select "Confirmé Non Confirmé [PERSON_NAME] par le voyageur No Show Request" at bounding box center [597, 305] width 97 height 23
click at [856, 151] on button "Actions" at bounding box center [851, 148] width 95 height 25
click at [823, 206] on link "Supprimer" at bounding box center [838, 208] width 97 height 16
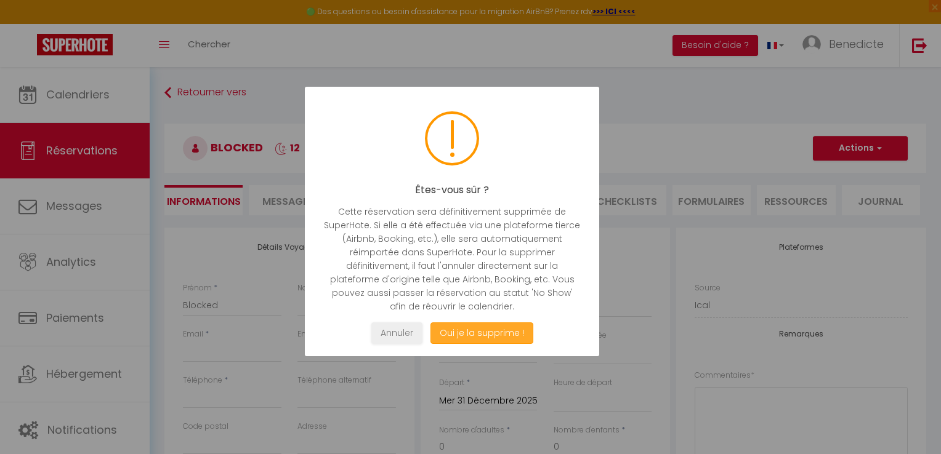
click at [453, 328] on button "Oui je la supprime !" at bounding box center [481, 334] width 103 height 22
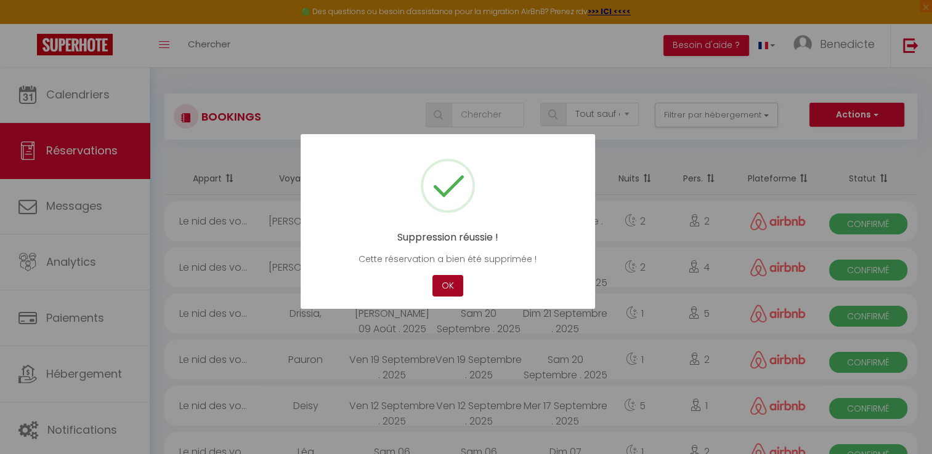
click at [446, 291] on button "OK" at bounding box center [447, 286] width 31 height 22
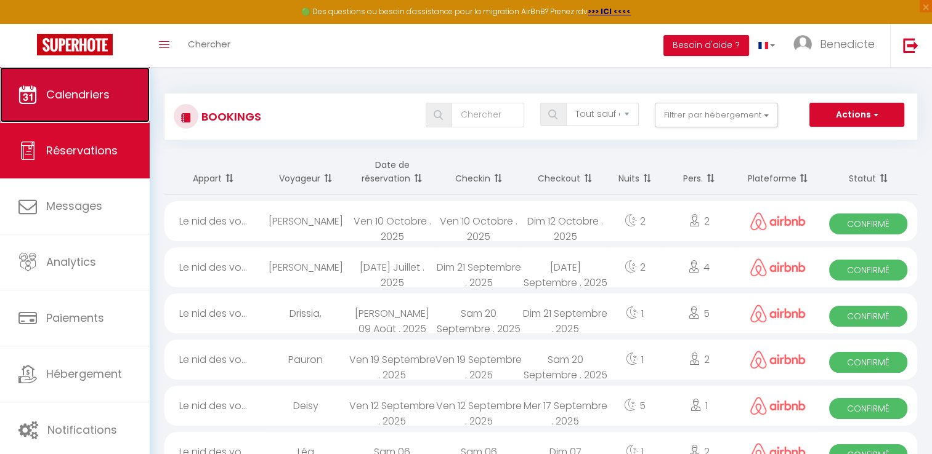
click at [101, 105] on link "Calendriers" at bounding box center [75, 94] width 150 height 55
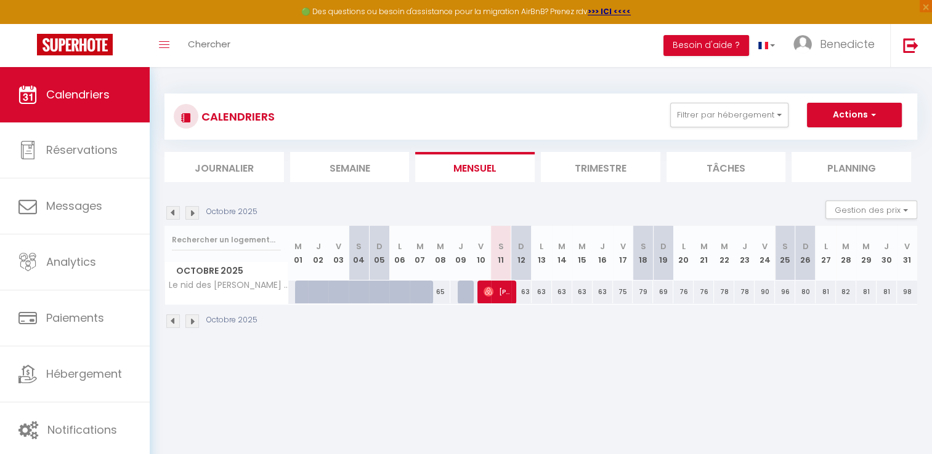
click at [195, 323] on img at bounding box center [192, 322] width 14 height 14
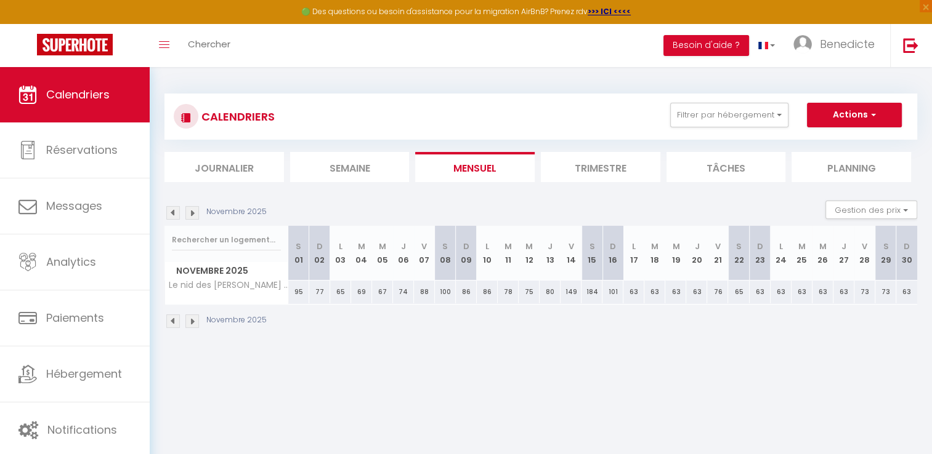
click at [177, 320] on img at bounding box center [173, 322] width 14 height 14
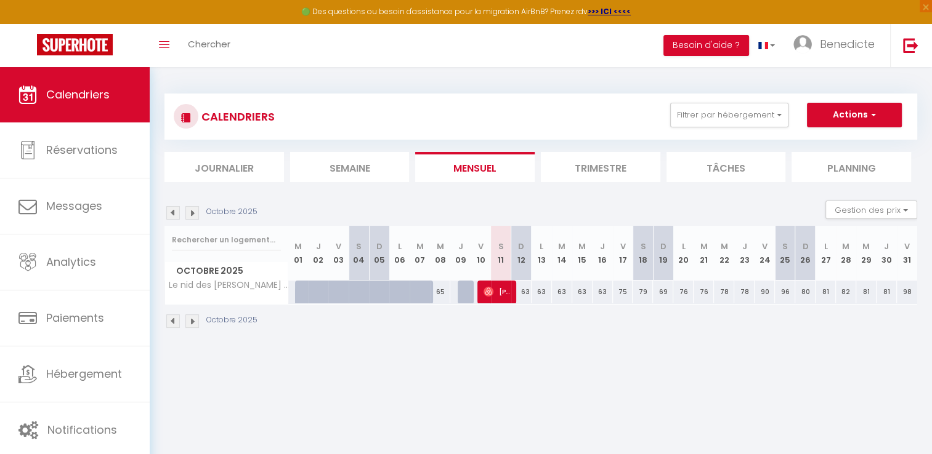
click at [193, 323] on img at bounding box center [192, 322] width 14 height 14
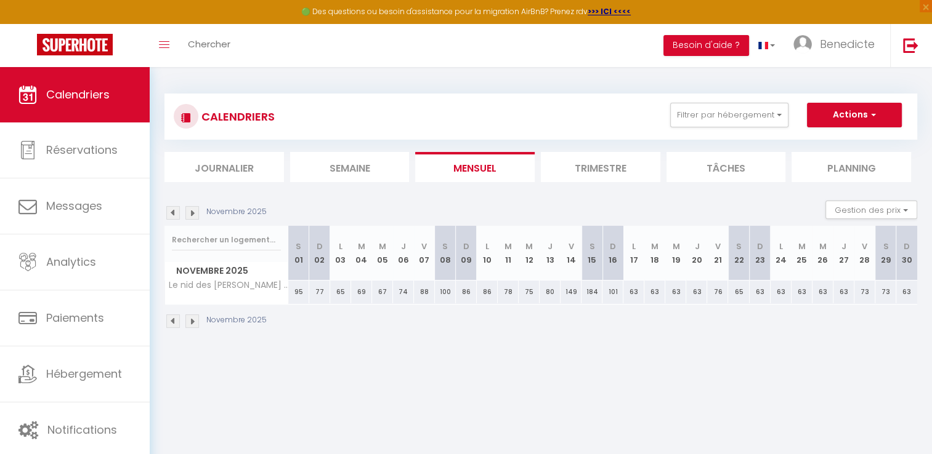
click at [193, 323] on img at bounding box center [192, 322] width 14 height 14
